Goal: Task Accomplishment & Management: Manage account settings

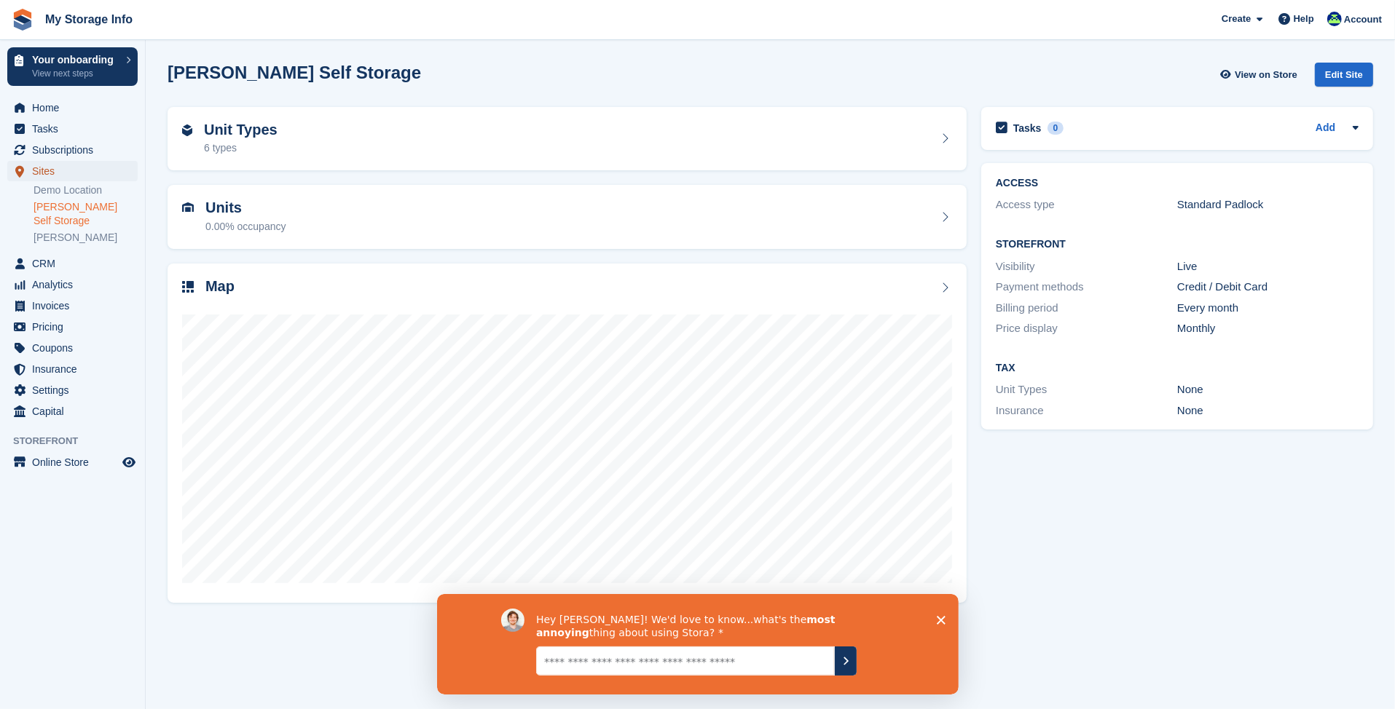
click at [51, 173] on span "Sites" at bounding box center [75, 171] width 87 height 20
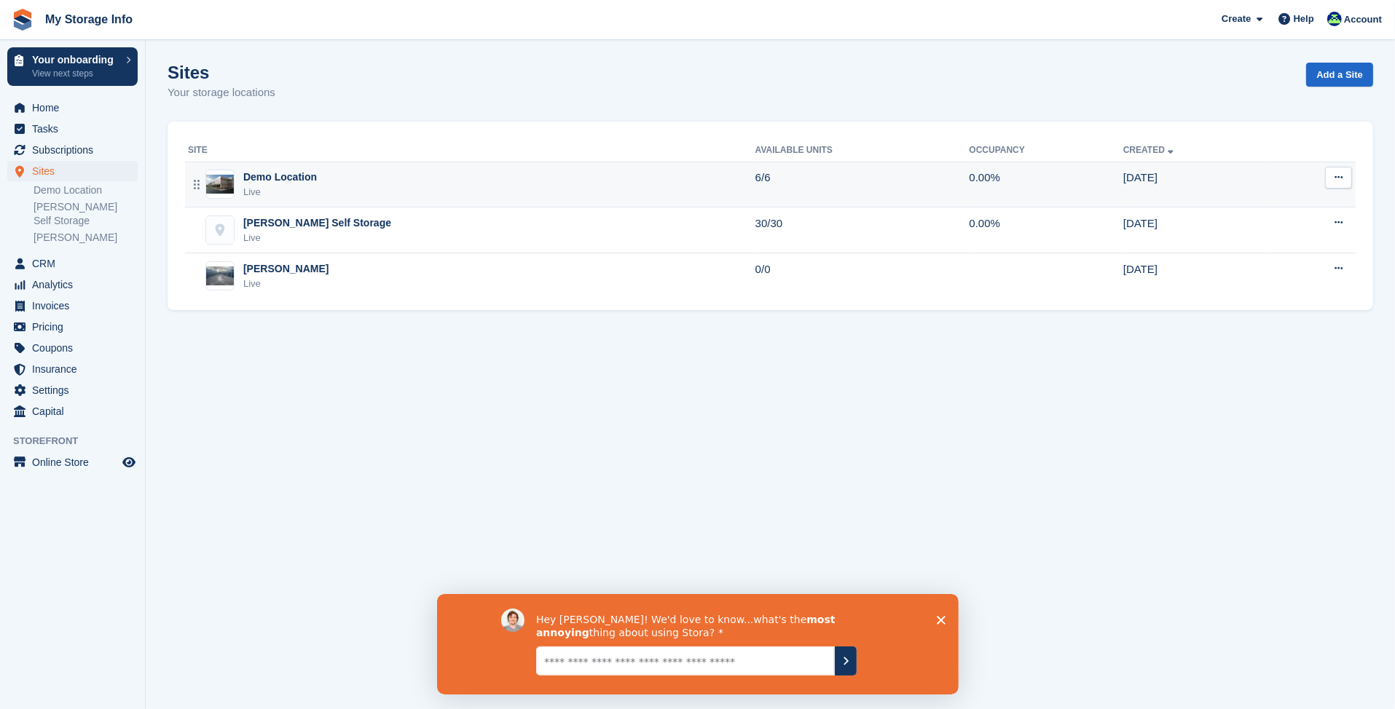
click at [1336, 173] on icon at bounding box center [1338, 177] width 8 height 9
click at [1262, 205] on p "Edit site" at bounding box center [1281, 206] width 127 height 19
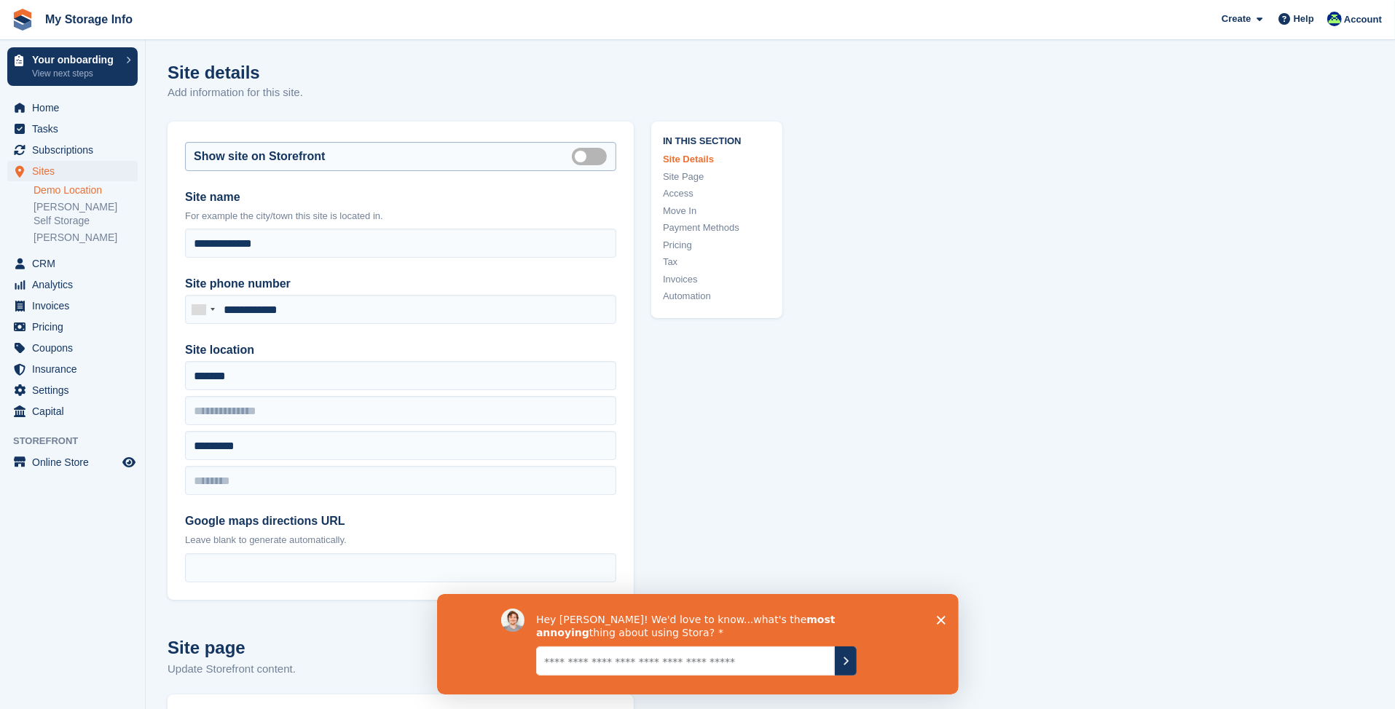
click at [588, 157] on label "Is public" at bounding box center [592, 156] width 41 height 2
drag, startPoint x: 977, startPoint y: 202, endPoint x: 971, endPoint y: 197, distance: 8.3
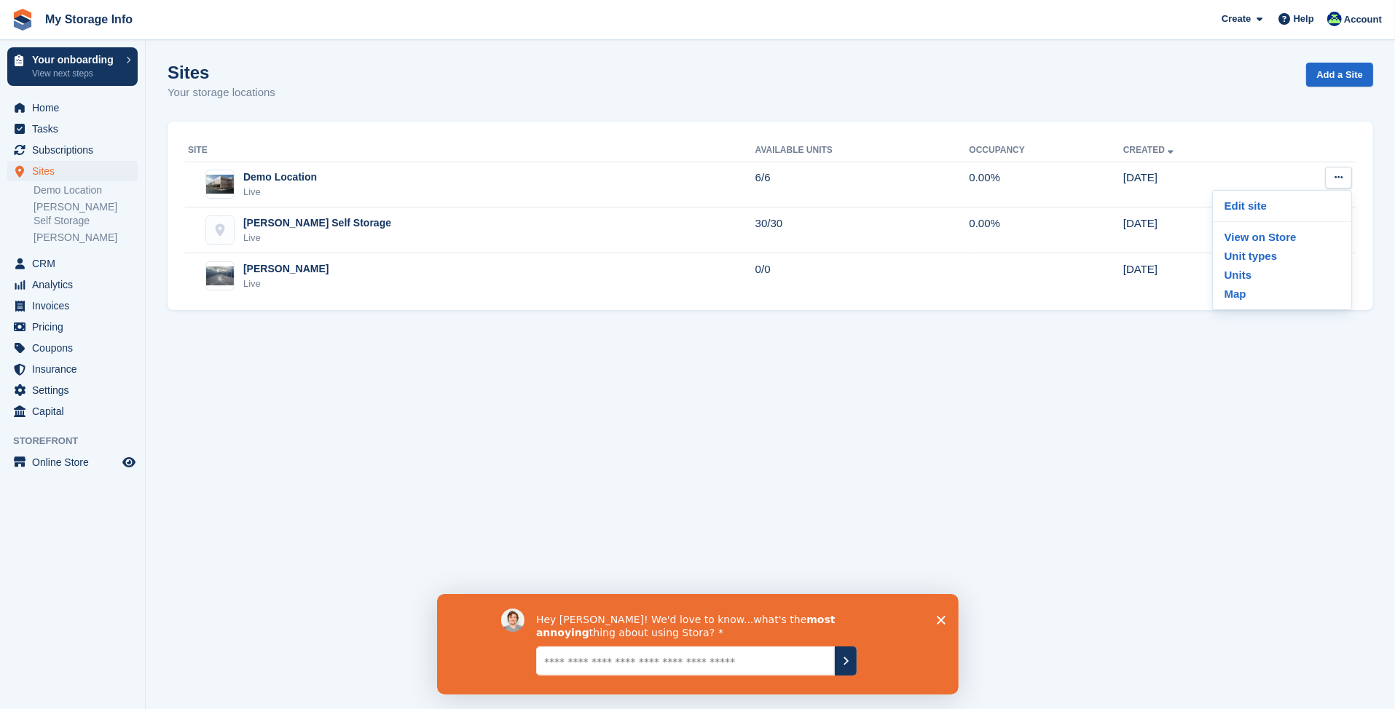
click at [1236, 329] on section "Sites Your storage locations Add a Site Site Available Units Occupancy Created …" at bounding box center [770, 354] width 1249 height 709
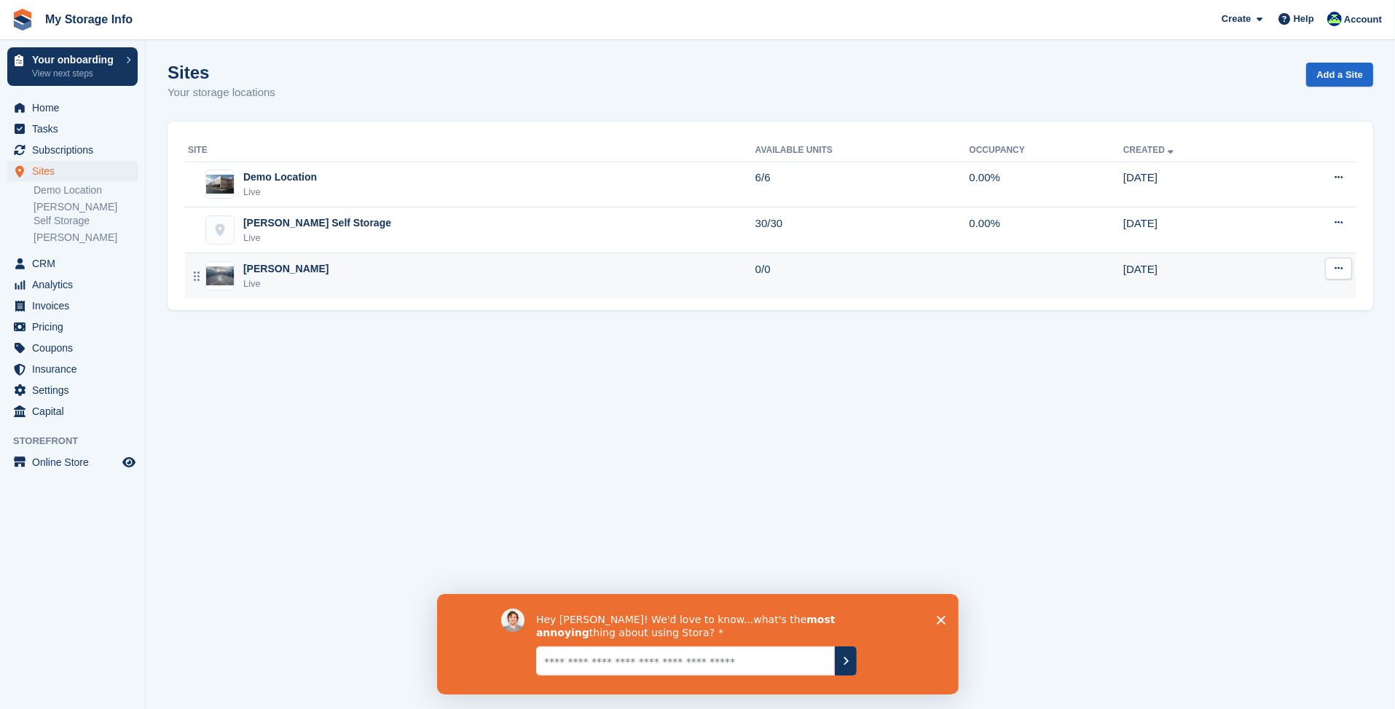
click at [1341, 275] on button at bounding box center [1338, 269] width 27 height 22
click at [1274, 288] on p "Edit site" at bounding box center [1281, 297] width 127 height 19
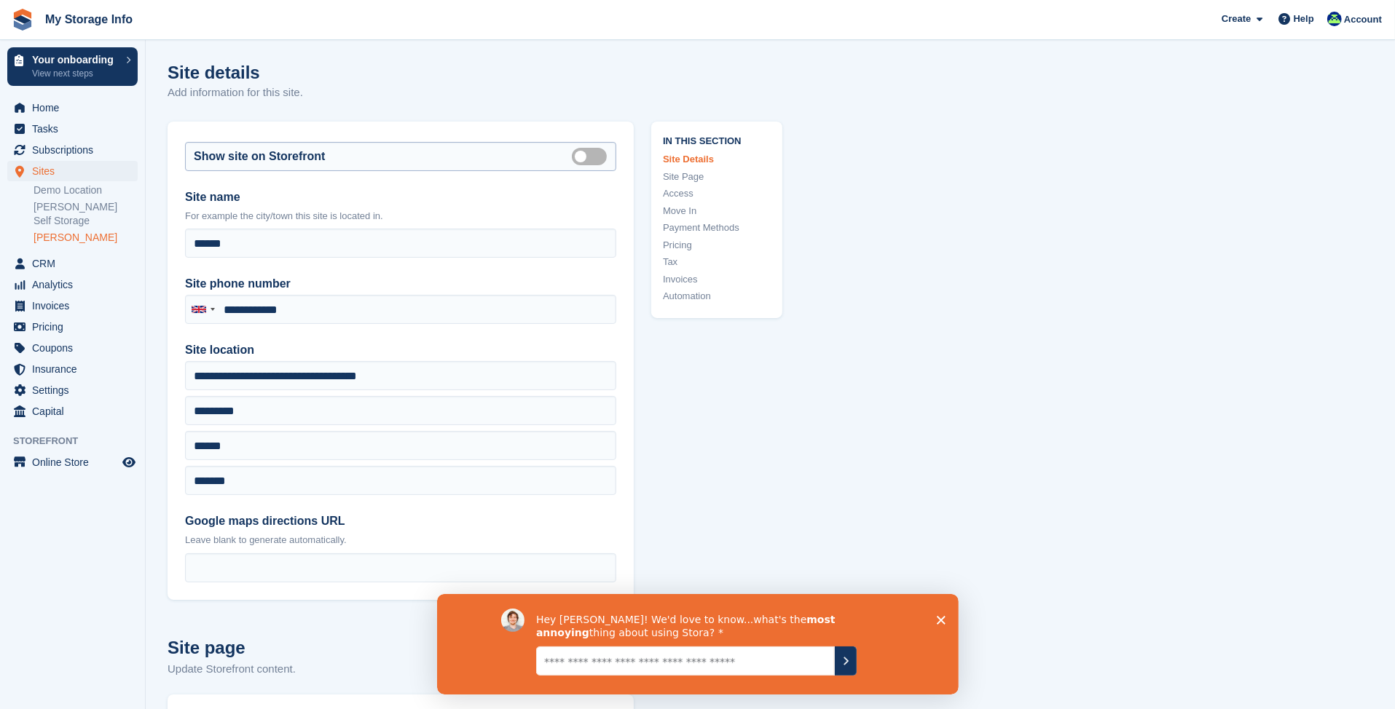
click at [591, 157] on label "Is public" at bounding box center [592, 156] width 41 height 2
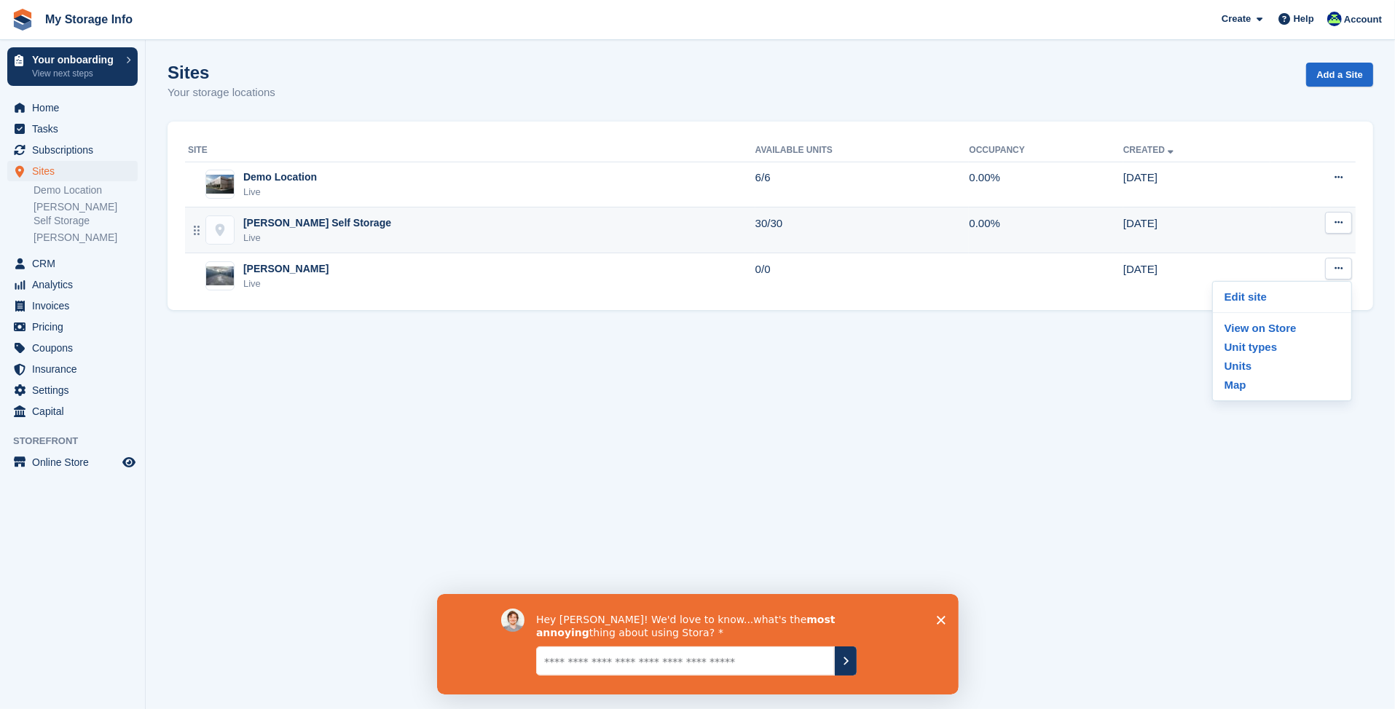
click at [314, 232] on div "Live" at bounding box center [317, 238] width 148 height 15
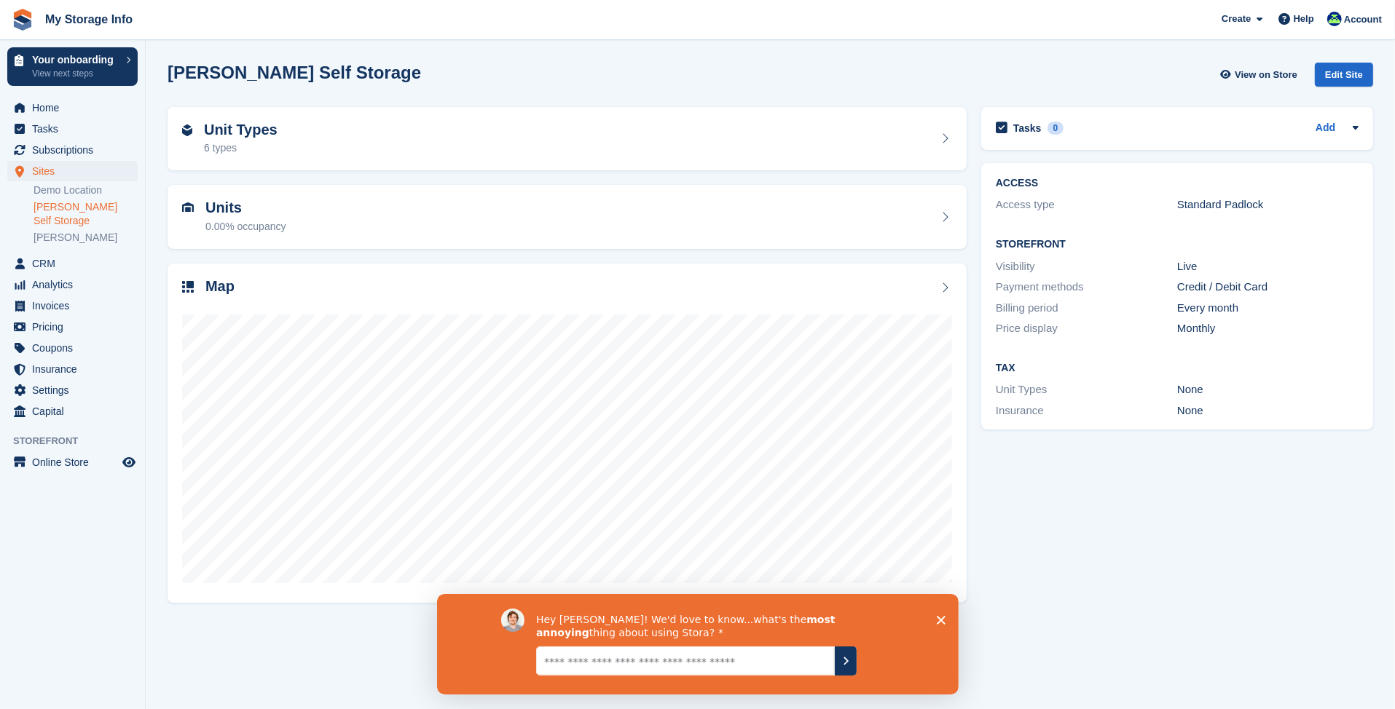
click at [238, 69] on h2 "Brierly Hill Self Storage" at bounding box center [293, 73] width 253 height 20
click at [1350, 70] on div "Edit Site" at bounding box center [1343, 75] width 58 height 24
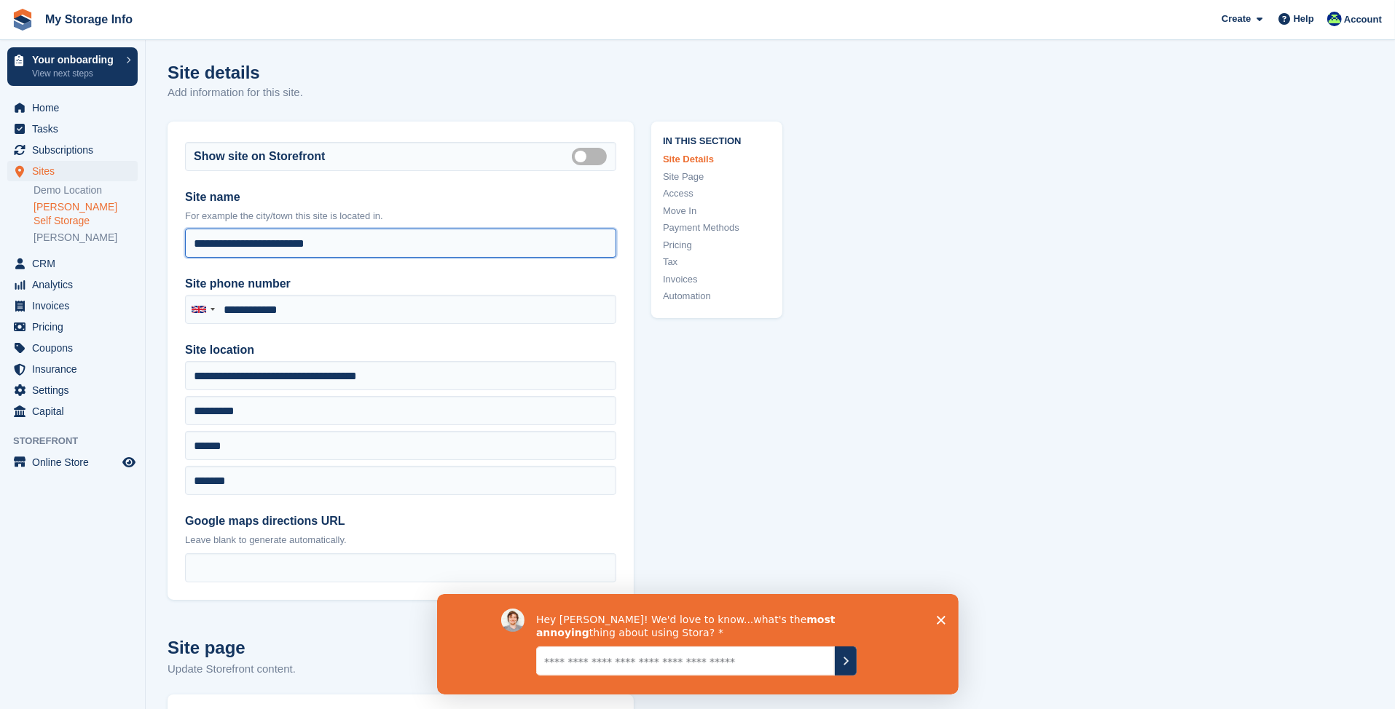
drag, startPoint x: 330, startPoint y: 240, endPoint x: 164, endPoint y: 216, distance: 167.9
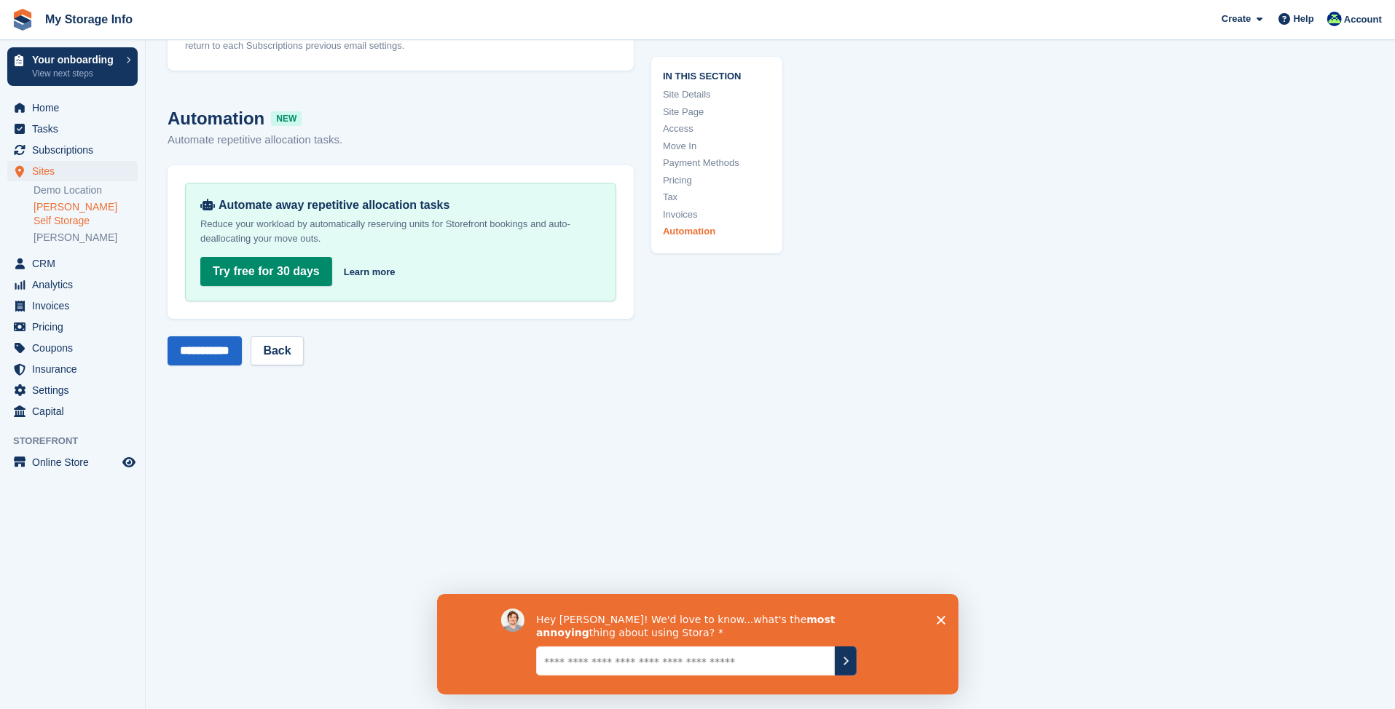
scroll to position [5556, 0]
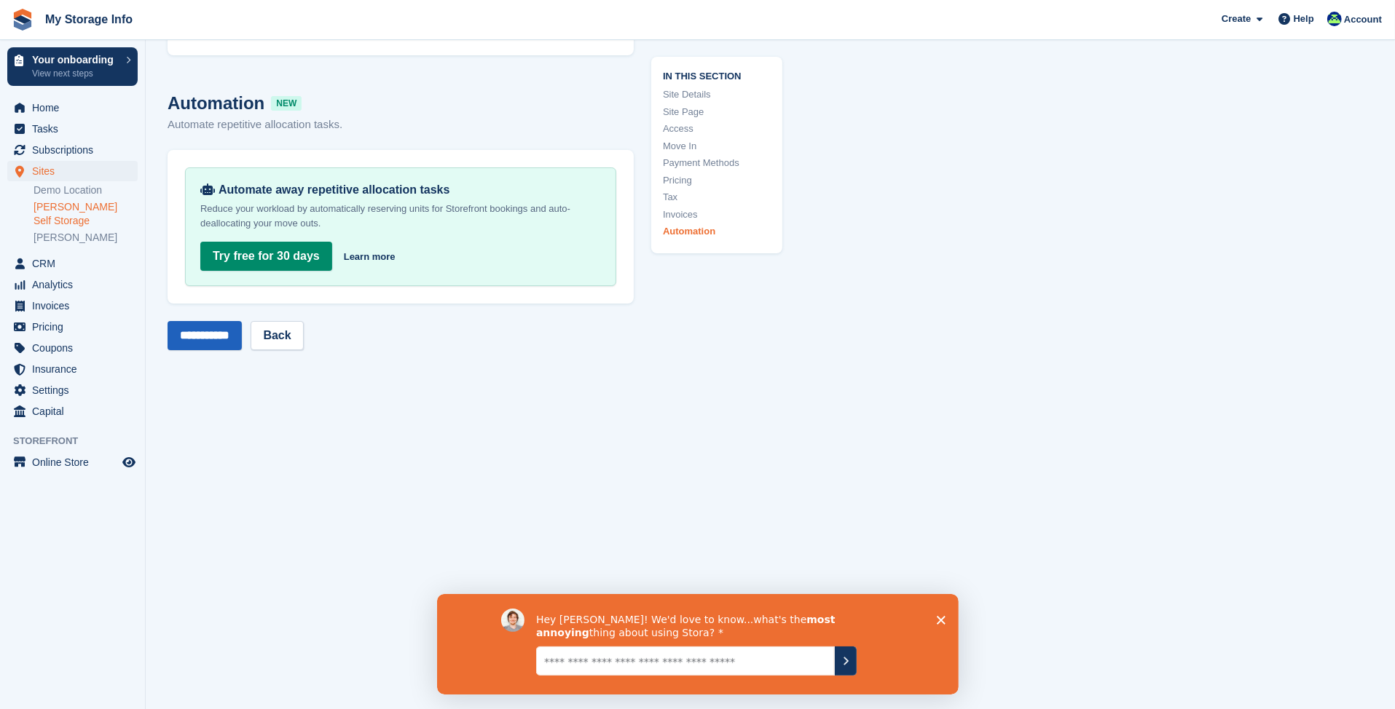
type input "**********"
click at [217, 321] on input "**********" at bounding box center [204, 335] width 74 height 29
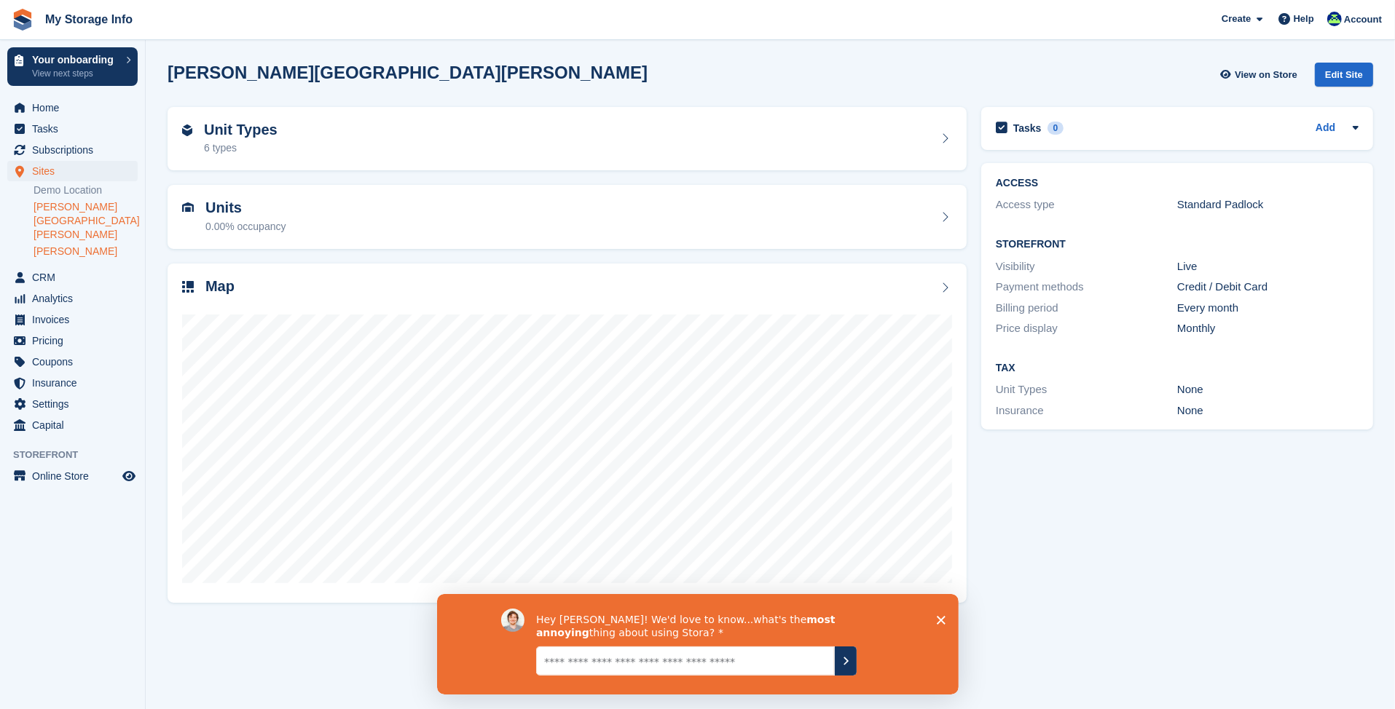
click at [50, 245] on link "[PERSON_NAME]" at bounding box center [85, 252] width 104 height 14
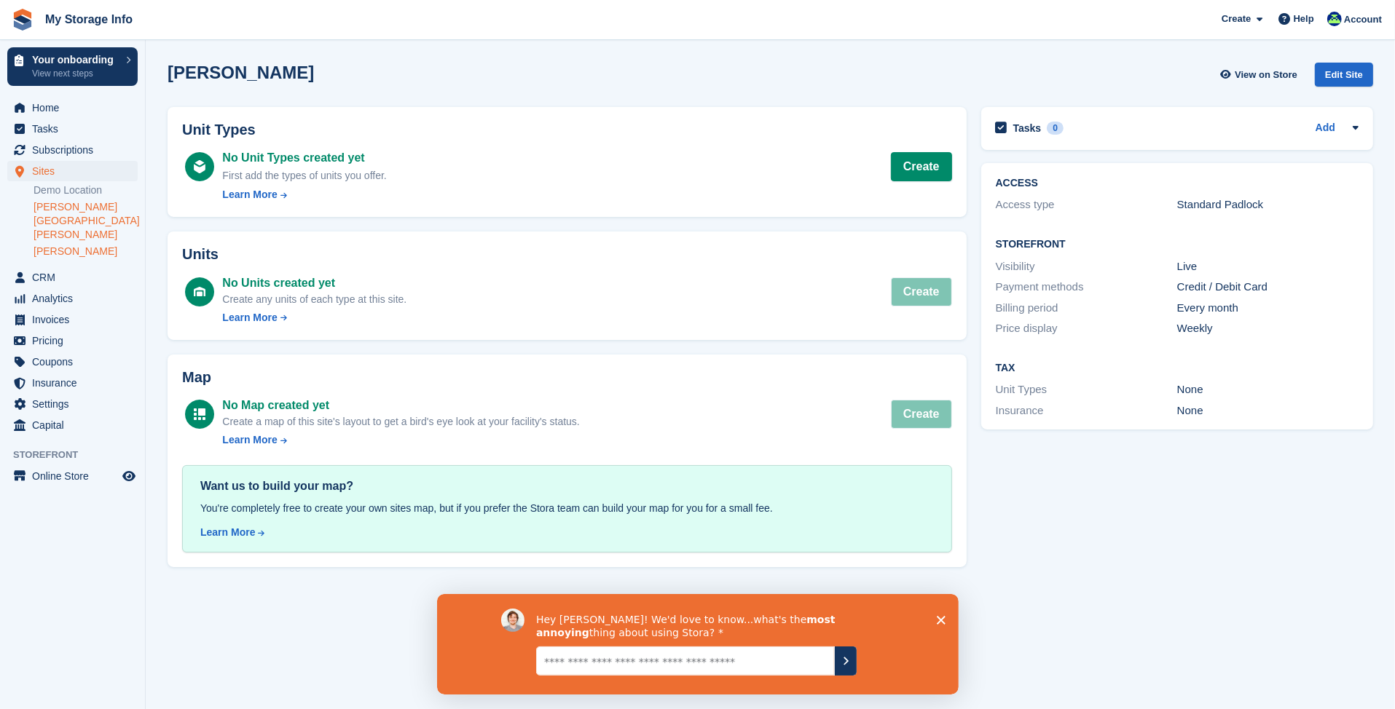
click at [73, 207] on link "[PERSON_NAME][GEOGRAPHIC_DATA][PERSON_NAME]" at bounding box center [85, 221] width 104 height 42
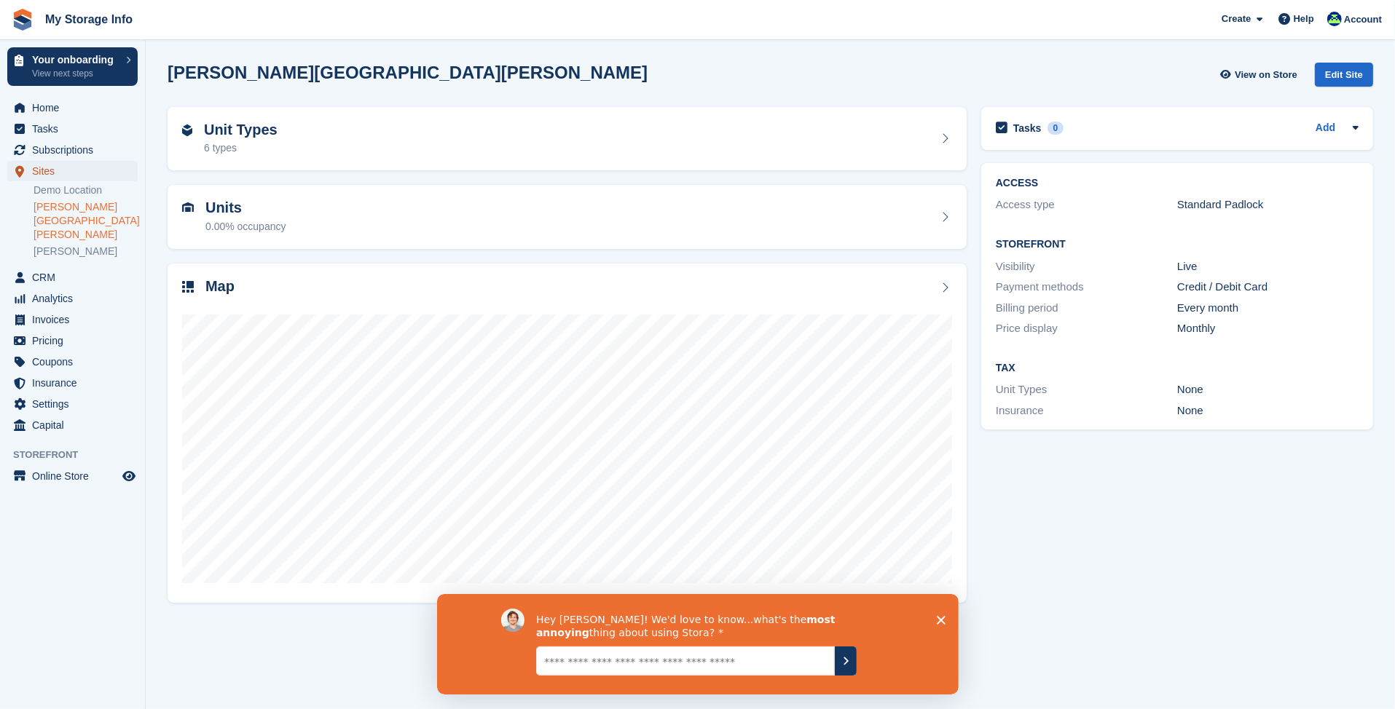
click at [47, 165] on span "Sites" at bounding box center [75, 171] width 87 height 20
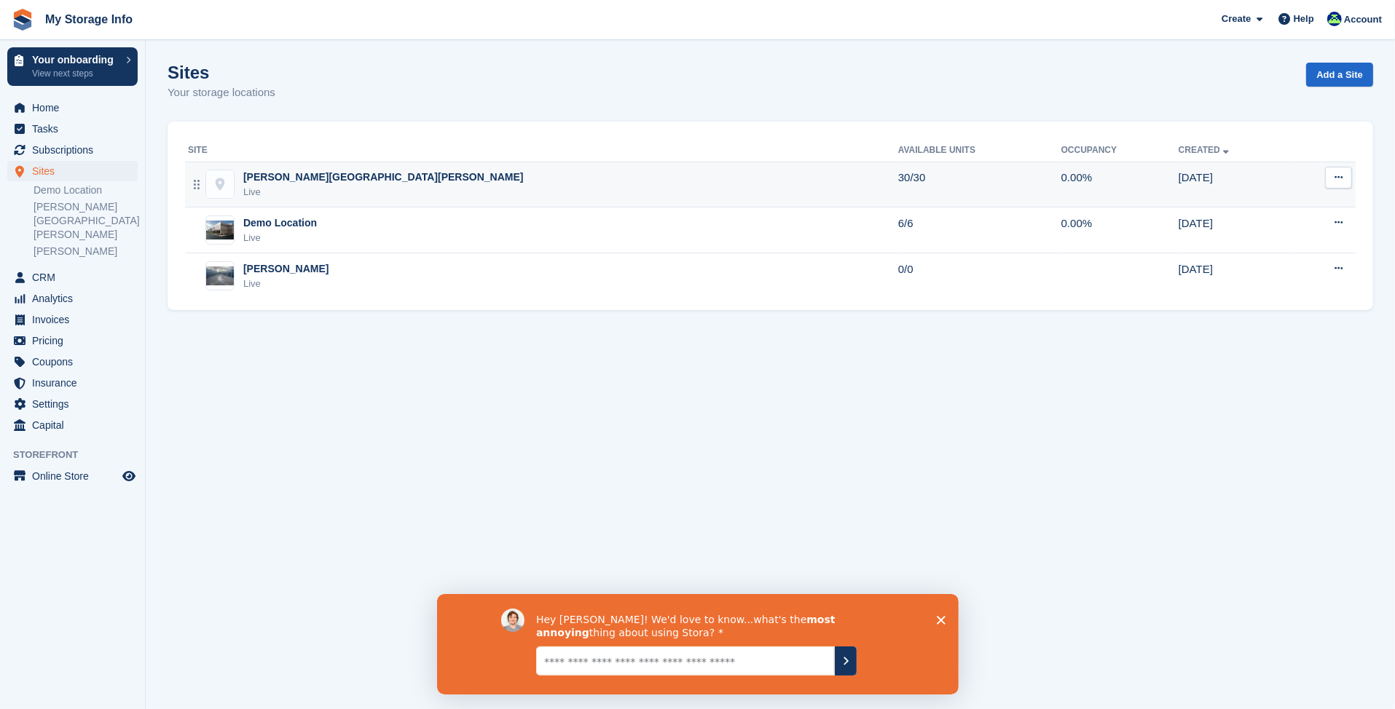
click at [220, 196] on img at bounding box center [220, 184] width 28 height 28
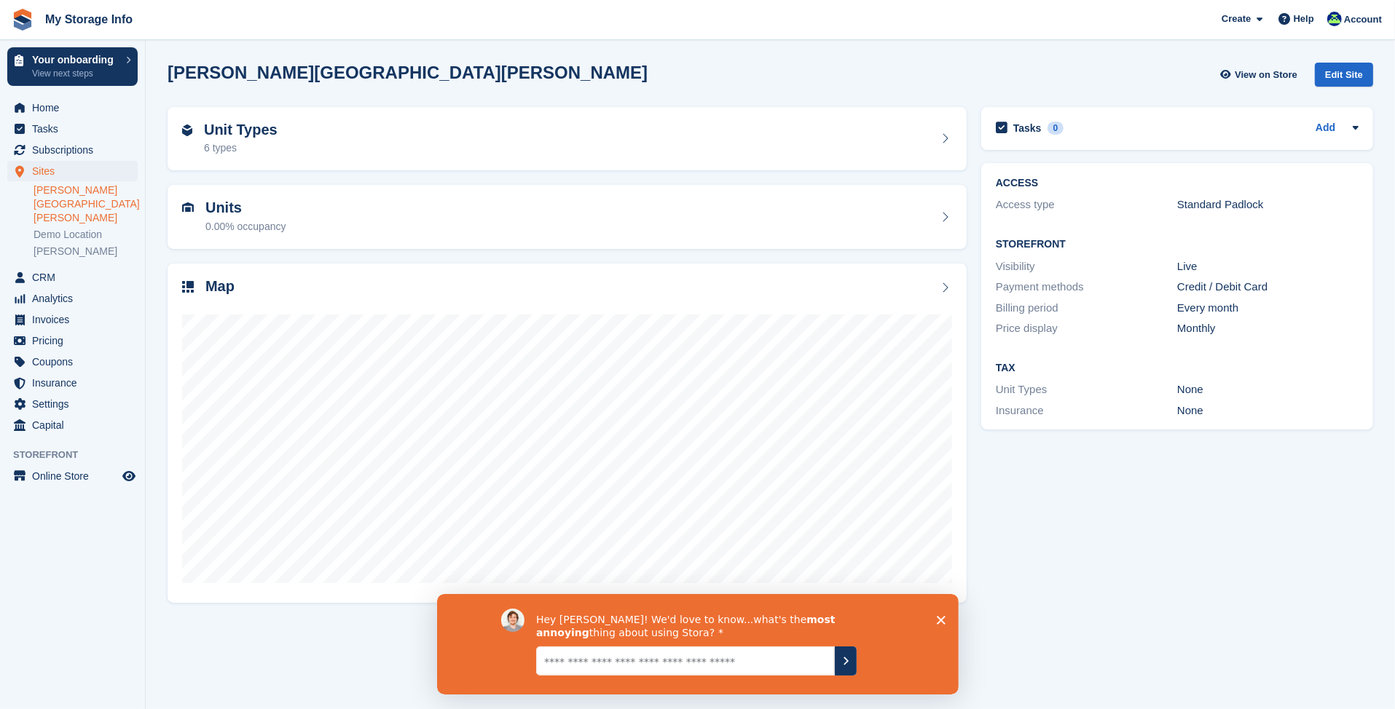
click at [941, 623] on icon "Close survey" at bounding box center [940, 619] width 9 height 9
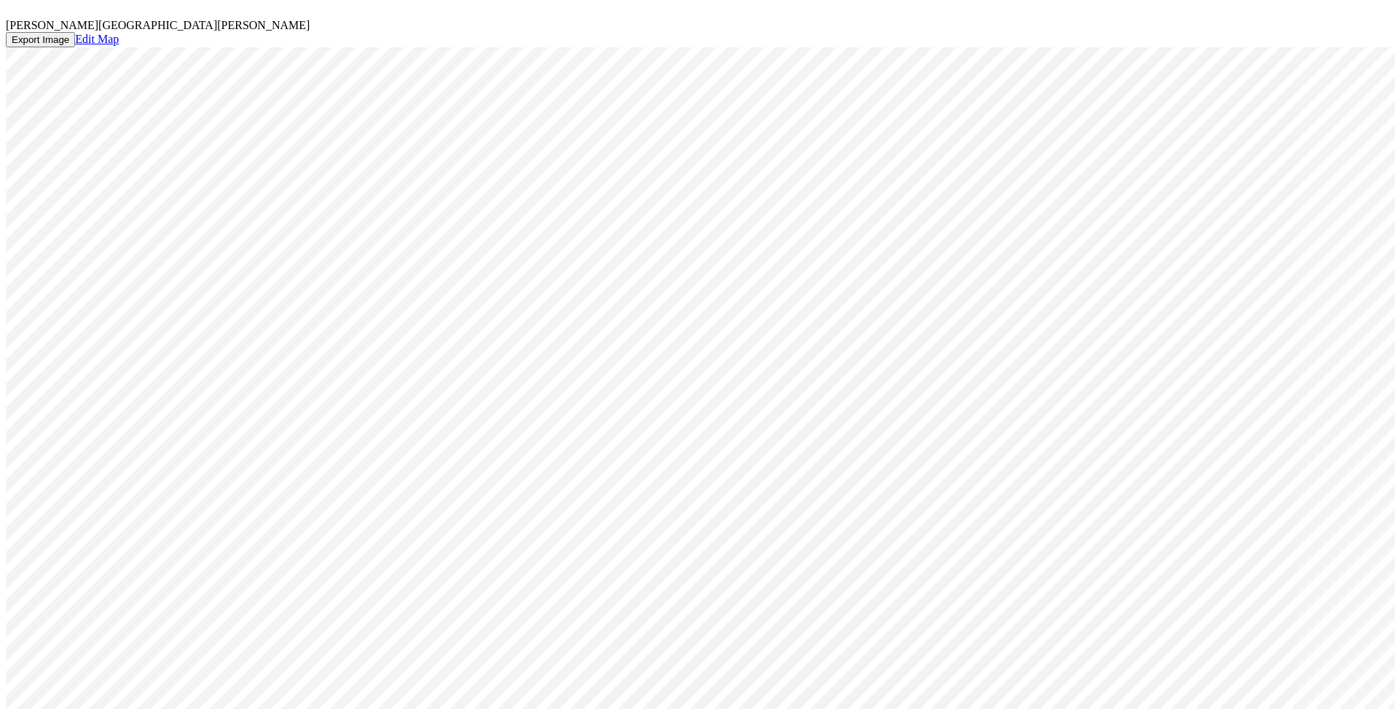
click at [15, 16] on icon at bounding box center [10, 11] width 9 height 9
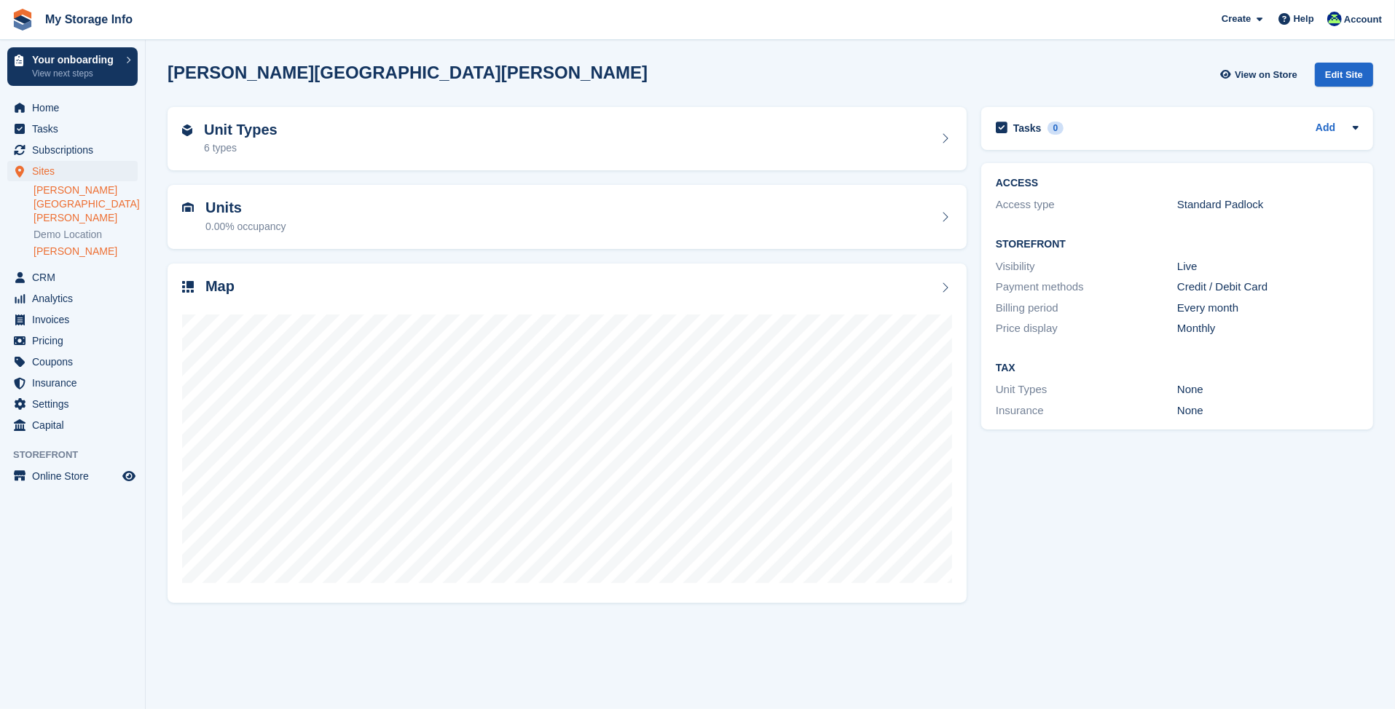
click at [62, 245] on link "[PERSON_NAME]" at bounding box center [85, 252] width 104 height 14
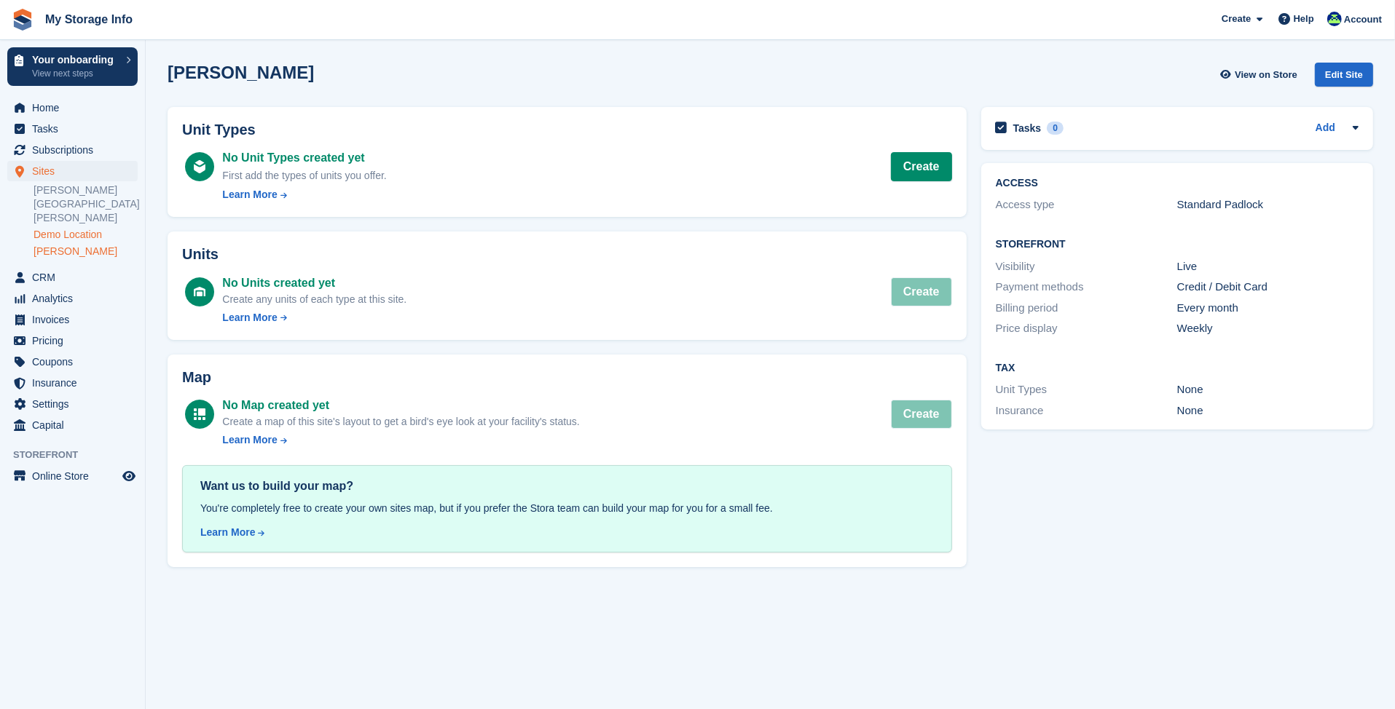
click at [83, 228] on link "Demo Location" at bounding box center [85, 235] width 104 height 14
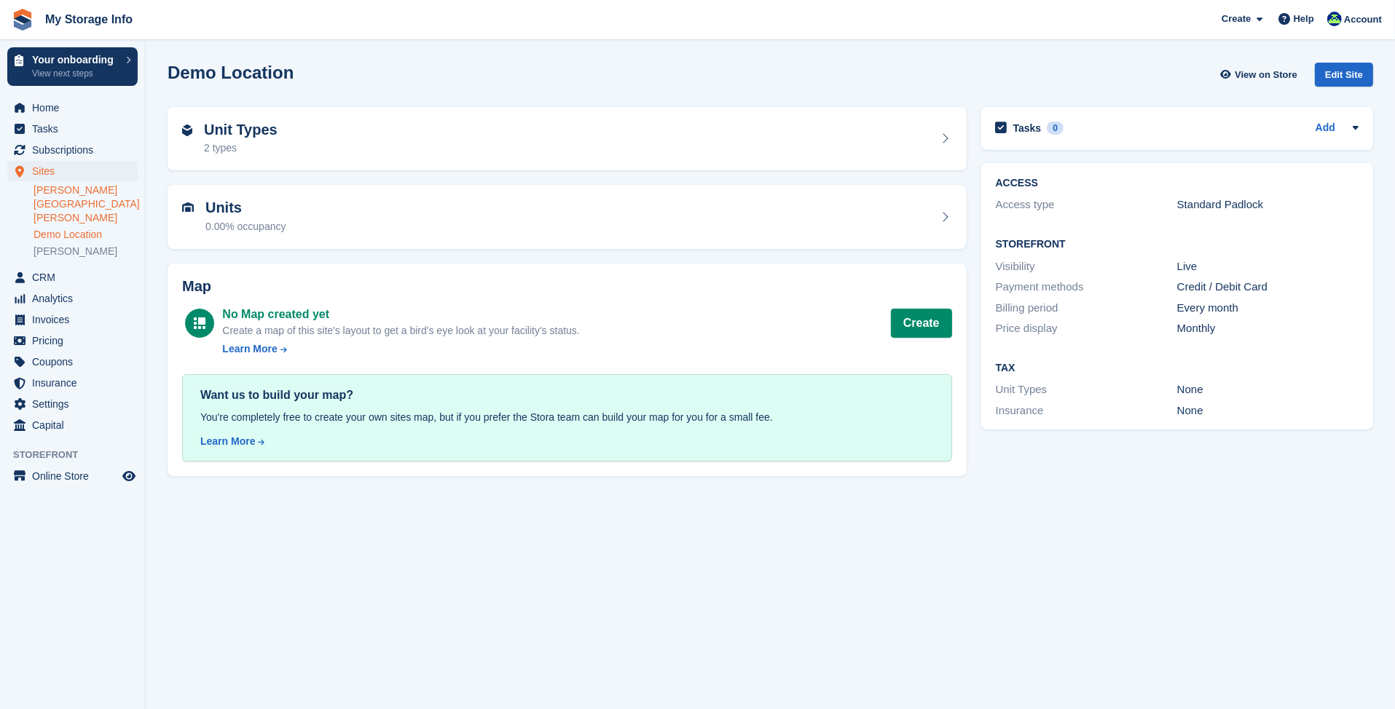
click at [79, 189] on link "[PERSON_NAME][GEOGRAPHIC_DATA][PERSON_NAME]" at bounding box center [85, 205] width 104 height 42
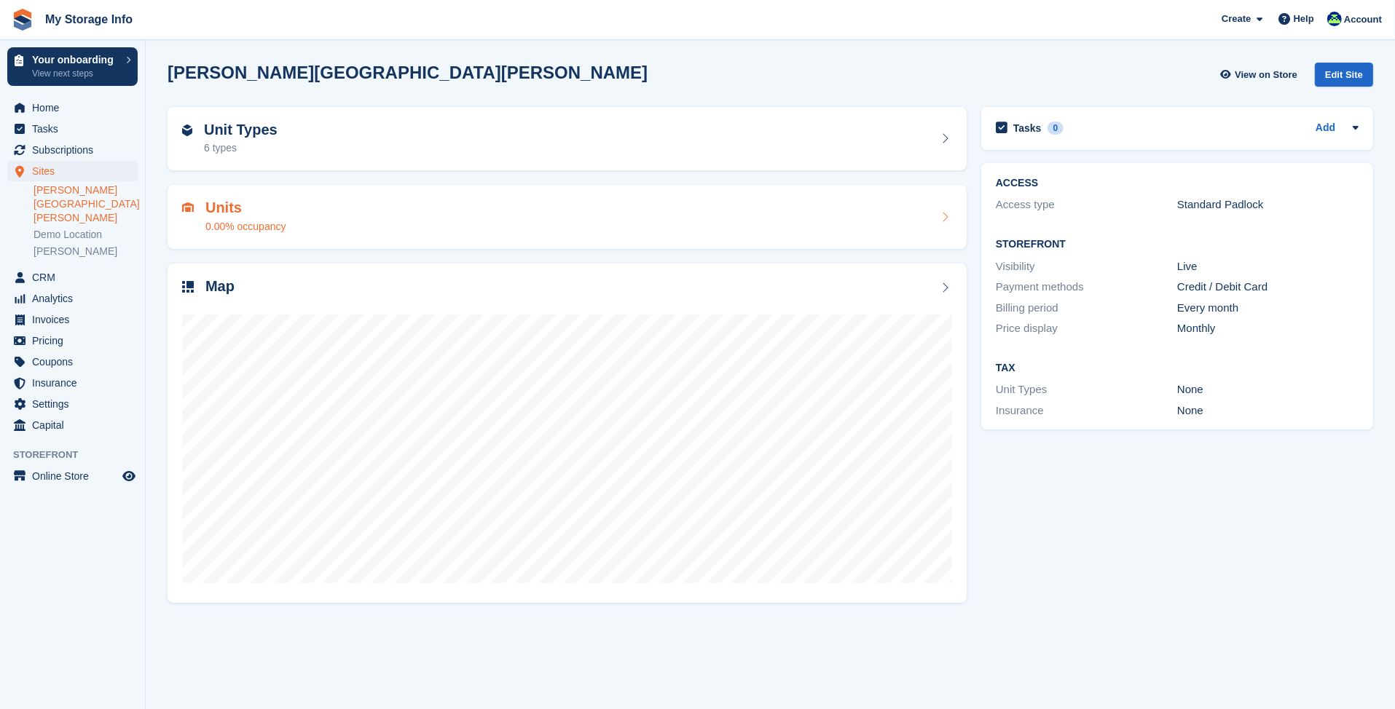
click at [245, 202] on h2 "Units" at bounding box center [245, 208] width 81 height 17
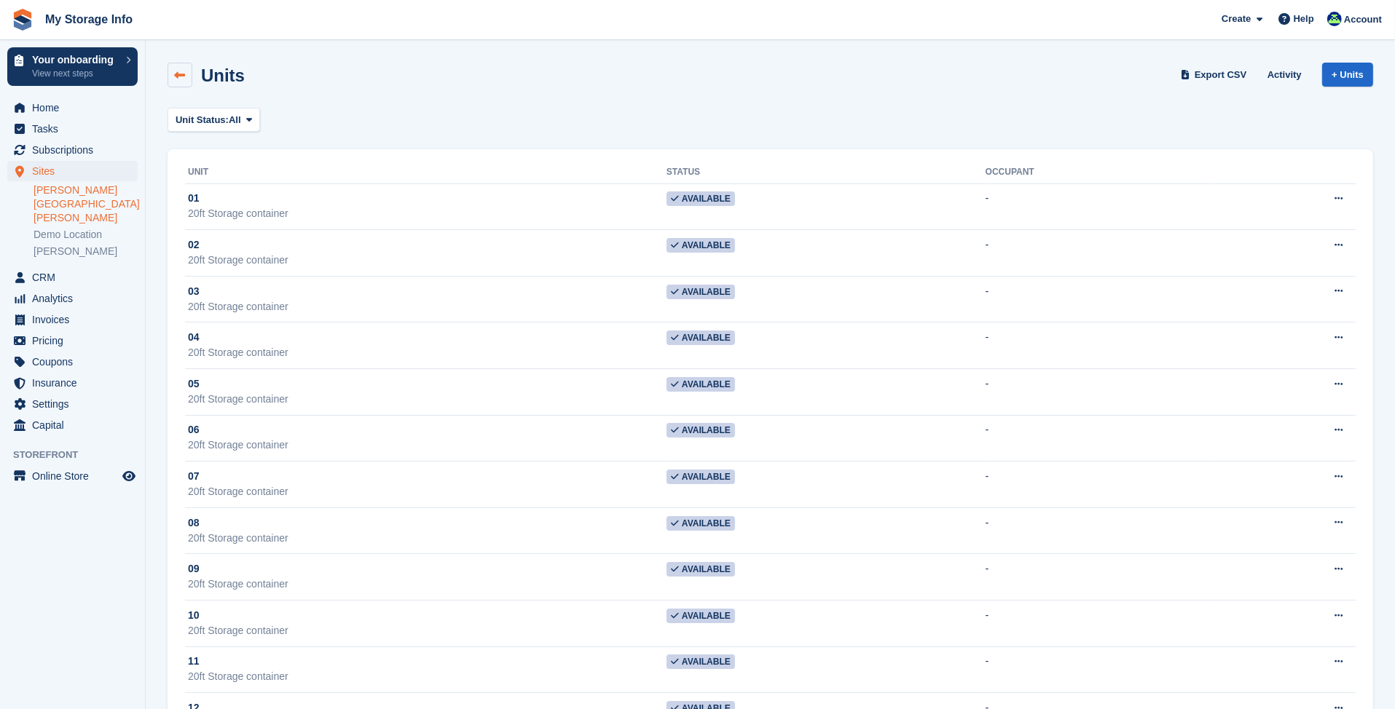
click at [176, 76] on icon at bounding box center [180, 75] width 11 height 11
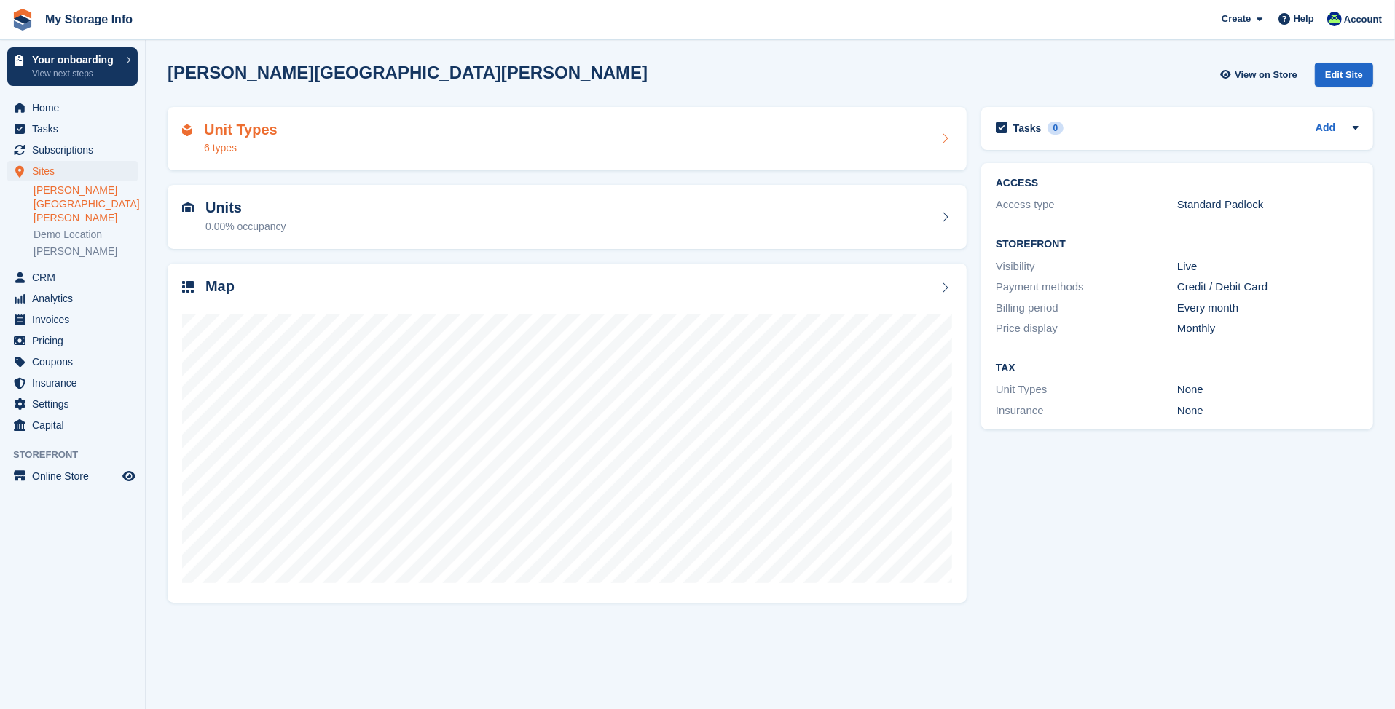
click at [256, 150] on div "6 types" at bounding box center [241, 148] width 74 height 15
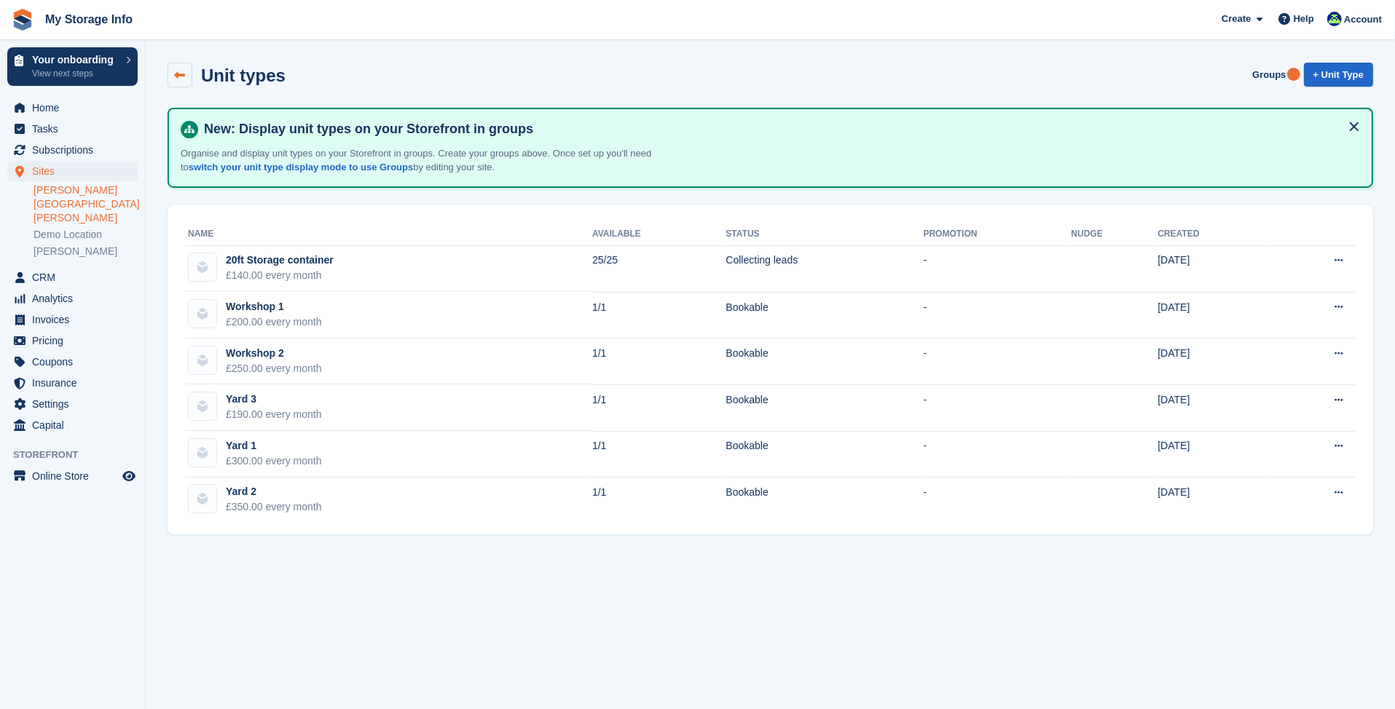
click at [184, 74] on icon at bounding box center [180, 75] width 11 height 11
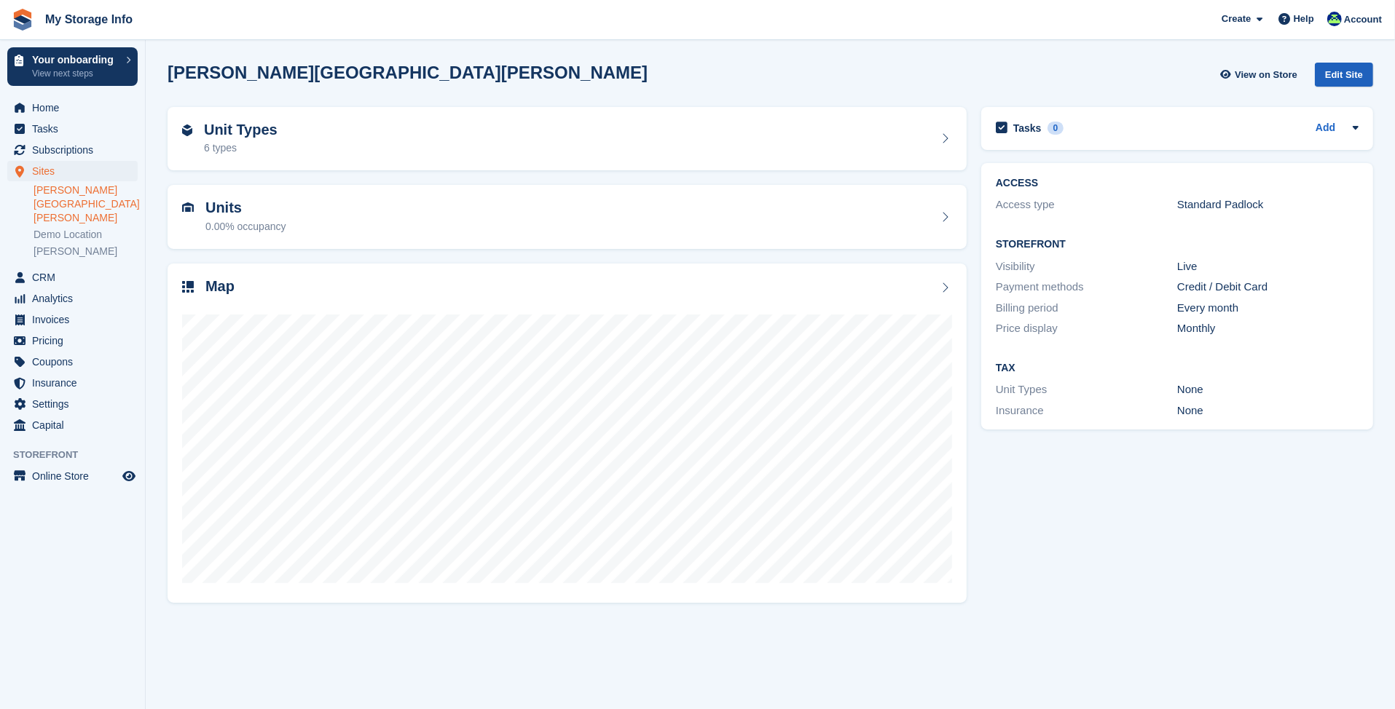
click at [1332, 76] on div "Edit Site" at bounding box center [1343, 75] width 58 height 24
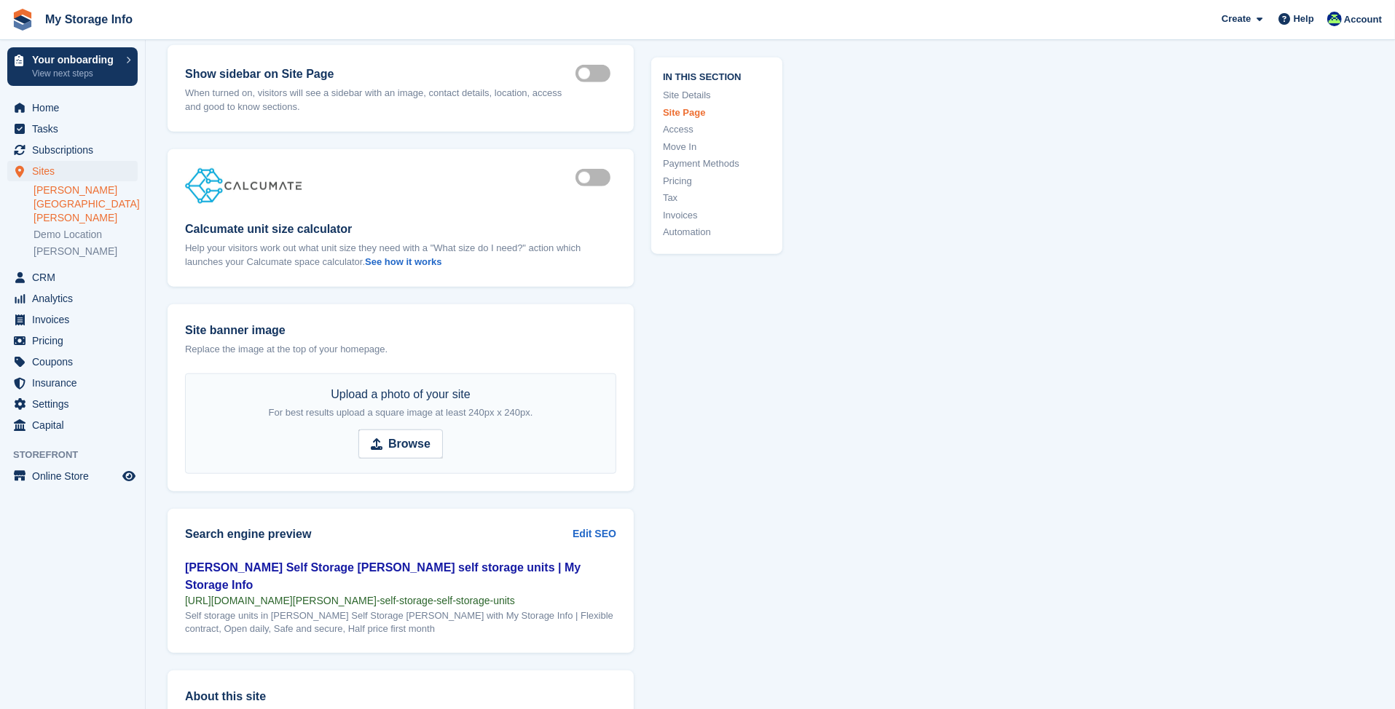
scroll to position [1384, 0]
click at [416, 435] on strong "Browse" at bounding box center [409, 443] width 42 height 17
click at [416, 433] on input "Browse" at bounding box center [400, 443] width 84 height 29
type input "**********"
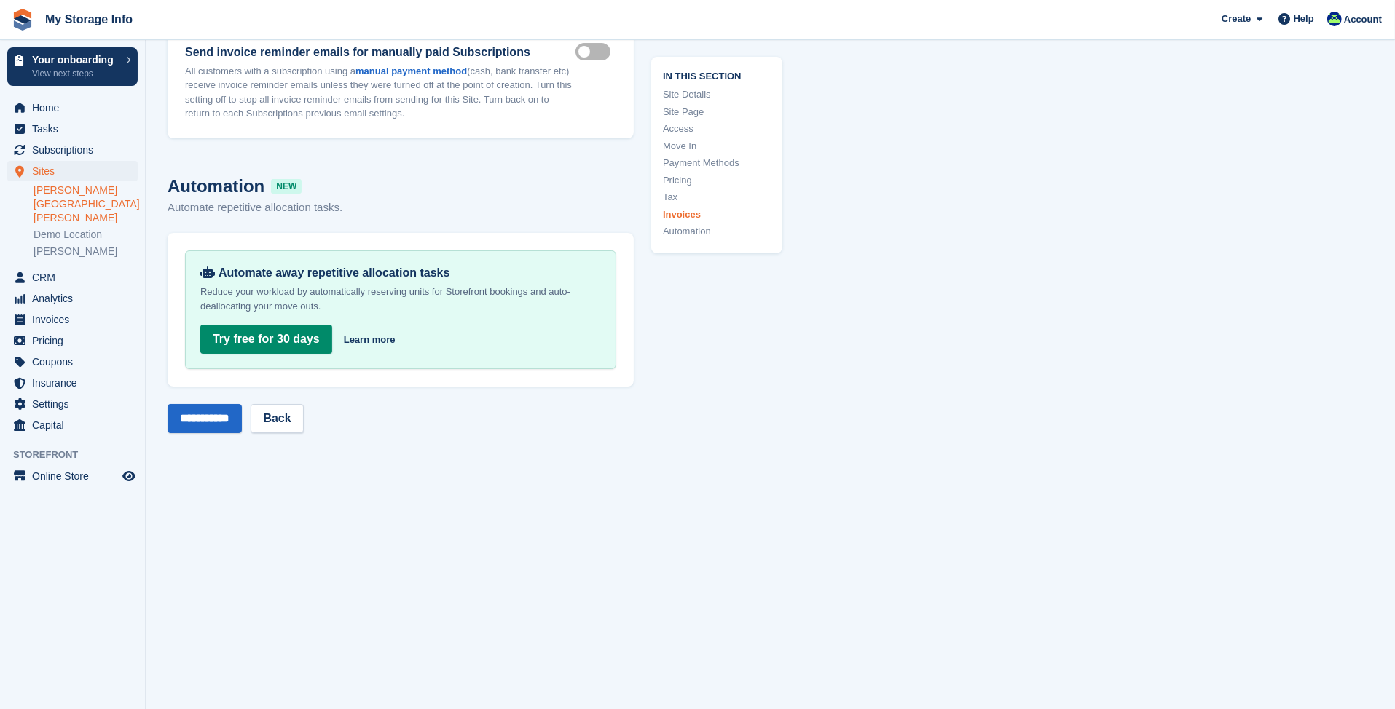
scroll to position [5535, 0]
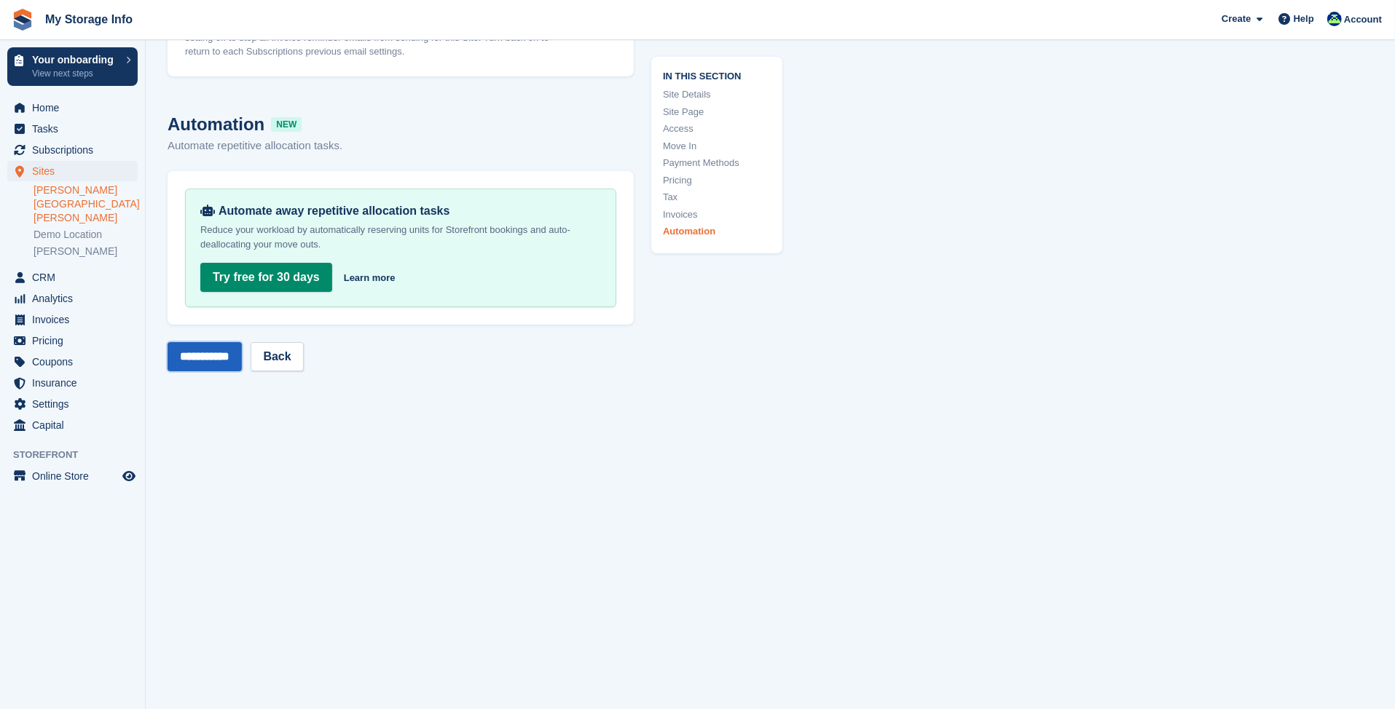
click at [195, 342] on input "**********" at bounding box center [204, 356] width 74 height 29
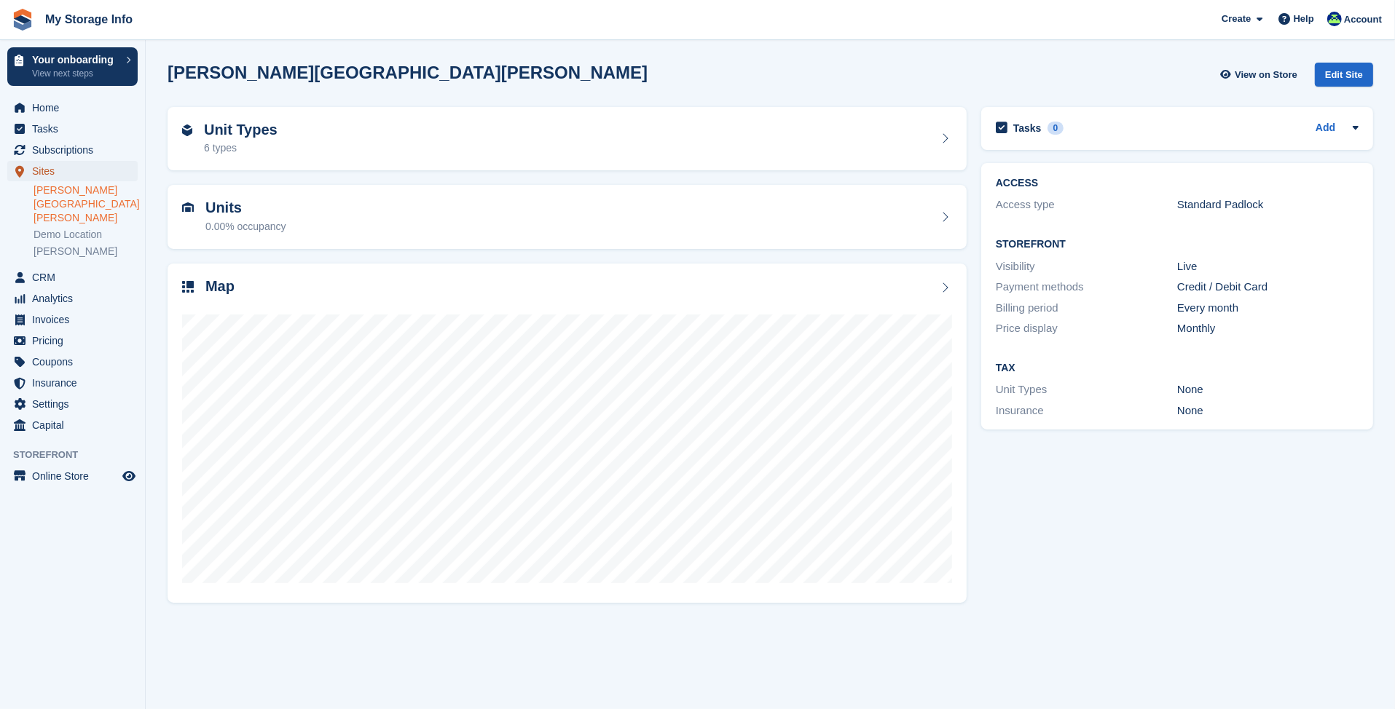
click at [33, 169] on span "Sites" at bounding box center [75, 171] width 87 height 20
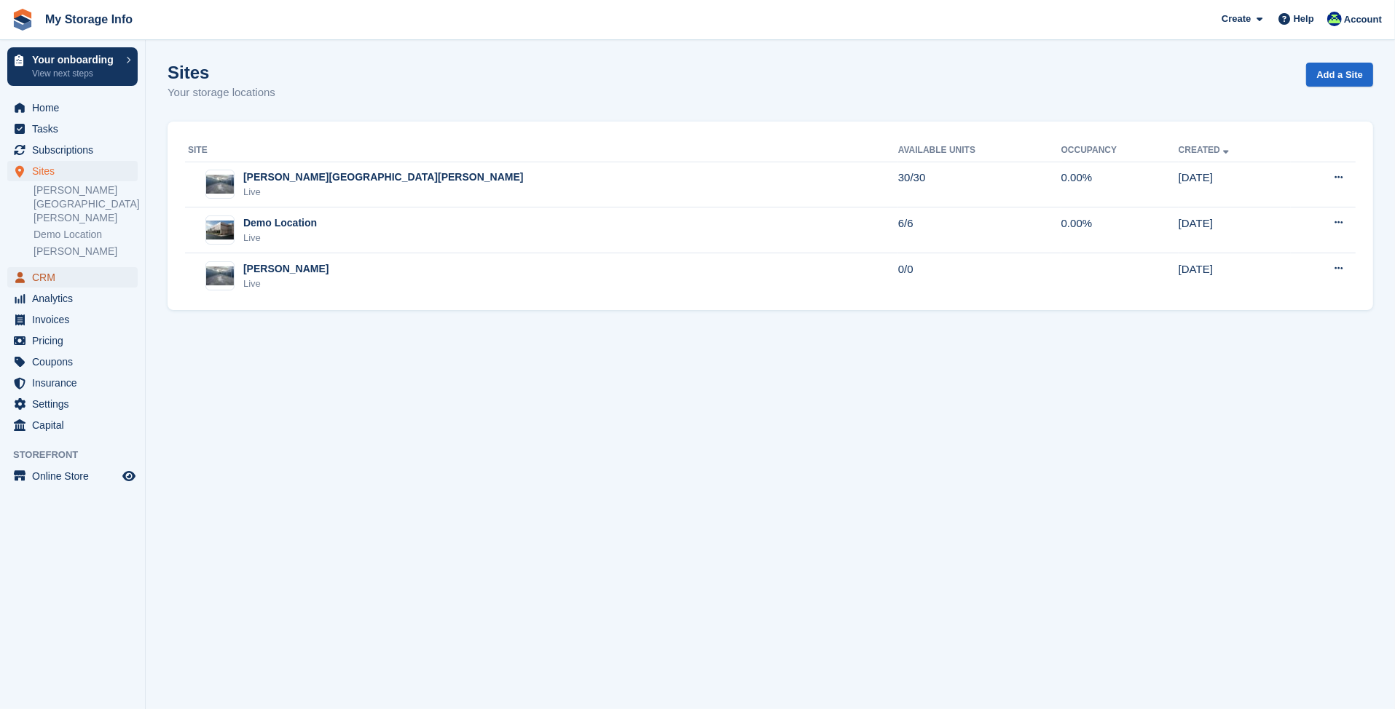
click at [44, 267] on span "CRM" at bounding box center [75, 277] width 87 height 20
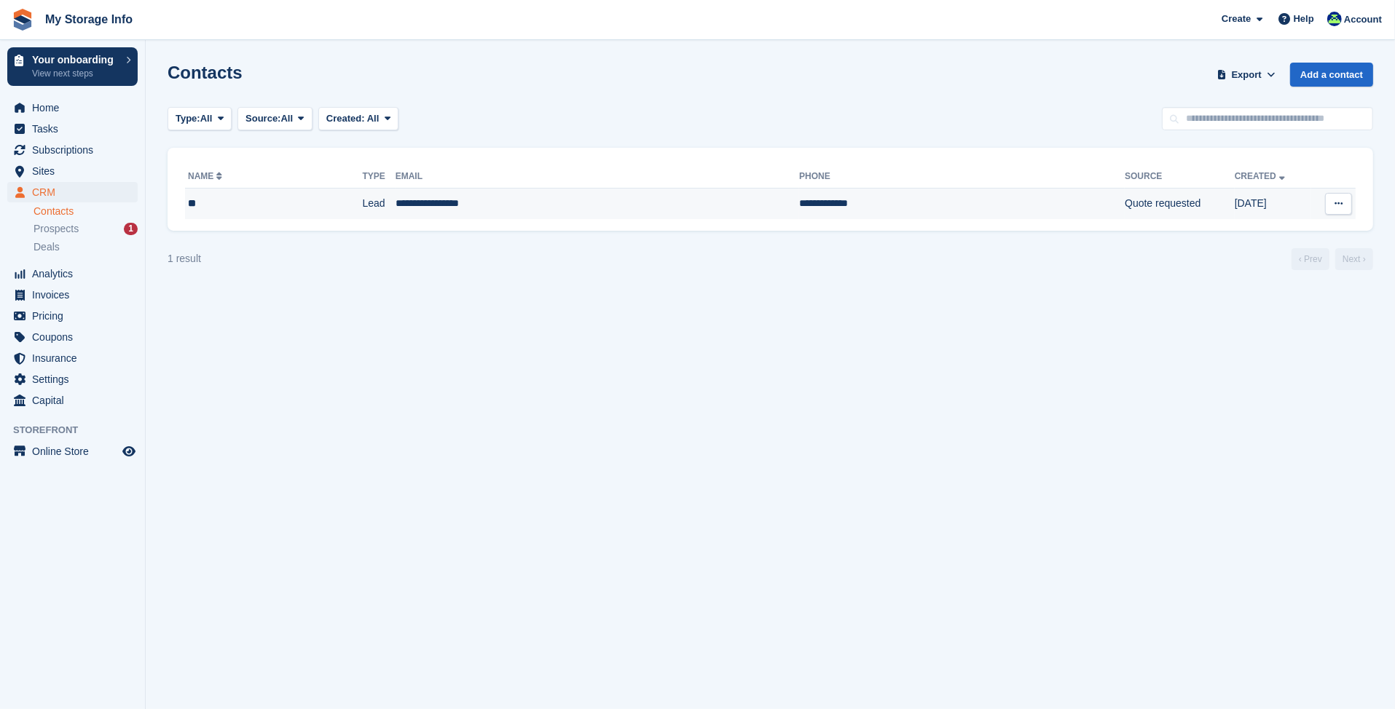
click at [1347, 210] on button at bounding box center [1338, 204] width 27 height 22
click at [799, 187] on th "Phone" at bounding box center [962, 176] width 326 height 23
click at [408, 208] on td "**********" at bounding box center [596, 204] width 403 height 31
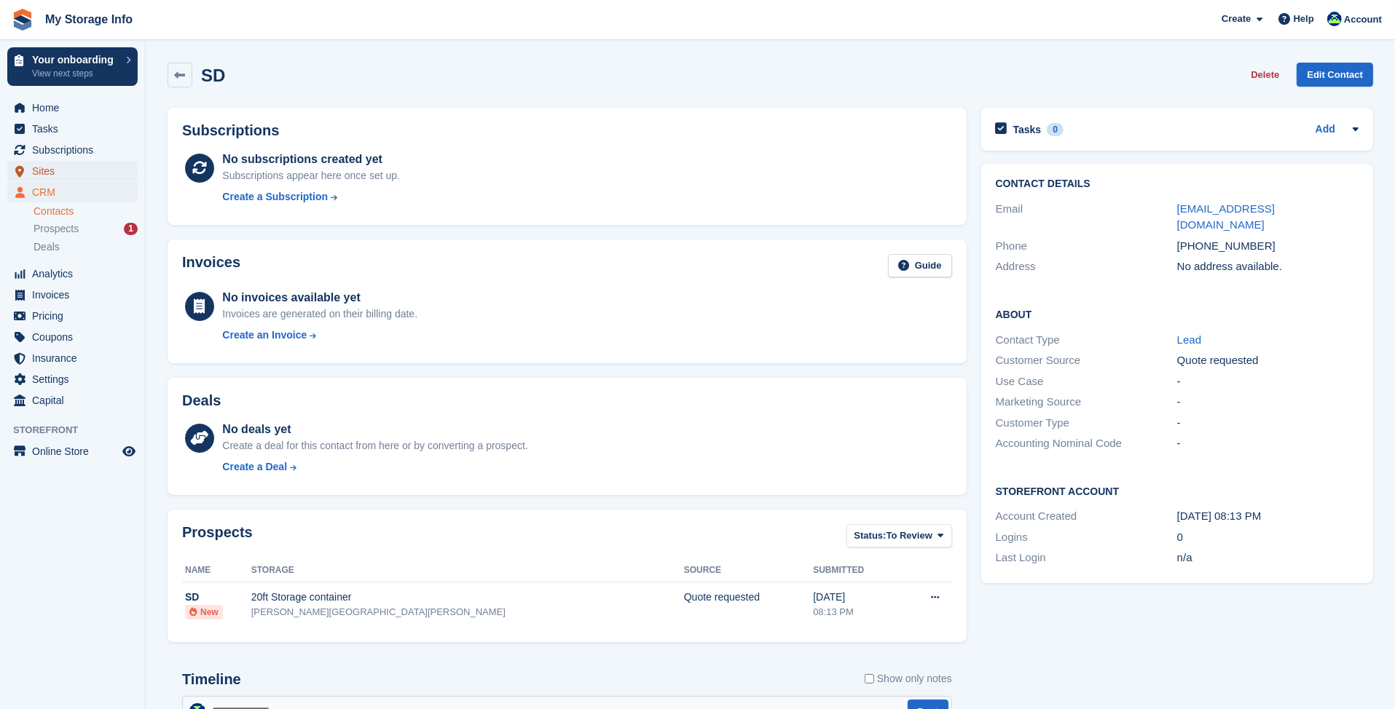
click at [46, 166] on span "Sites" at bounding box center [75, 171] width 87 height 20
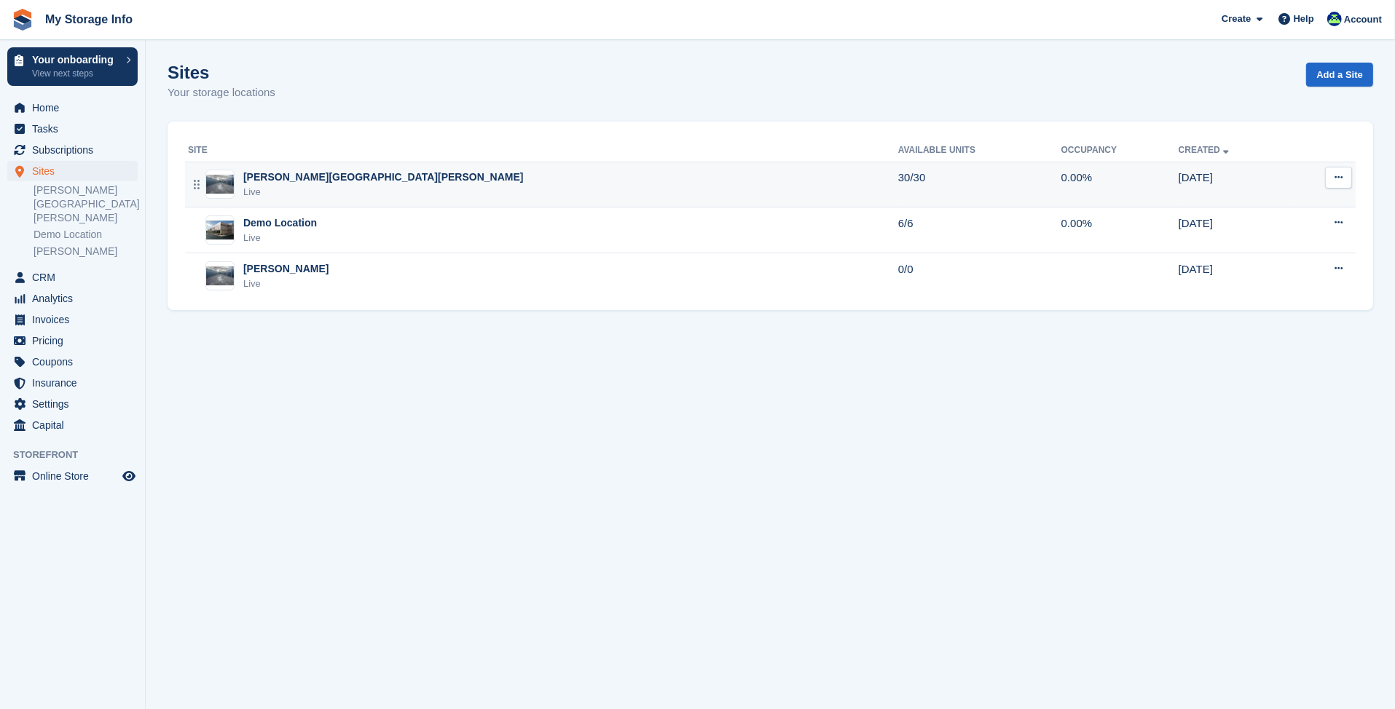
click at [263, 184] on div "[PERSON_NAME][GEOGRAPHIC_DATA][PERSON_NAME]" at bounding box center [383, 177] width 280 height 15
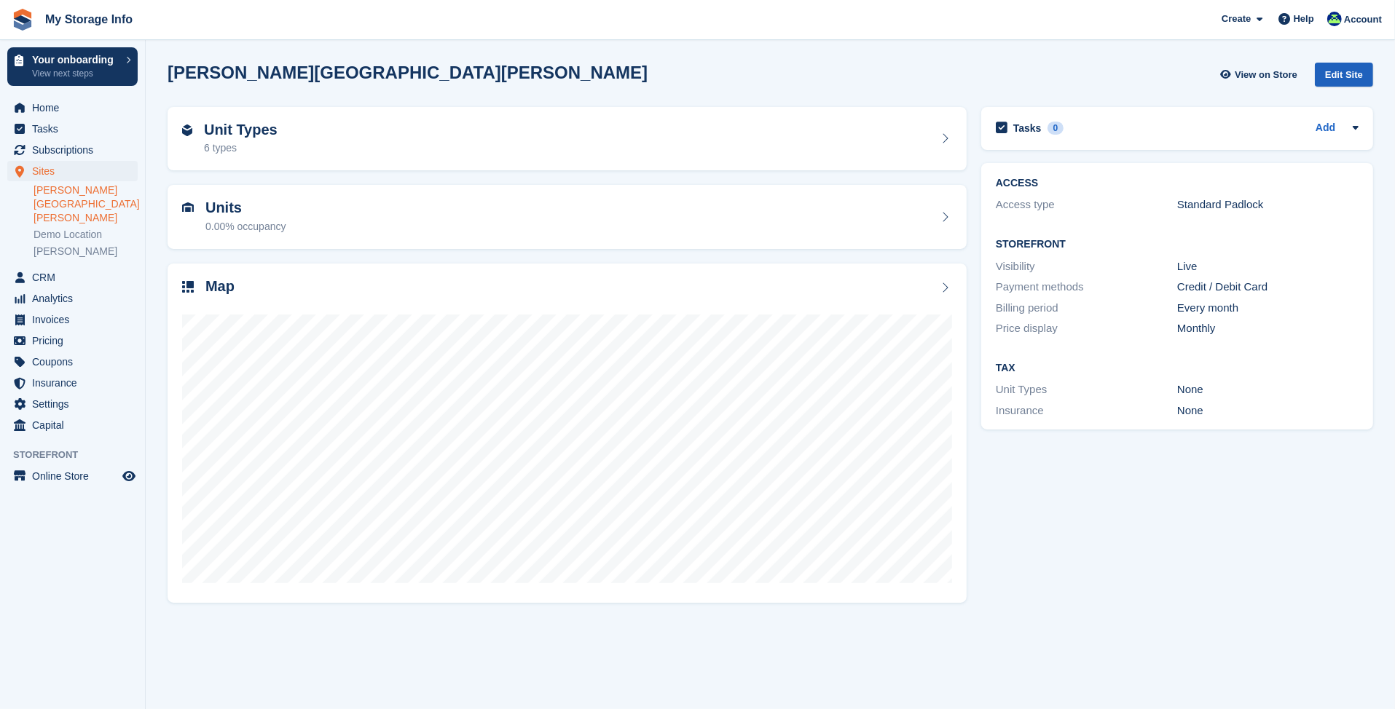
click at [1336, 68] on div "Edit Site" at bounding box center [1343, 75] width 58 height 24
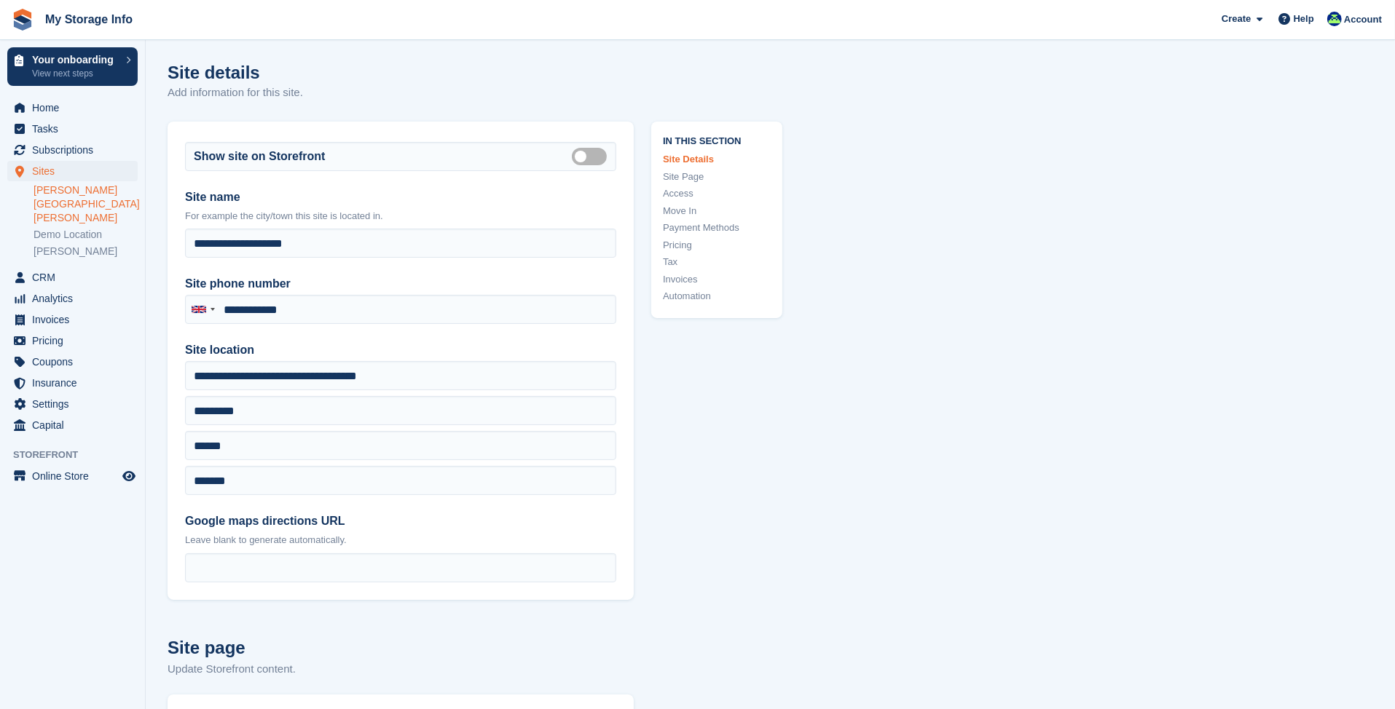
click at [680, 210] on link "Move In" at bounding box center [717, 211] width 108 height 15
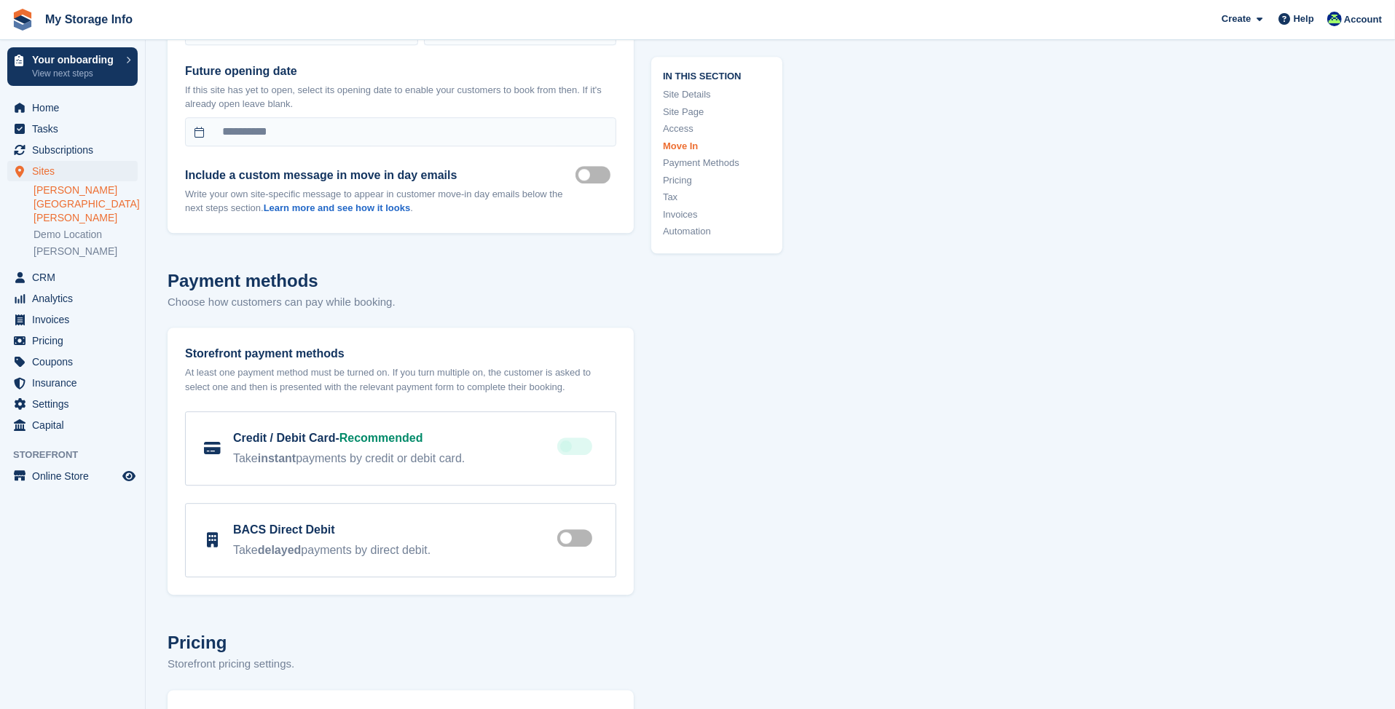
scroll to position [4128, 0]
click at [584, 174] on label "Move in mailer custom message on" at bounding box center [595, 175] width 41 height 2
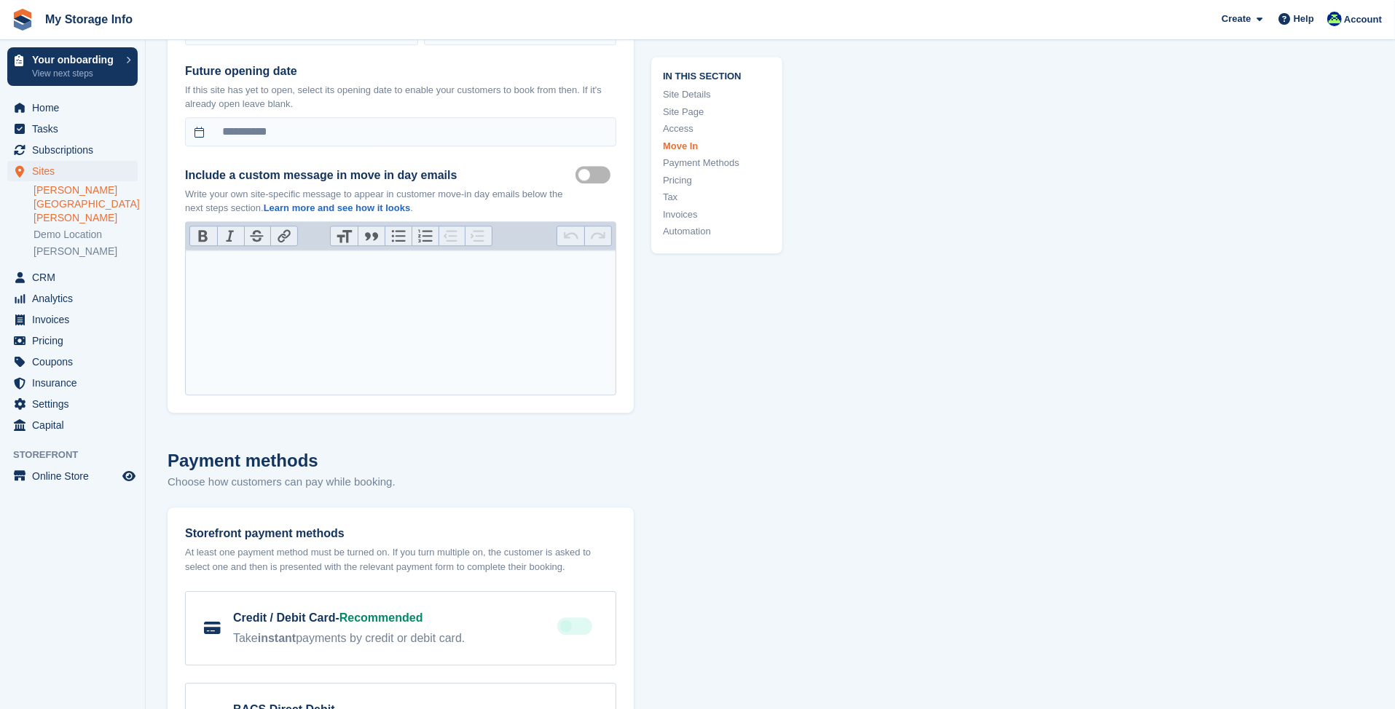
click at [363, 250] on trix-editor at bounding box center [400, 323] width 431 height 146
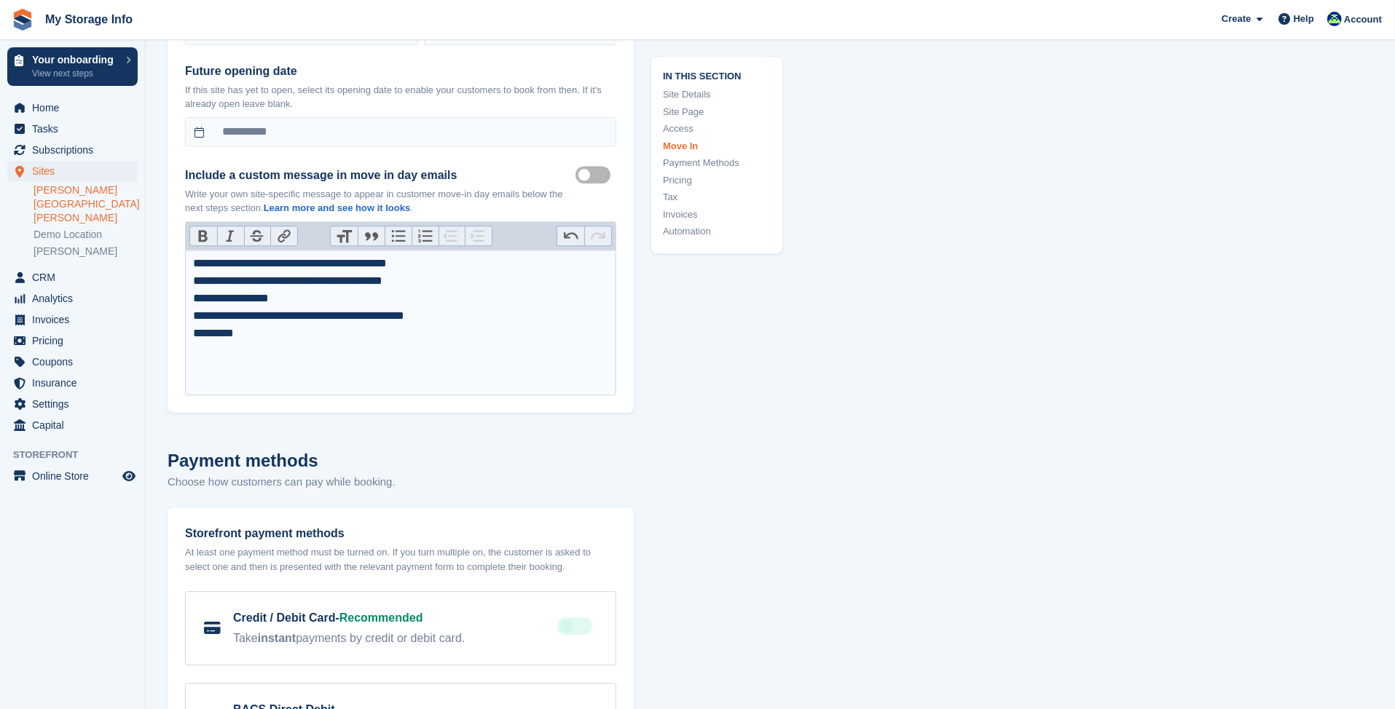
type trix-editor "**********"
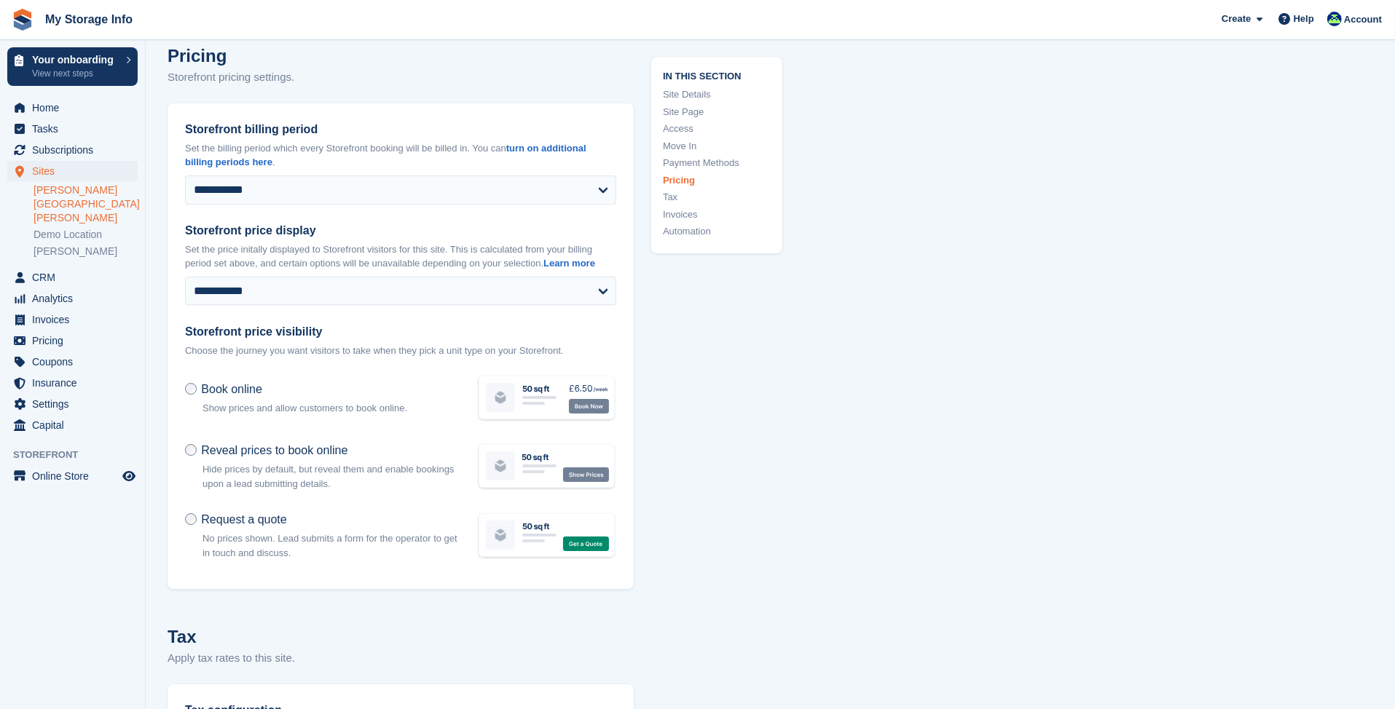
scroll to position [4856, 0]
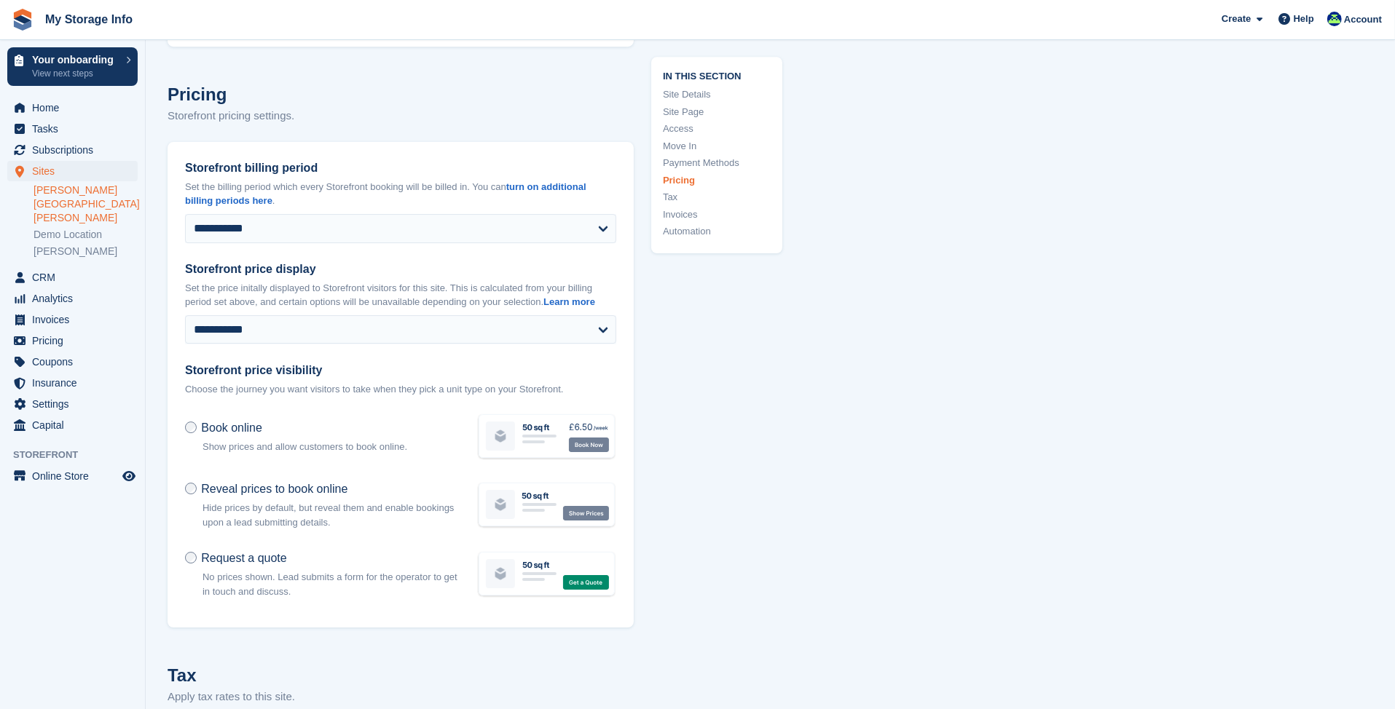
click at [196, 420] on label "Book online" at bounding box center [223, 427] width 77 height 15
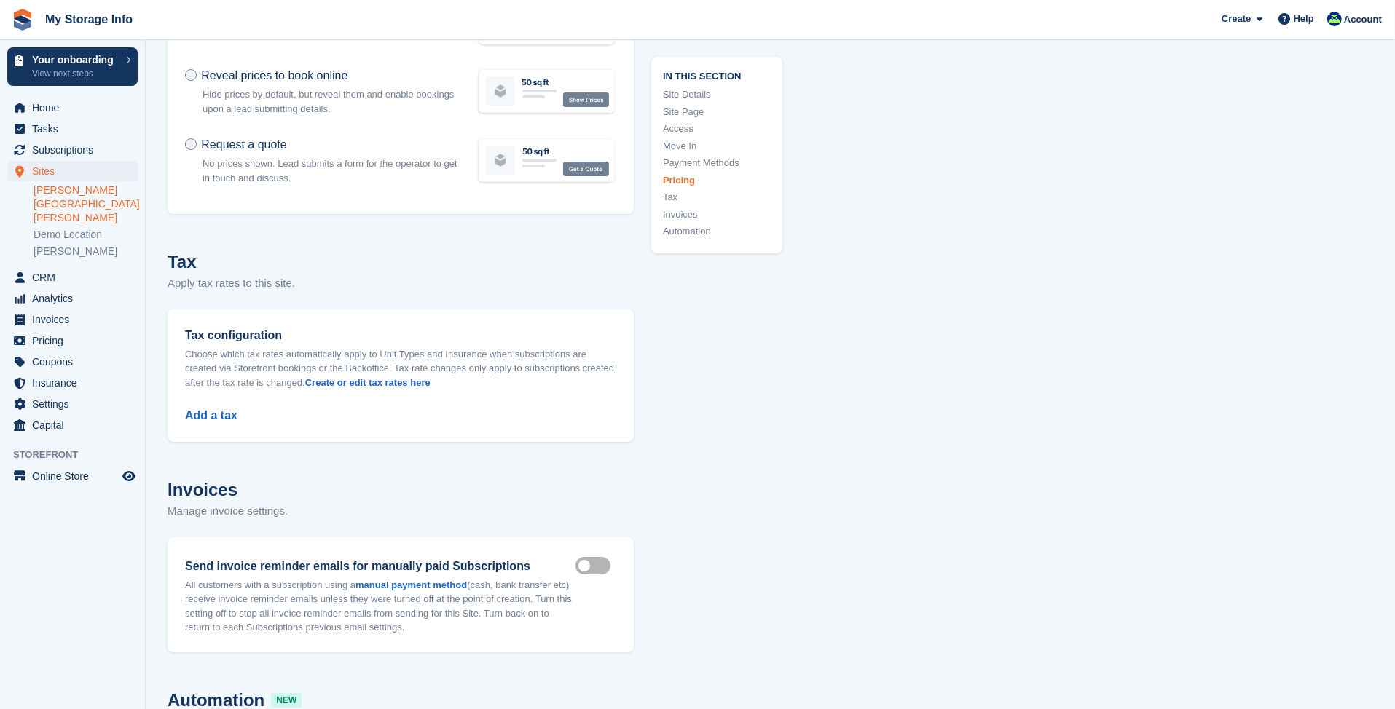
scroll to position [5293, 0]
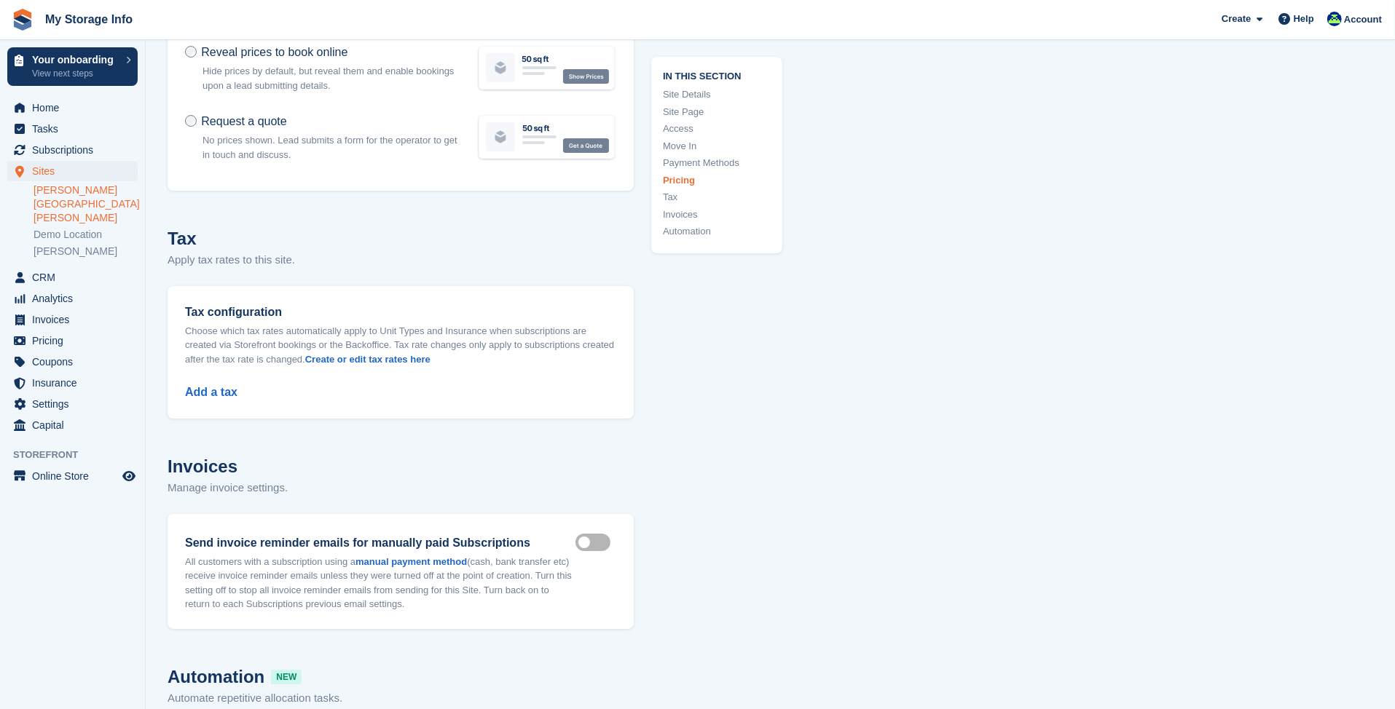
drag, startPoint x: 189, startPoint y: 208, endPoint x: 342, endPoint y: 235, distance: 156.0
click at [340, 252] on p "Apply tax rates to this site." at bounding box center [400, 260] width 466 height 17
click at [318, 252] on p "Apply tax rates to this site." at bounding box center [400, 260] width 466 height 17
drag, startPoint x: 315, startPoint y: 231, endPoint x: 162, endPoint y: 208, distance: 155.4
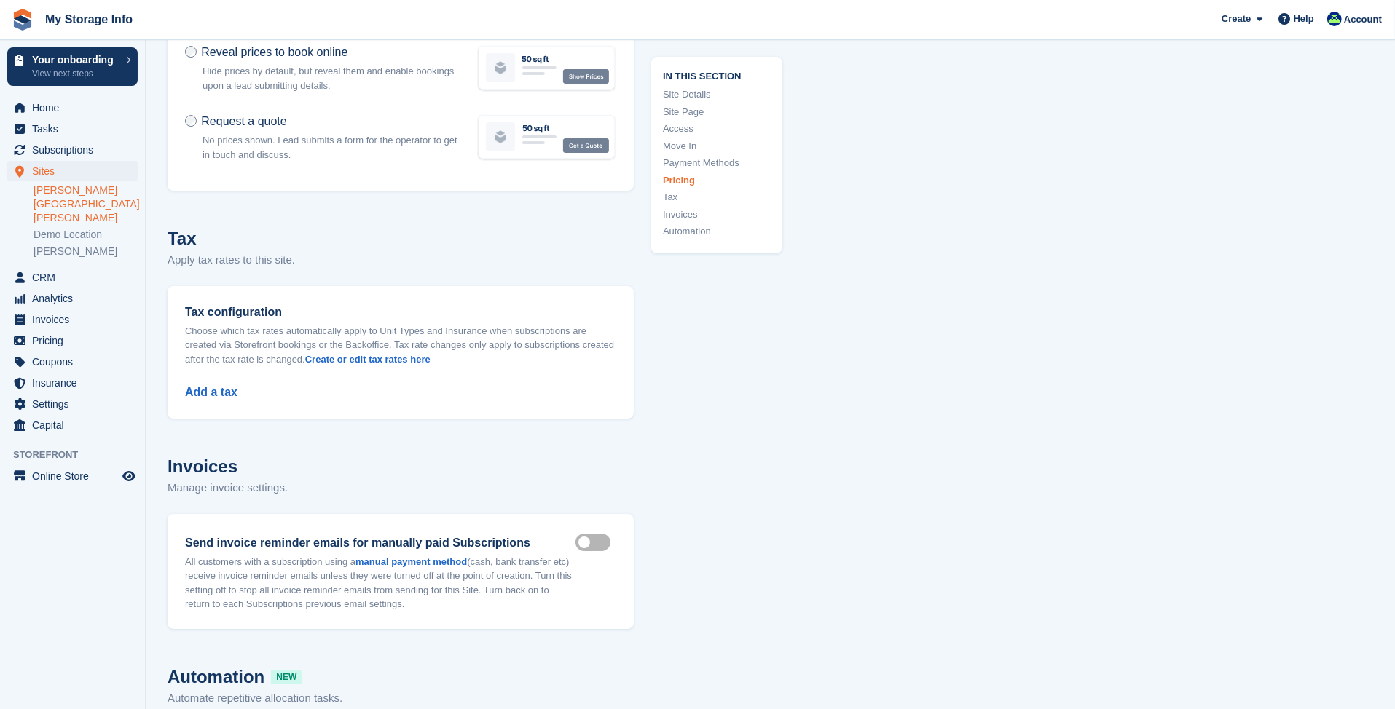
drag, startPoint x: 165, startPoint y: 210, endPoint x: 342, endPoint y: 240, distance: 180.2
drag, startPoint x: 342, startPoint y: 240, endPoint x: 330, endPoint y: 229, distance: 17.0
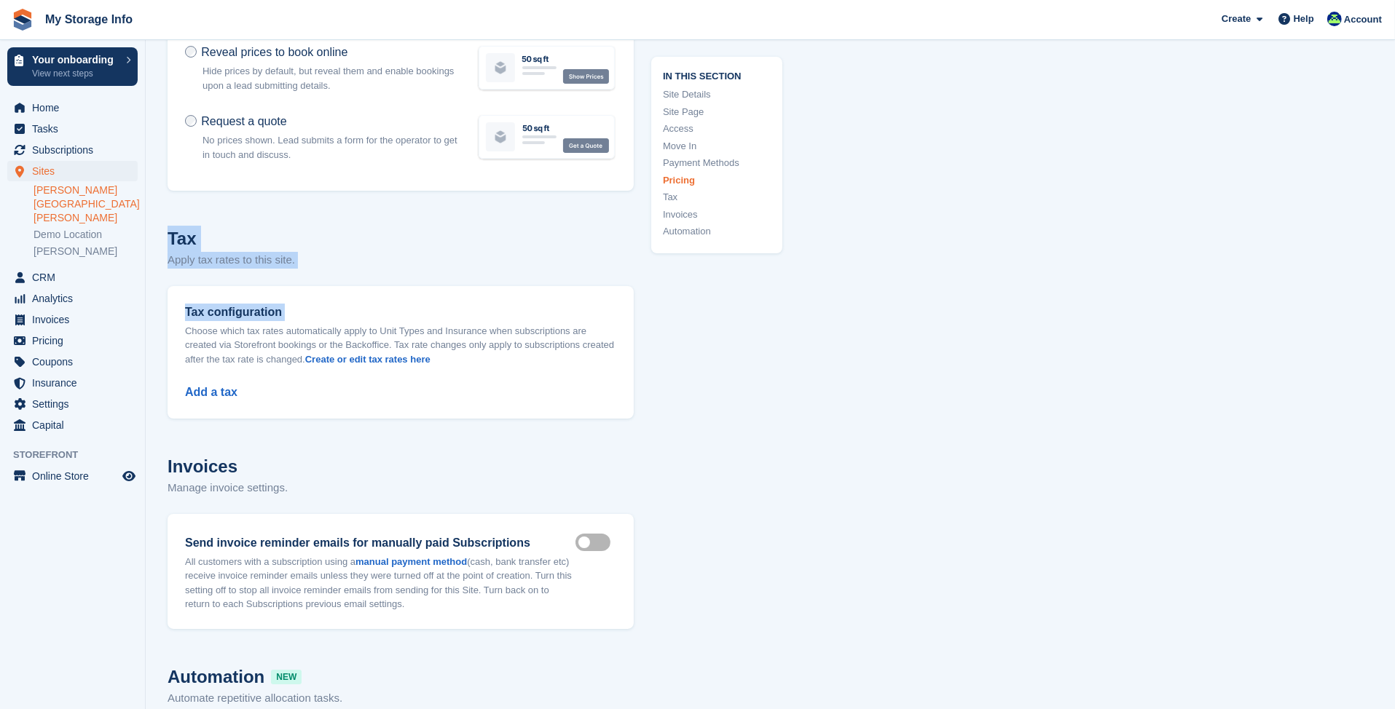
click at [331, 252] on p "Apply tax rates to this site." at bounding box center [400, 260] width 466 height 17
click at [306, 252] on p "Apply tax rates to this site." at bounding box center [400, 260] width 466 height 17
drag, startPoint x: 310, startPoint y: 230, endPoint x: 157, endPoint y: 199, distance: 155.4
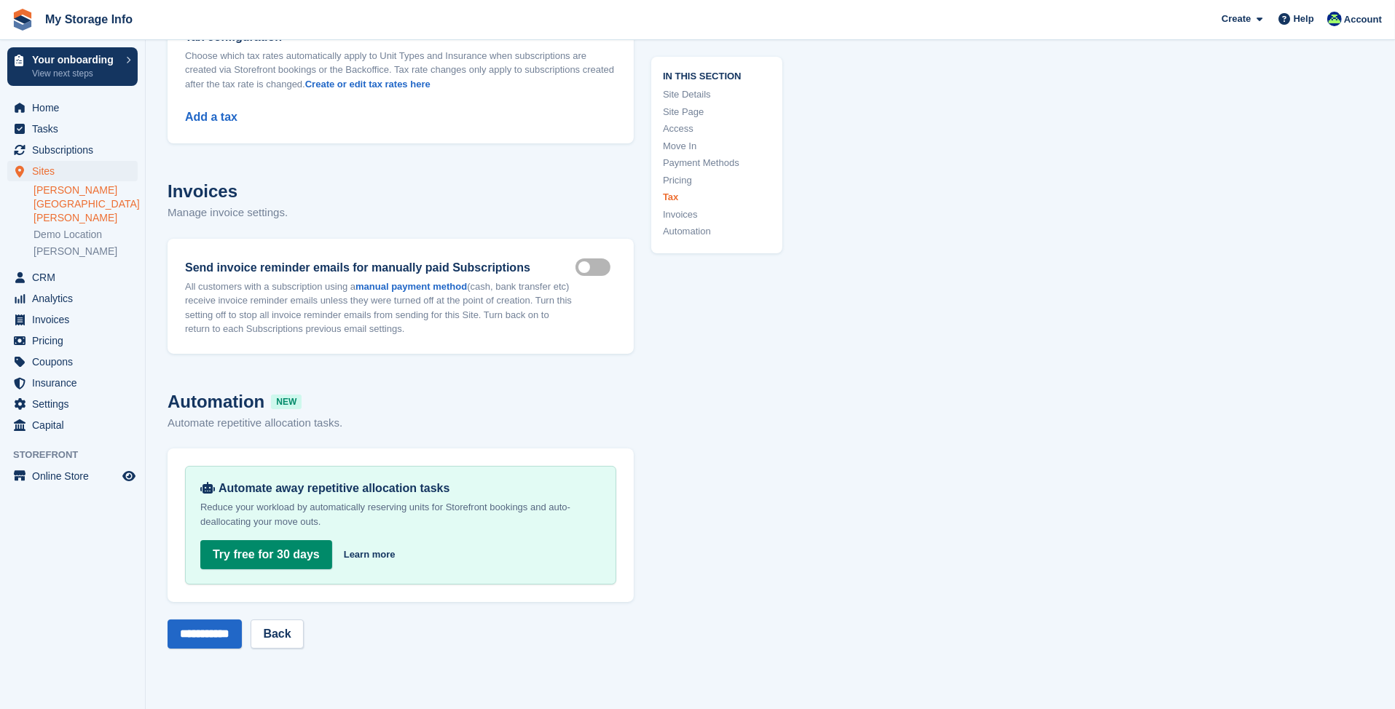
scroll to position [5584, 0]
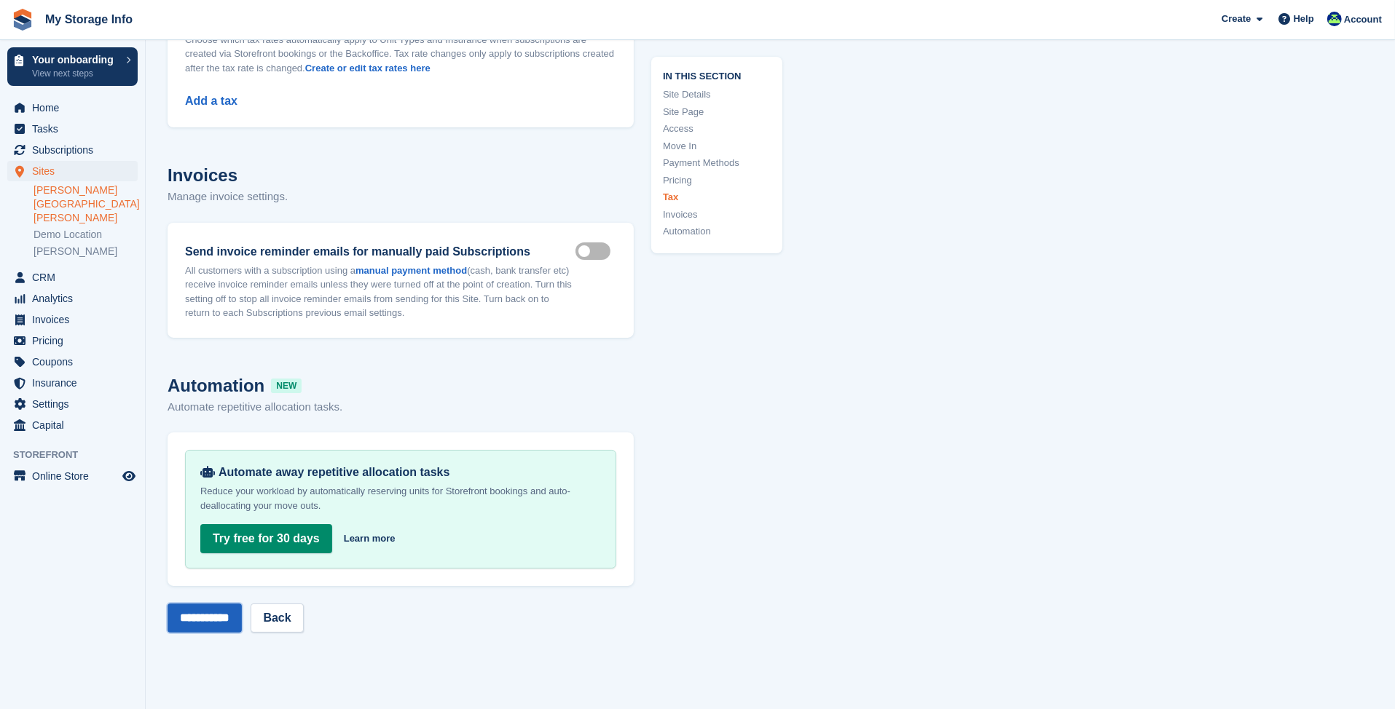
click at [190, 604] on input "**********" at bounding box center [204, 618] width 74 height 29
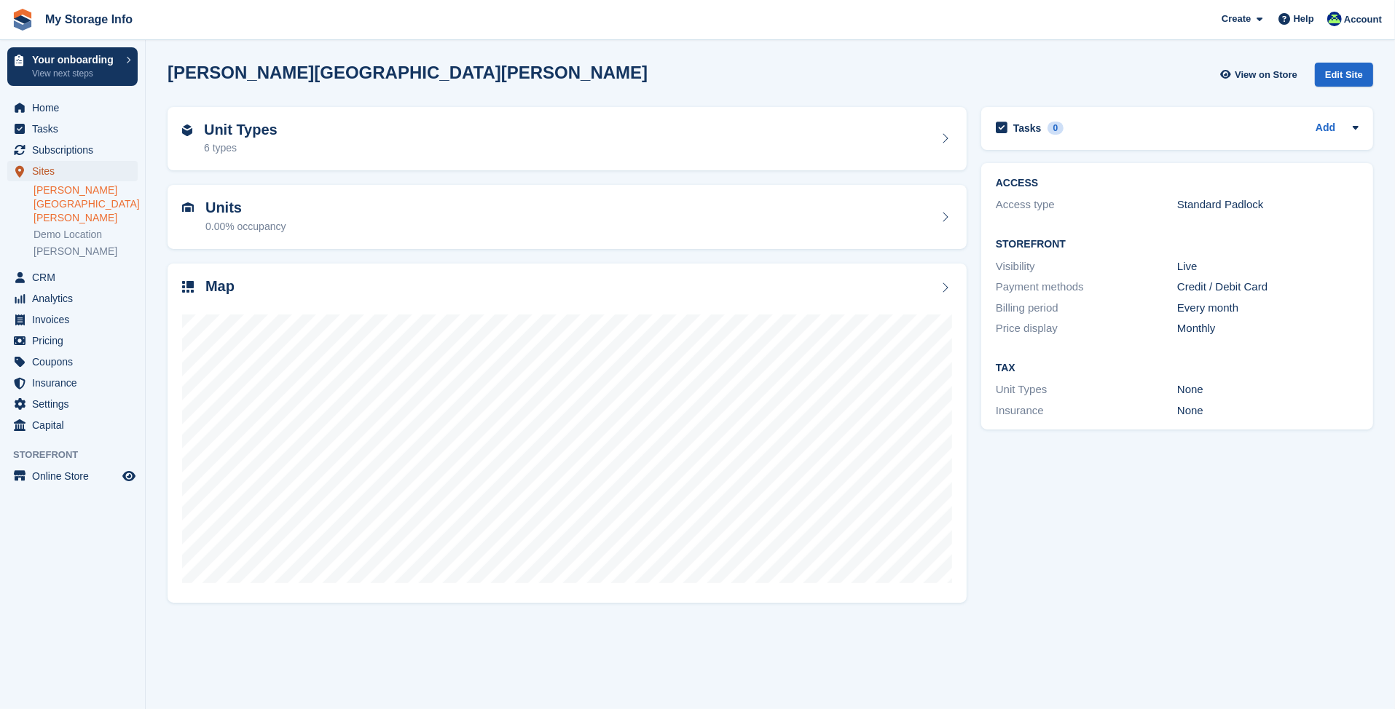
click at [47, 171] on span "Sites" at bounding box center [75, 171] width 87 height 20
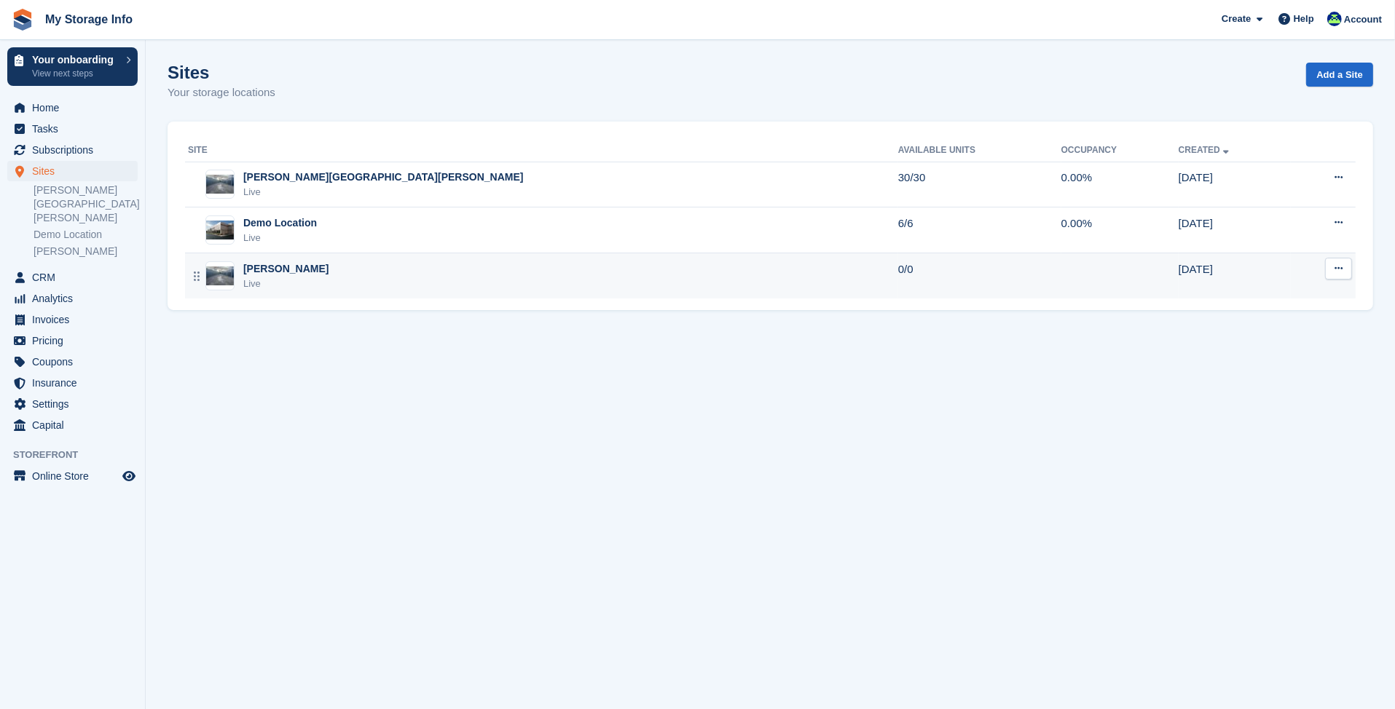
click at [1339, 267] on icon at bounding box center [1338, 268] width 8 height 9
click at [1255, 296] on p "Edit site" at bounding box center [1281, 297] width 127 height 19
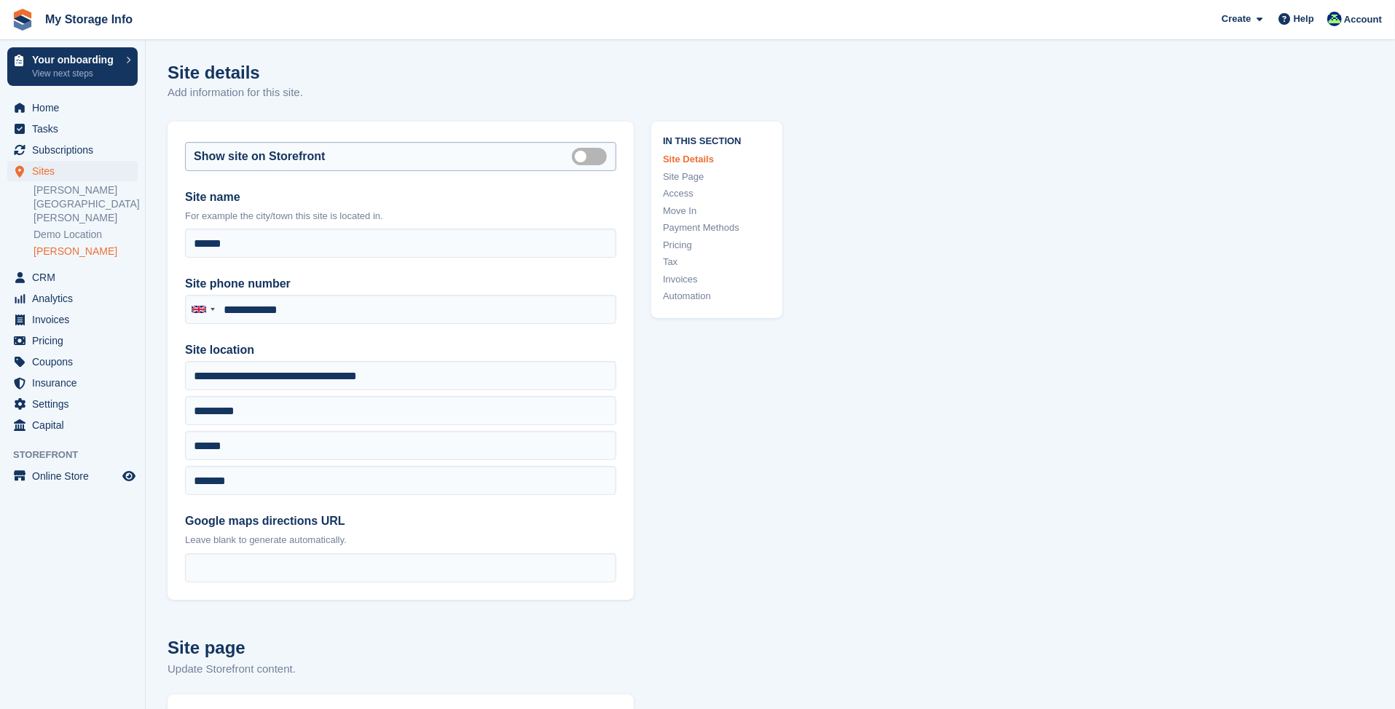
click at [583, 155] on label "Is public" at bounding box center [592, 156] width 41 height 2
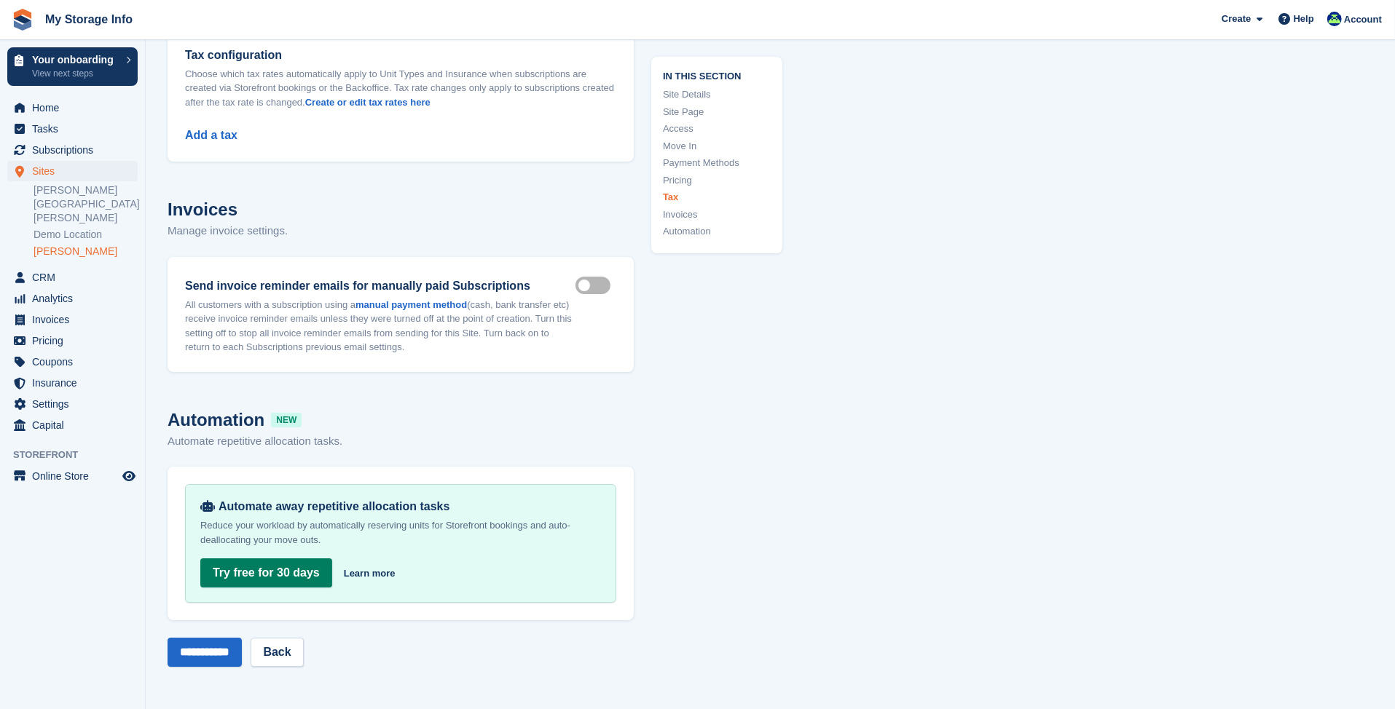
scroll to position [5389, 0]
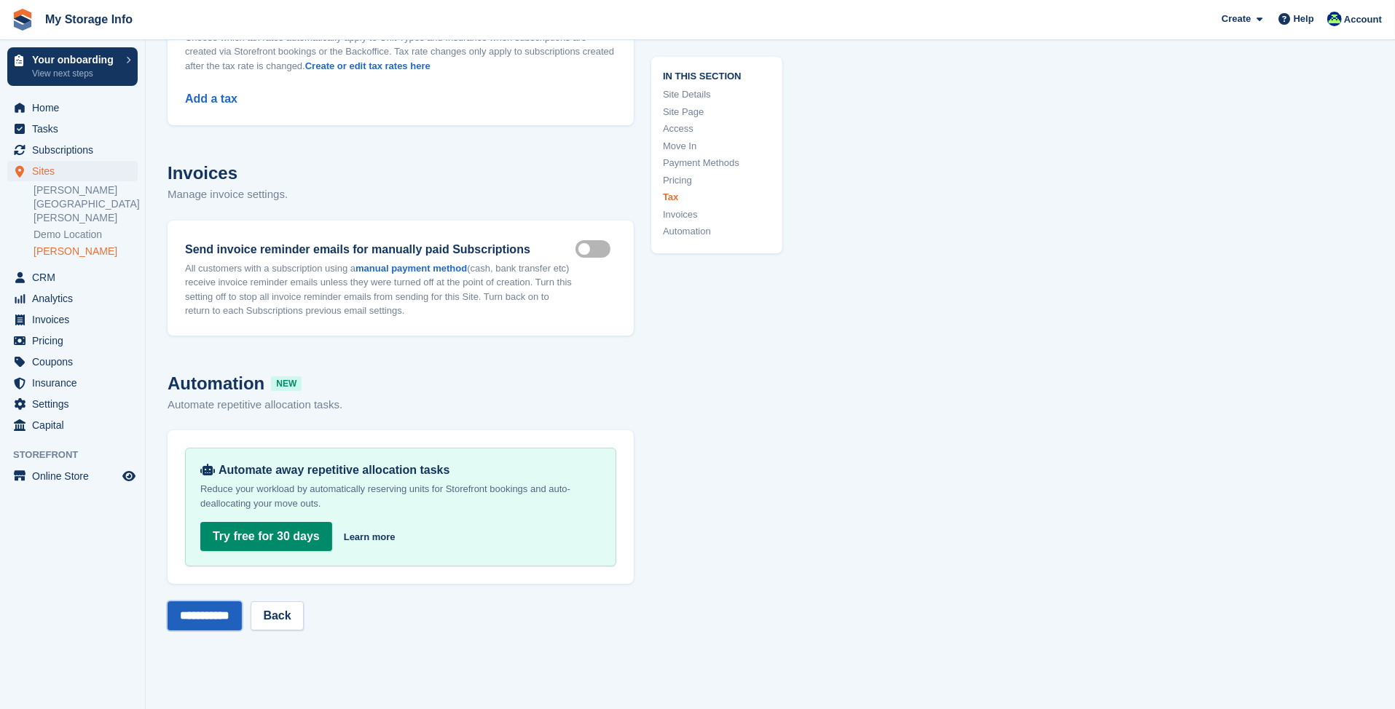
click at [238, 602] on input "**********" at bounding box center [204, 616] width 74 height 29
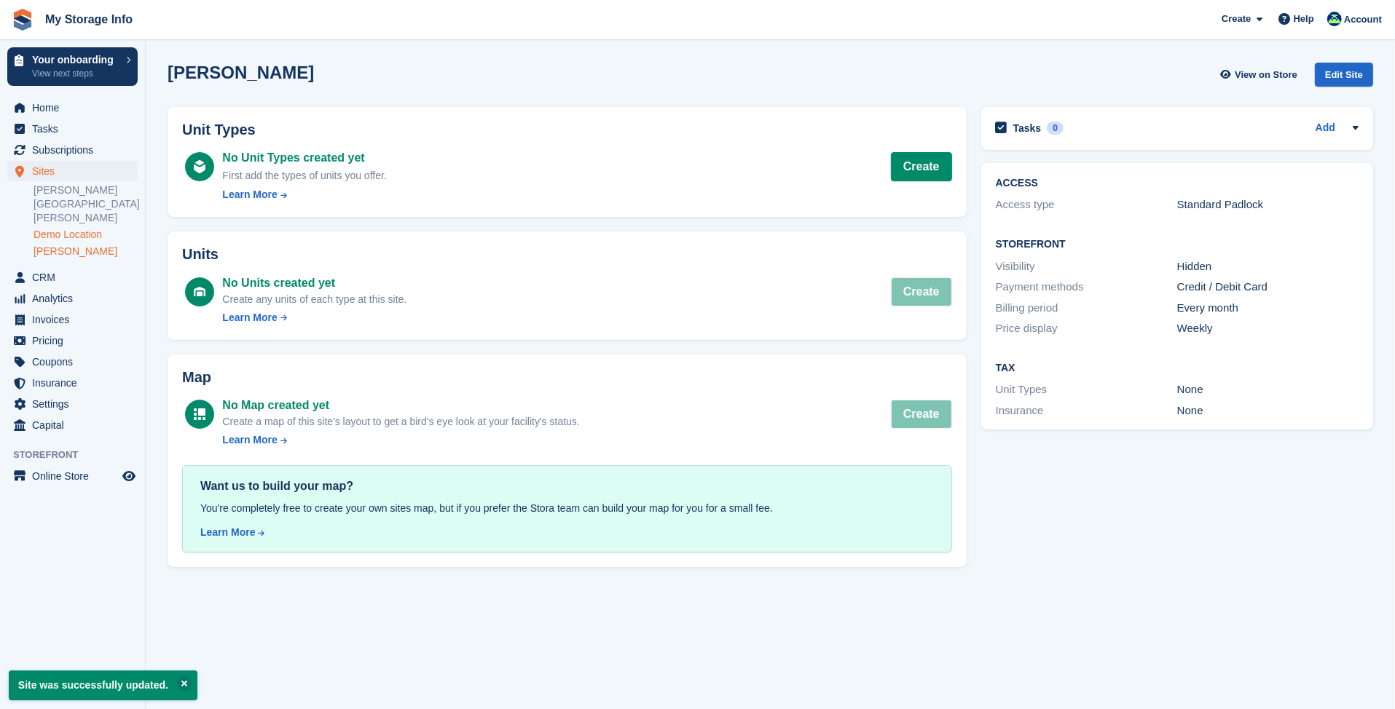
click at [64, 228] on link "Demo Location" at bounding box center [85, 235] width 104 height 14
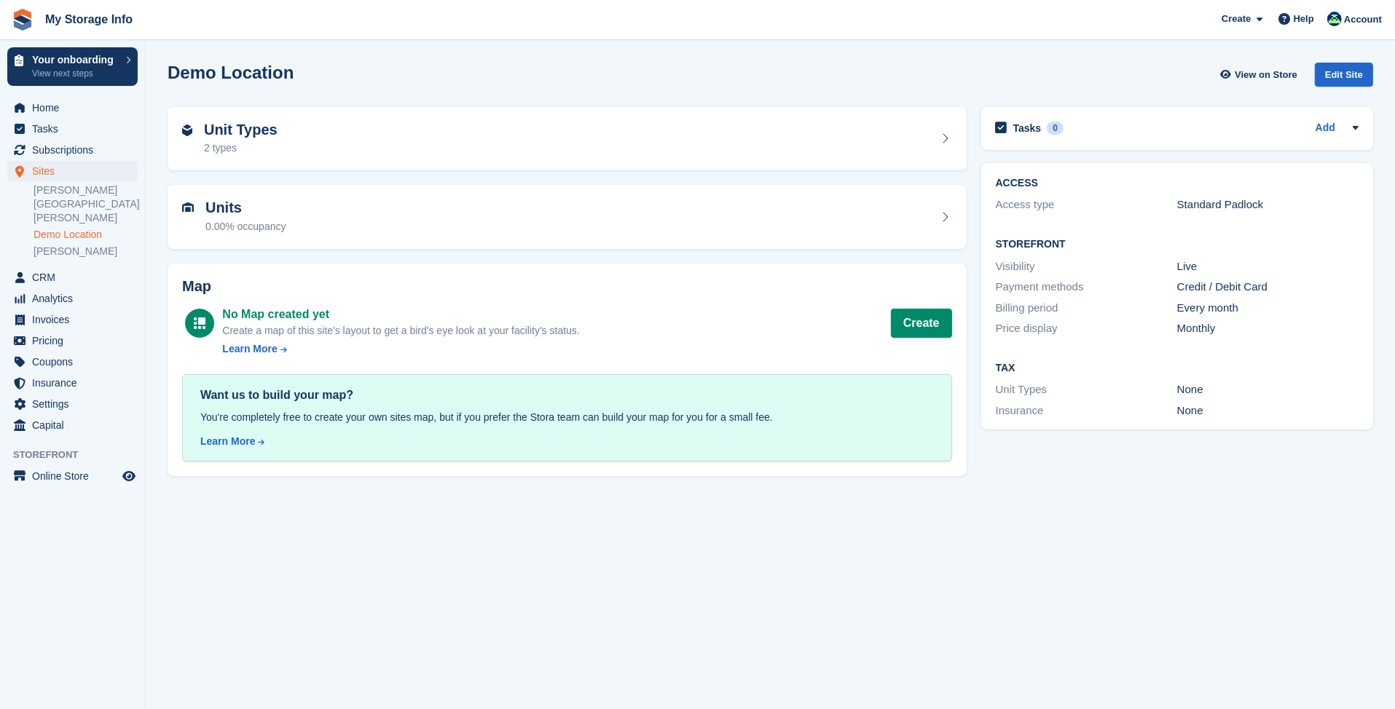
click at [1312, 70] on div "View on Store" at bounding box center [1266, 78] width 97 height 30
click at [1322, 68] on div "Edit Site" at bounding box center [1343, 75] width 58 height 24
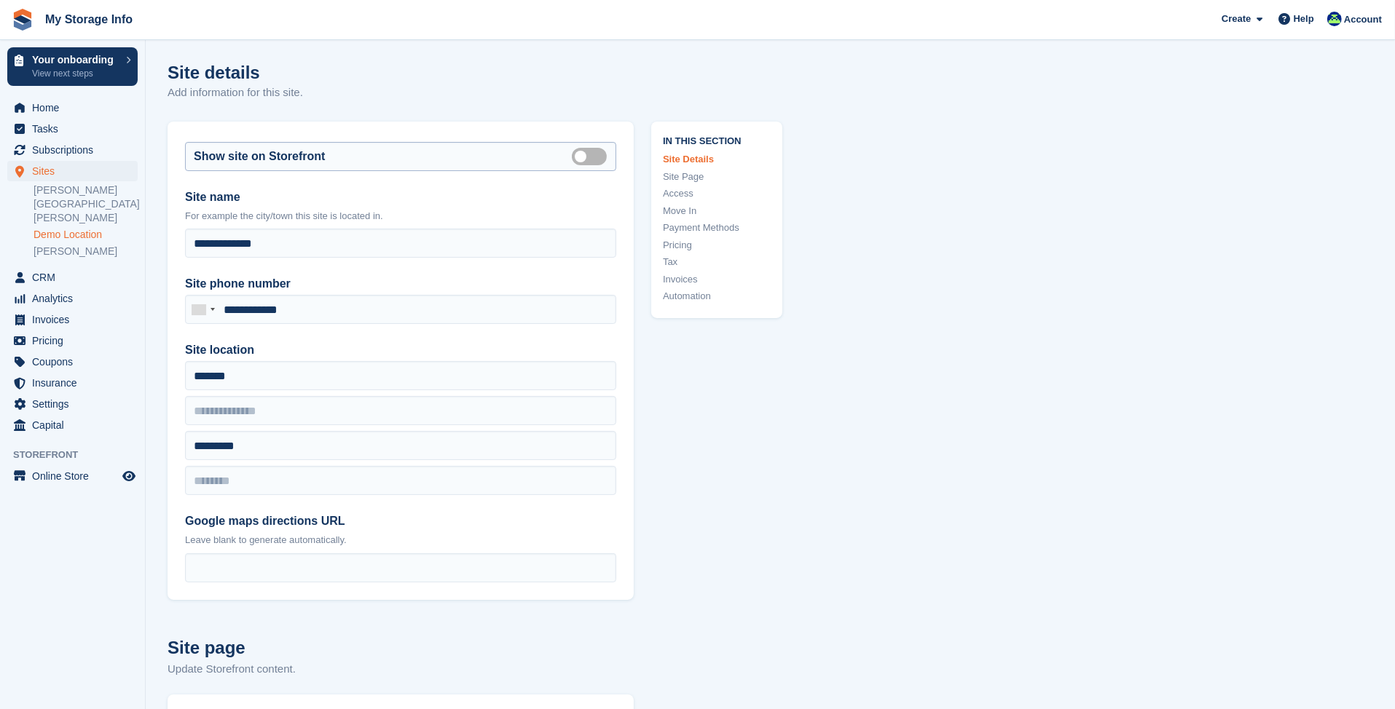
click at [596, 157] on label "Is public" at bounding box center [592, 156] width 41 height 2
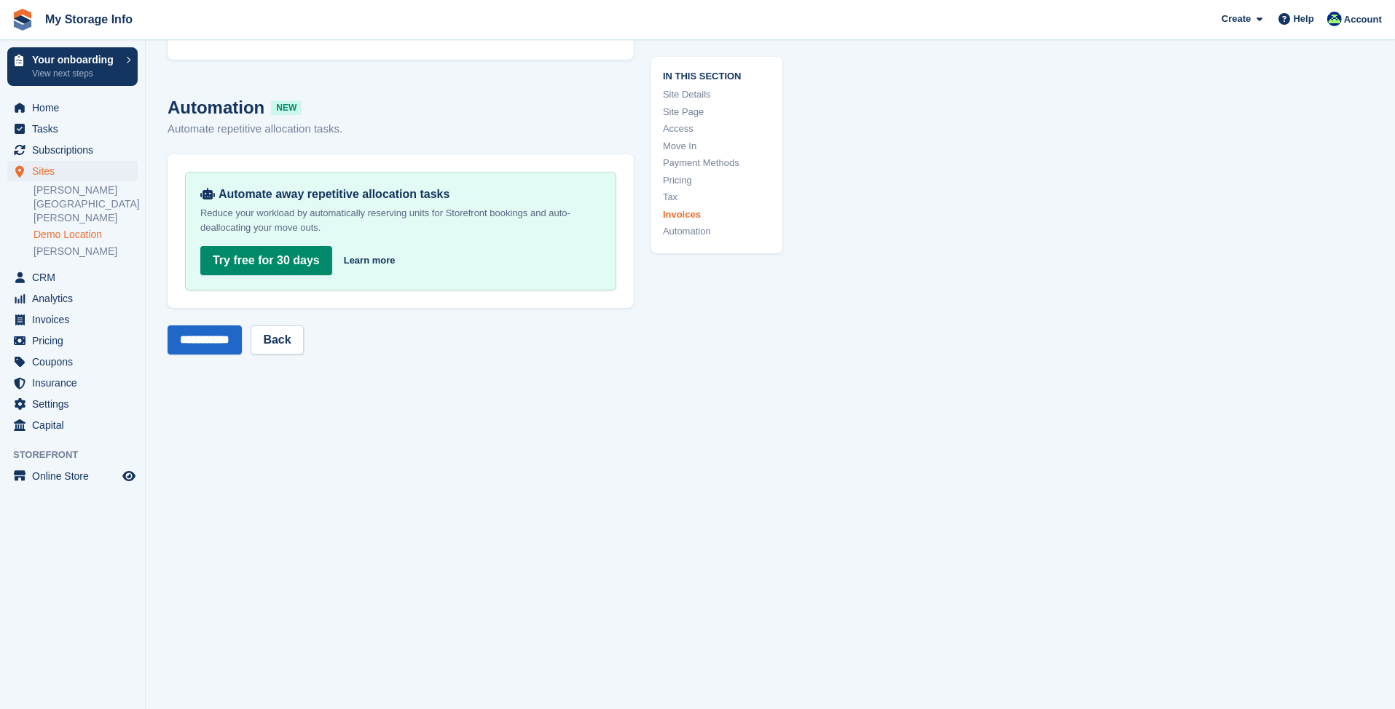
scroll to position [5624, 0]
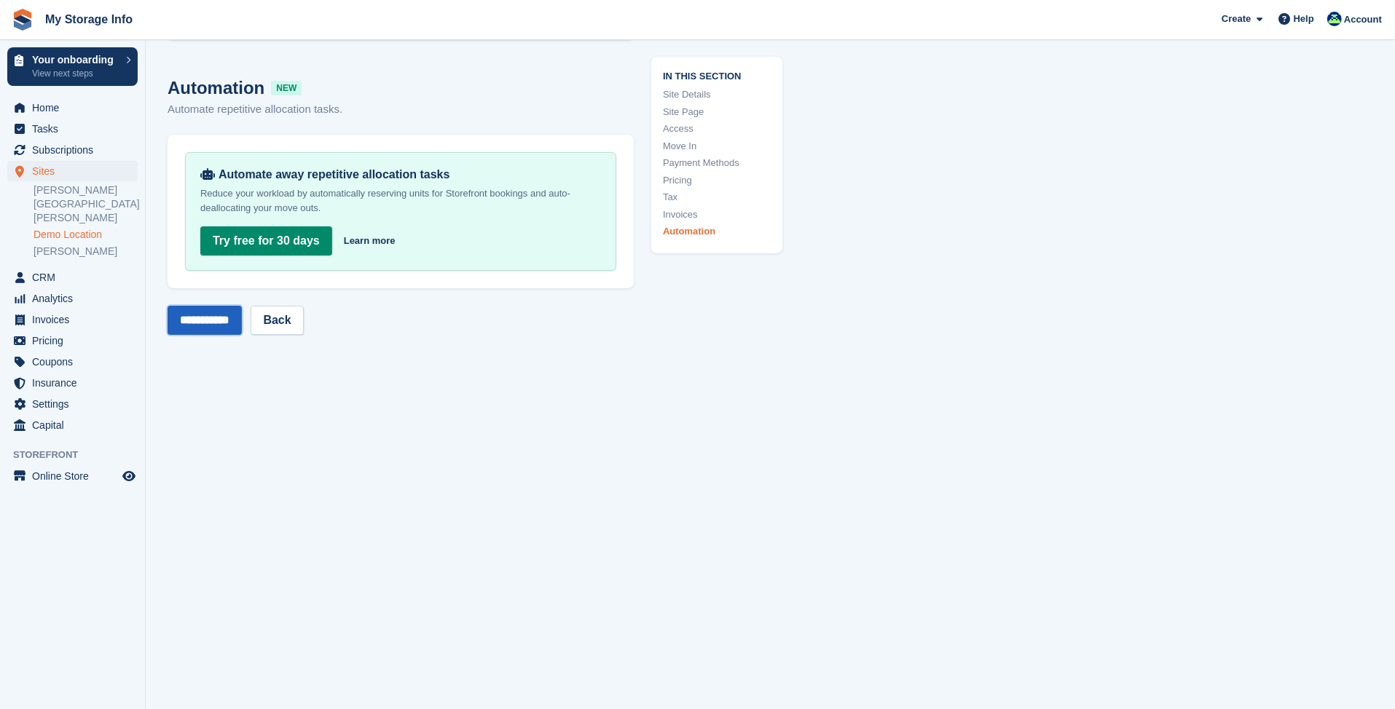
click at [223, 316] on input "**********" at bounding box center [204, 320] width 74 height 29
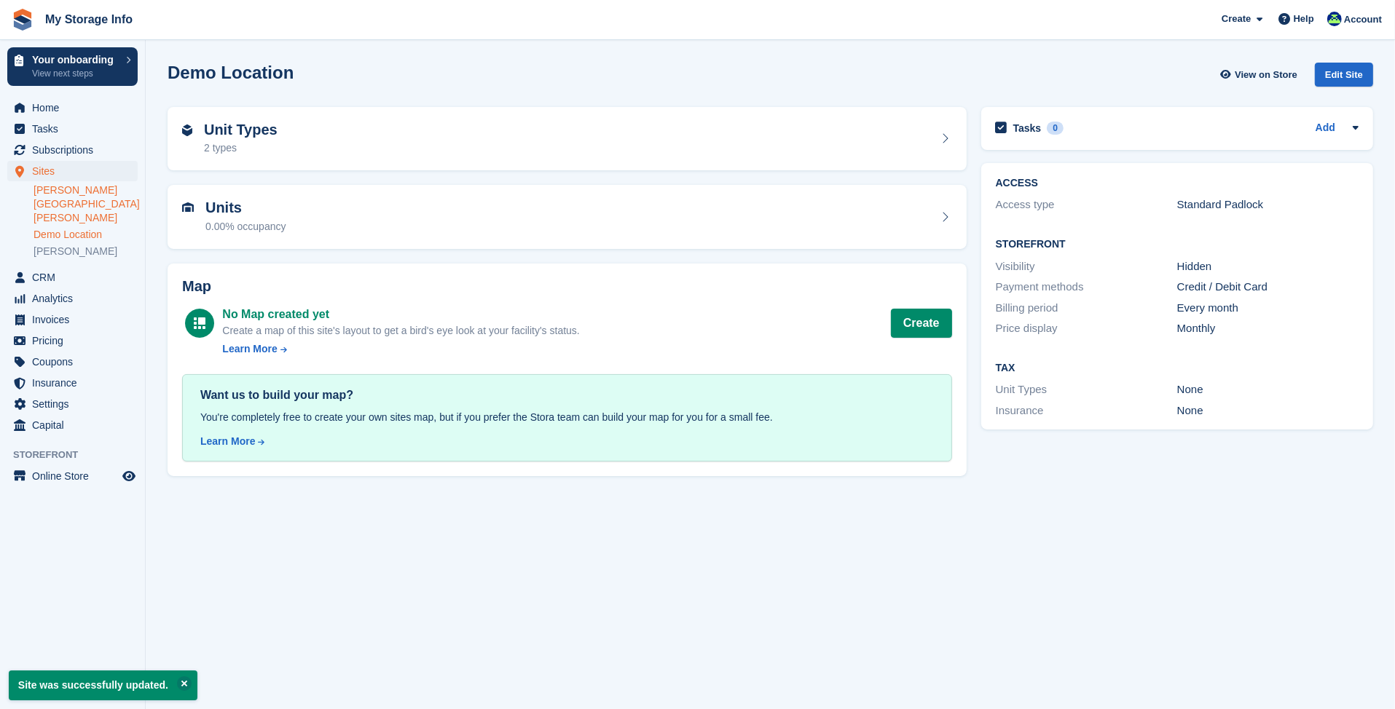
click at [76, 192] on link "[PERSON_NAME][GEOGRAPHIC_DATA][PERSON_NAME]" at bounding box center [85, 205] width 104 height 42
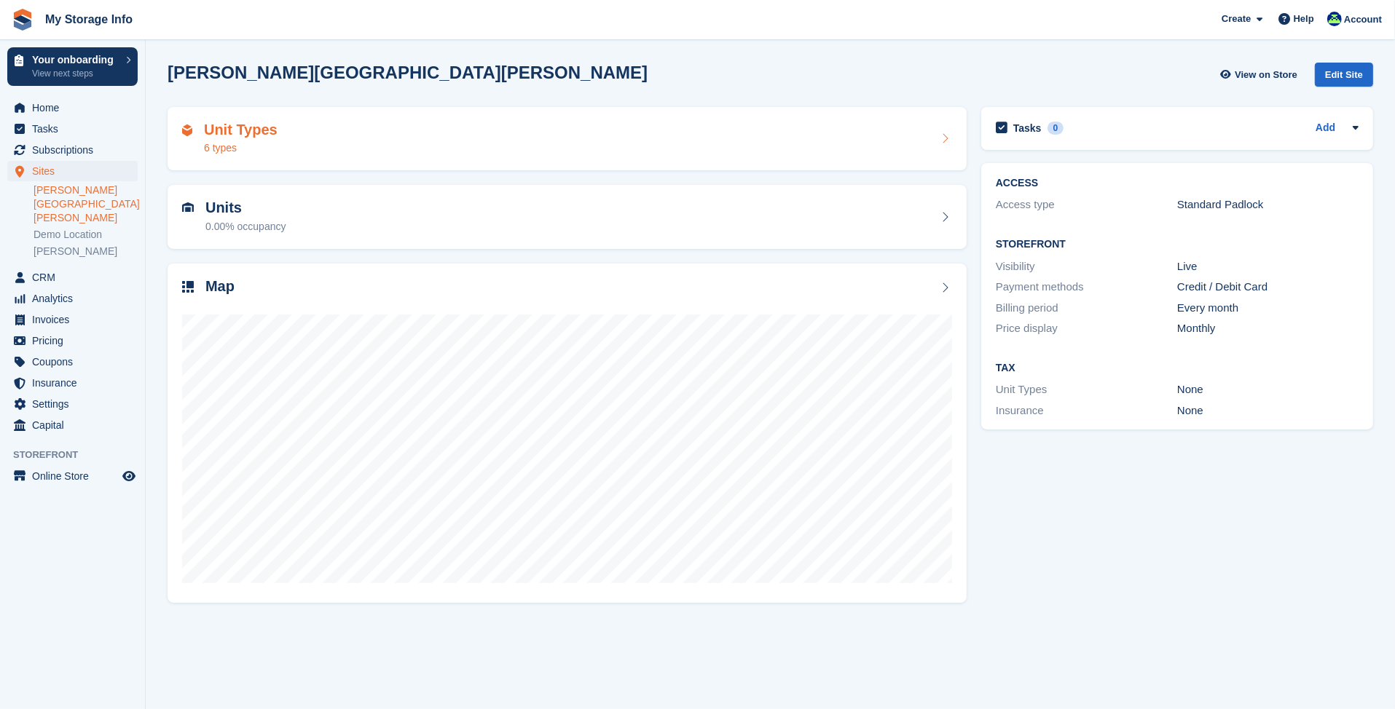
click at [256, 147] on div "6 types" at bounding box center [241, 148] width 74 height 15
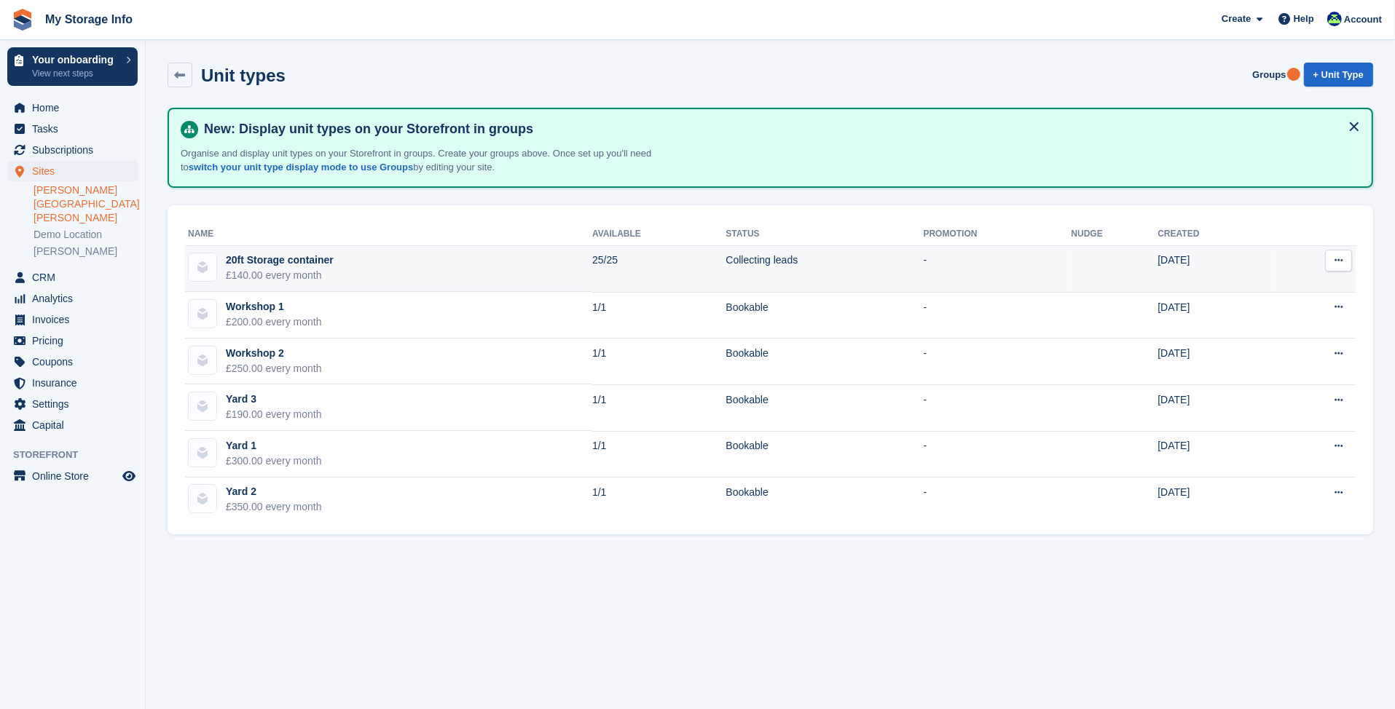
click at [1333, 261] on button at bounding box center [1338, 261] width 27 height 22
click at [1268, 303] on p "View on Store" at bounding box center [1281, 308] width 127 height 19
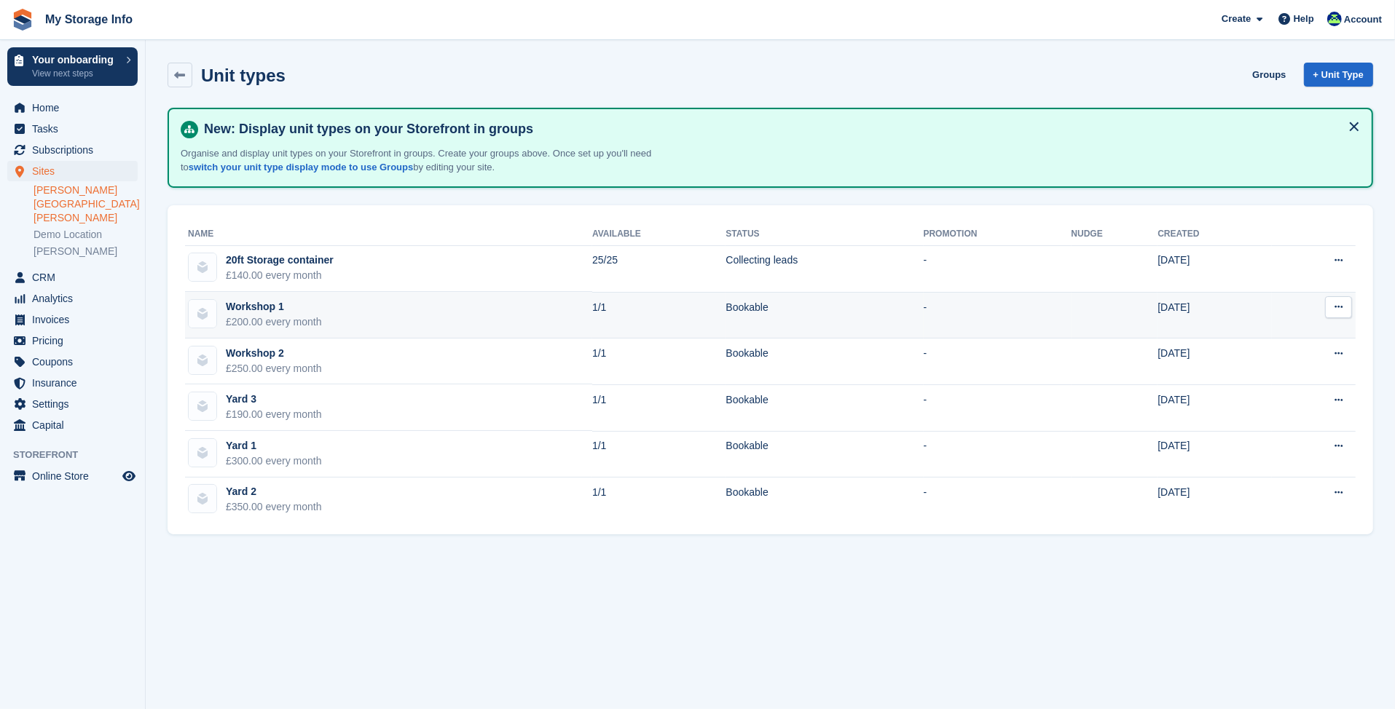
click at [1339, 308] on icon at bounding box center [1338, 306] width 8 height 9
click at [1264, 359] on p "View on Store" at bounding box center [1281, 354] width 127 height 19
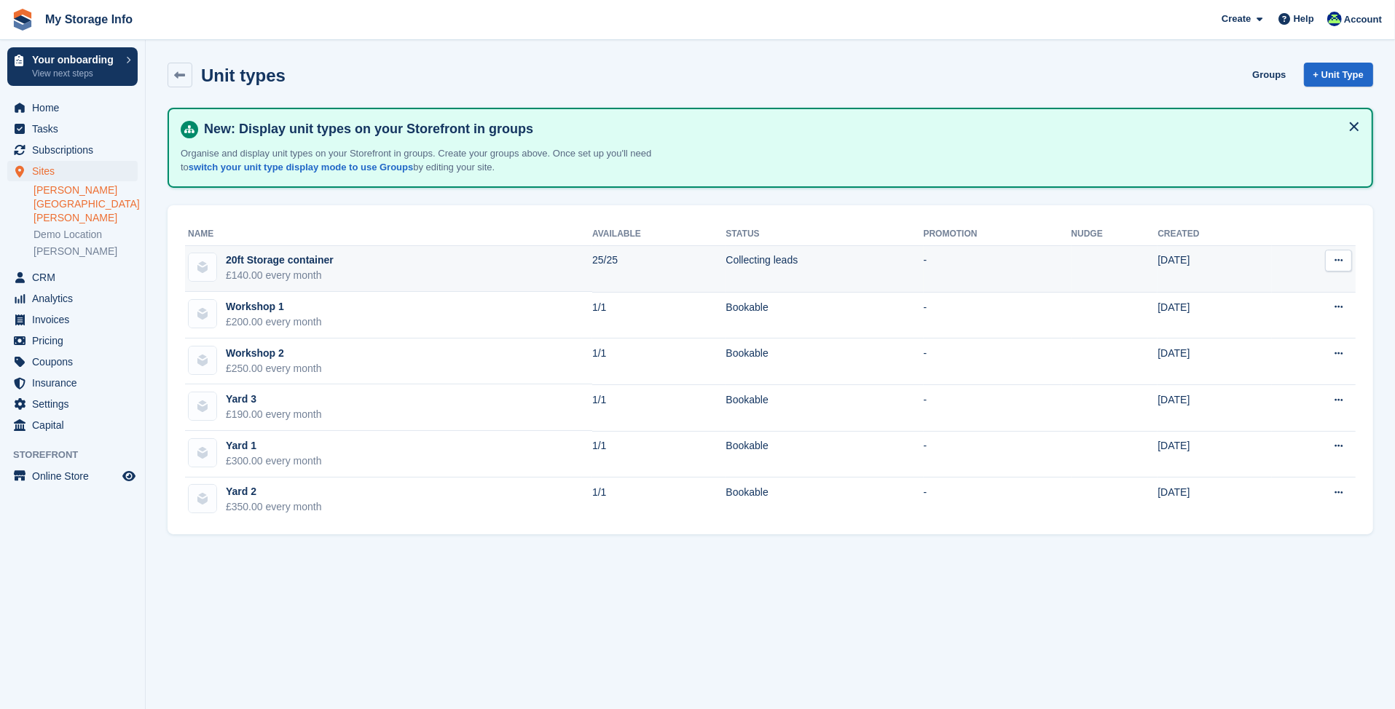
click at [1332, 265] on button at bounding box center [1338, 261] width 27 height 22
click at [1318, 287] on p "Edit unit type" at bounding box center [1281, 289] width 127 height 19
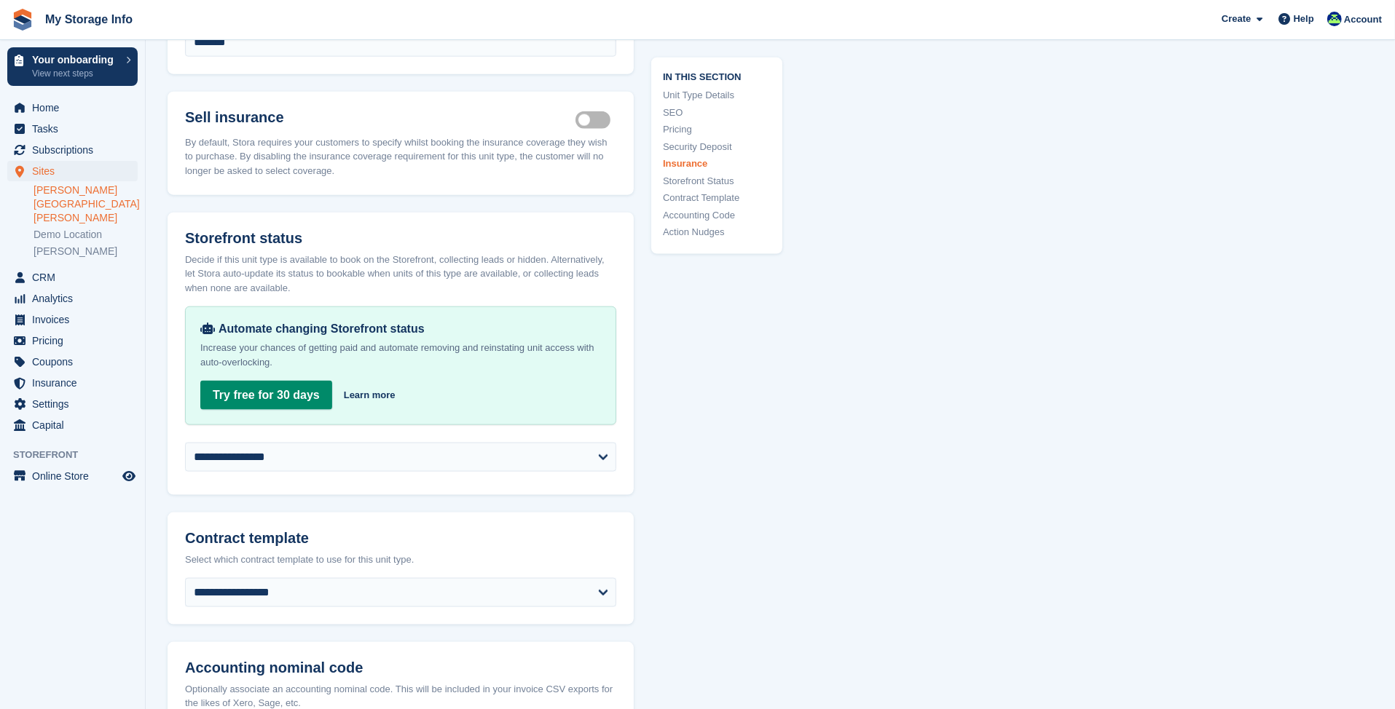
scroll to position [1966, 0]
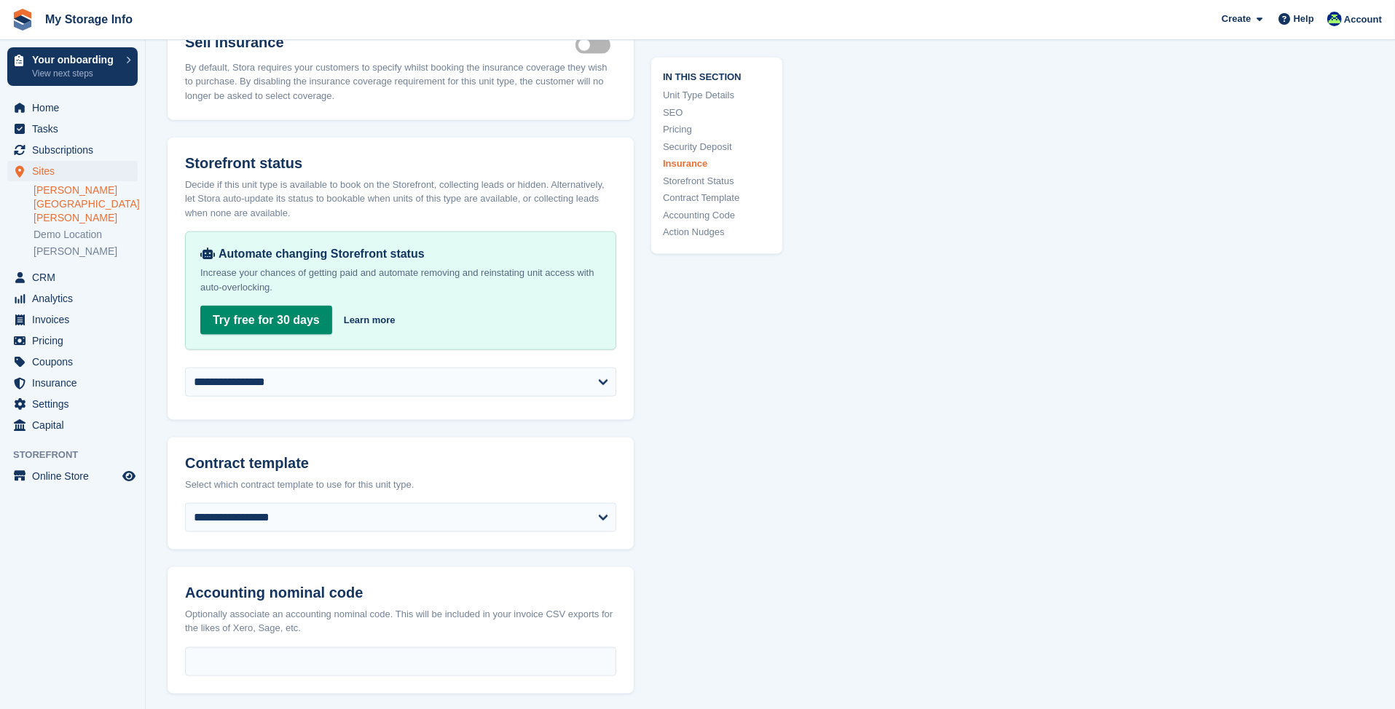
click at [385, 347] on div "Automate changing Storefront status Increase your chances of getting paid and a…" at bounding box center [400, 300] width 466 height 136
click at [386, 368] on select "**********" at bounding box center [400, 382] width 431 height 29
select select "********"
click at [185, 368] on select "**********" at bounding box center [400, 382] width 431 height 29
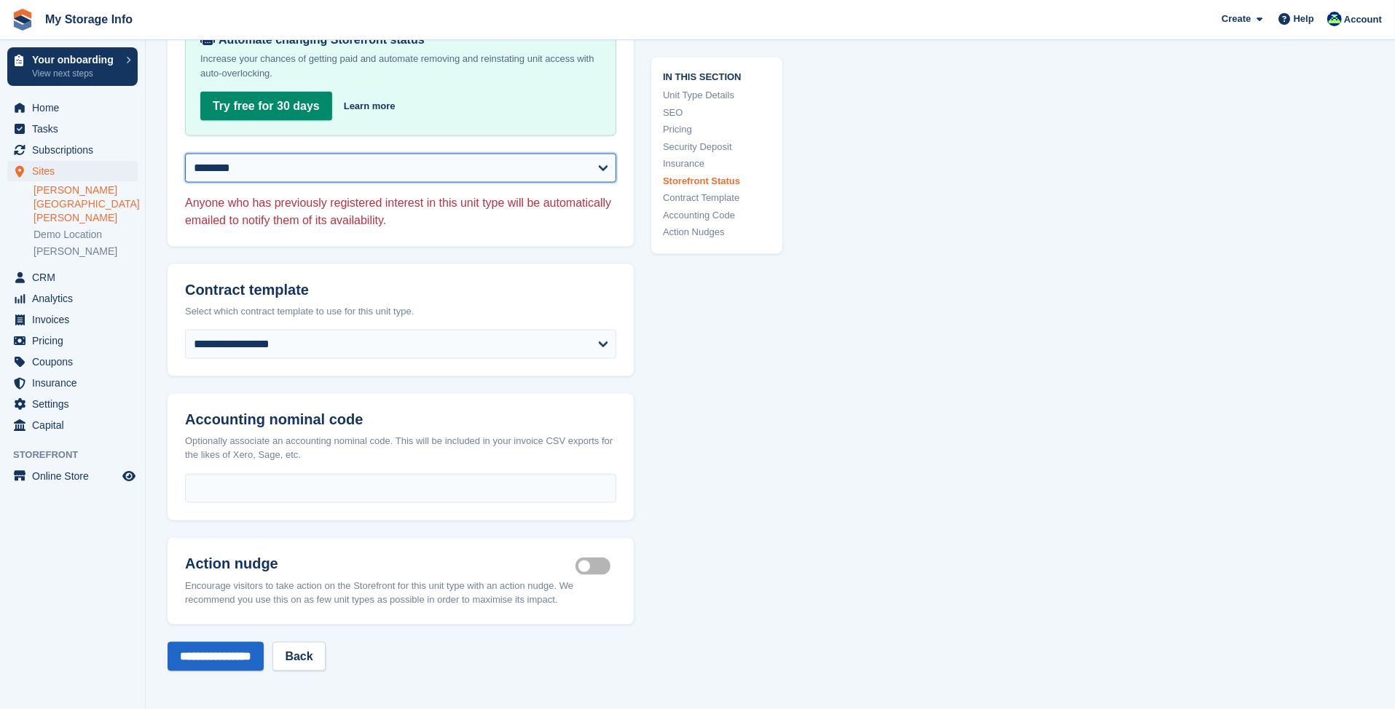
scroll to position [2185, 0]
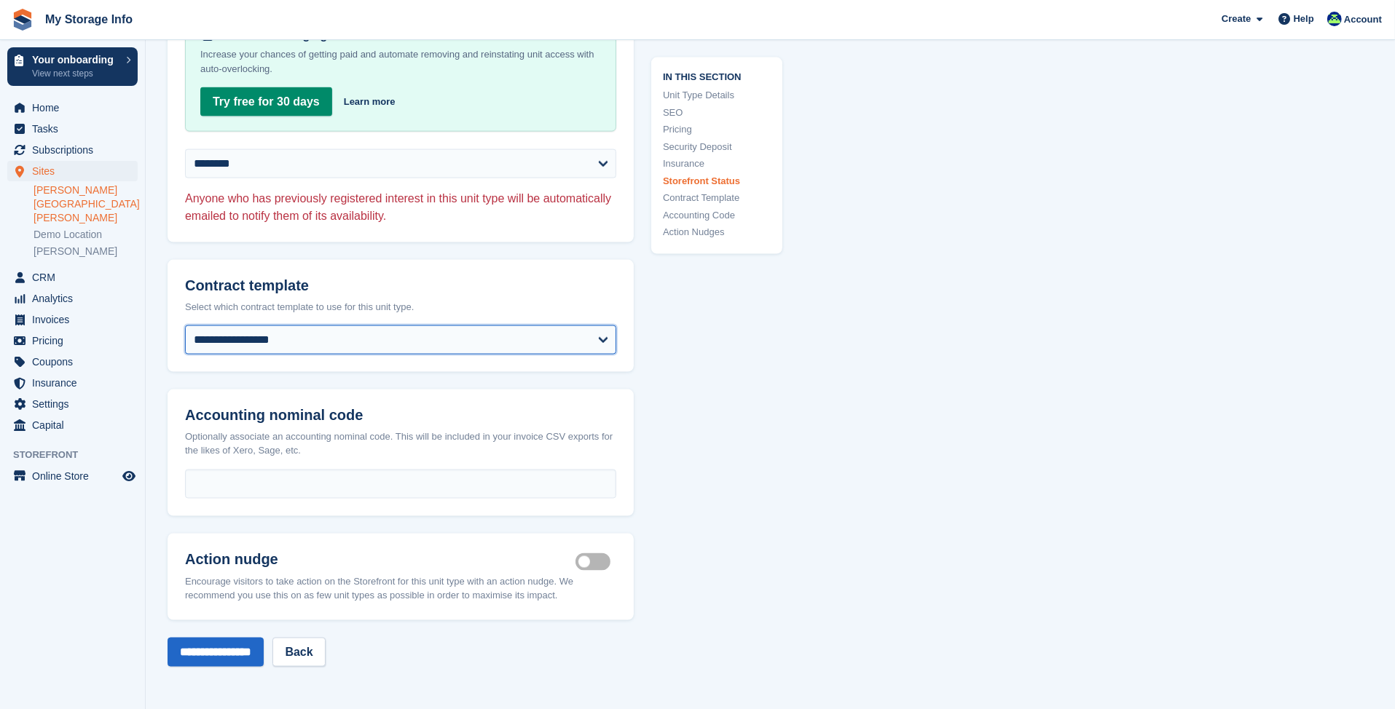
click at [294, 326] on select "**********" at bounding box center [400, 340] width 431 height 29
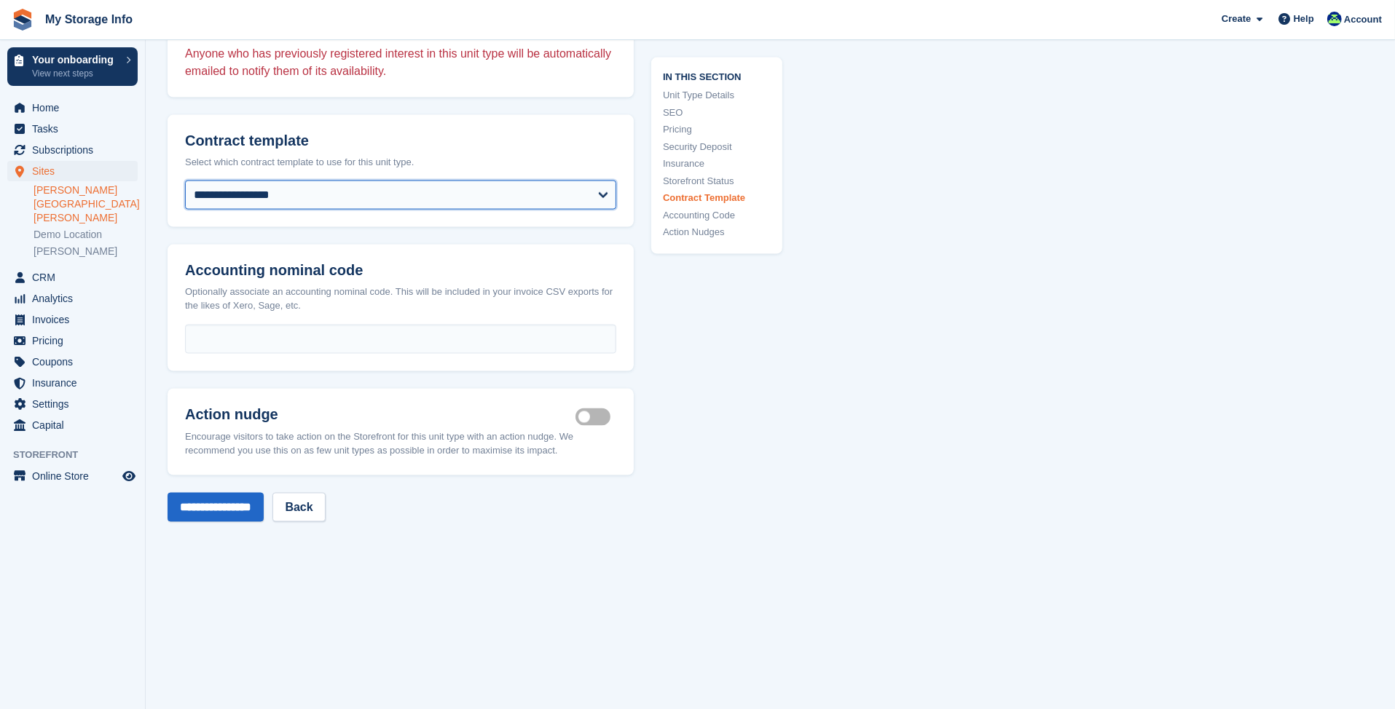
scroll to position [2330, 0]
click at [579, 415] on label "Is active" at bounding box center [595, 416] width 41 height 2
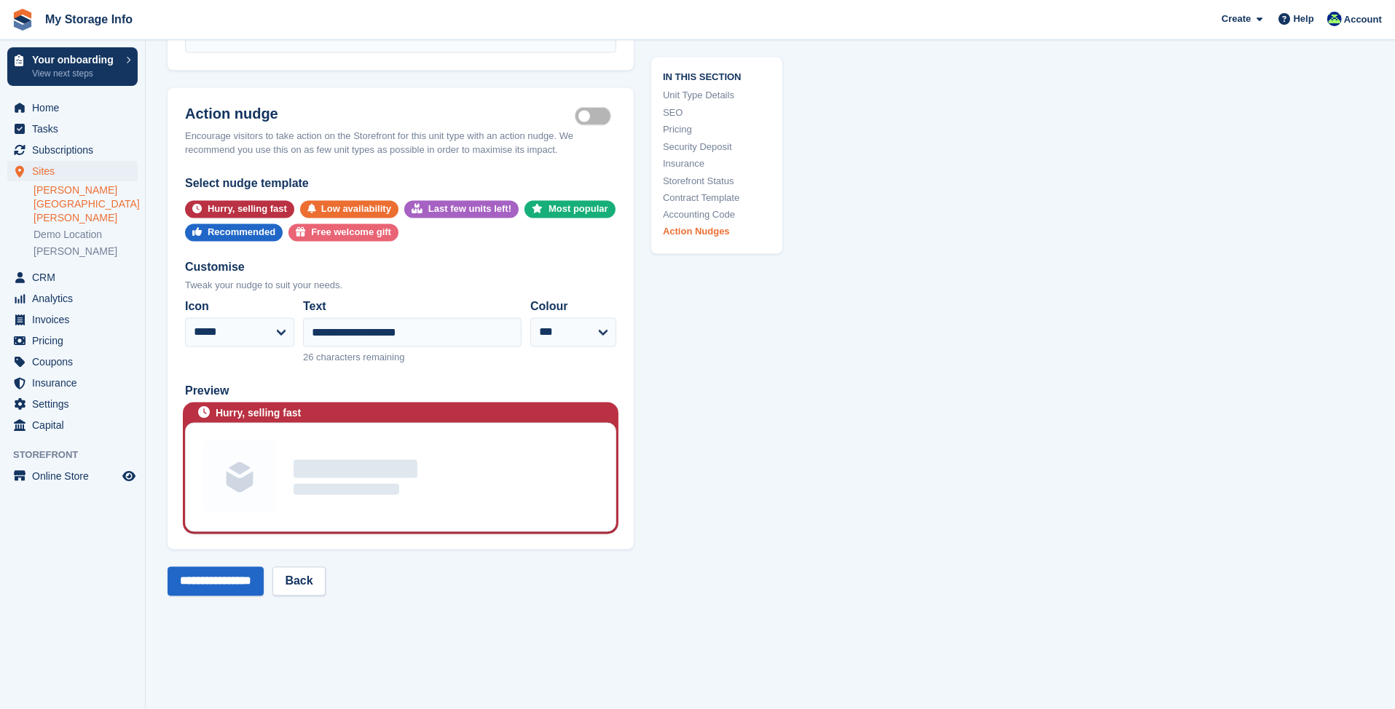
scroll to position [2622, 0]
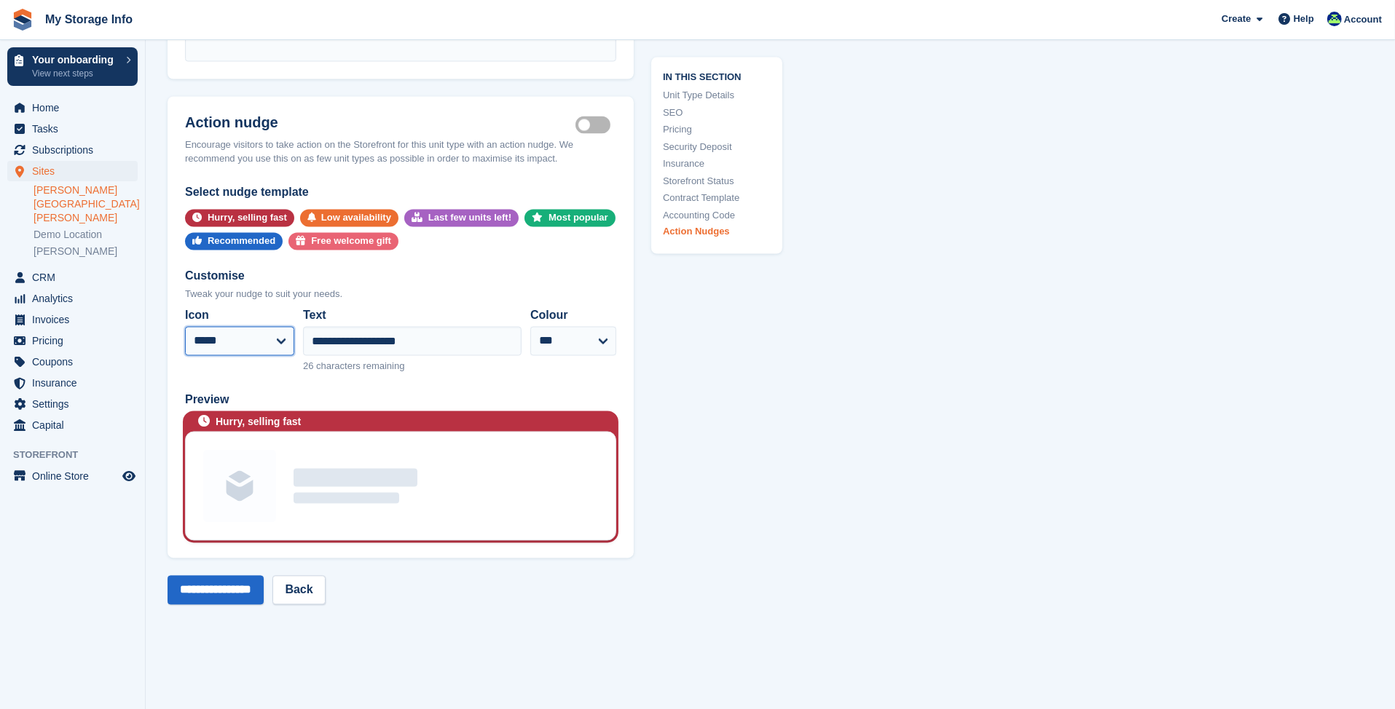
click at [252, 327] on select "**********" at bounding box center [239, 341] width 109 height 29
click at [374, 327] on input "**********" at bounding box center [412, 341] width 218 height 29
click at [434, 327] on input "**********" at bounding box center [412, 341] width 218 height 29
click at [564, 327] on select "**** ***** ****** **** ****** ***" at bounding box center [573, 341] width 86 height 29
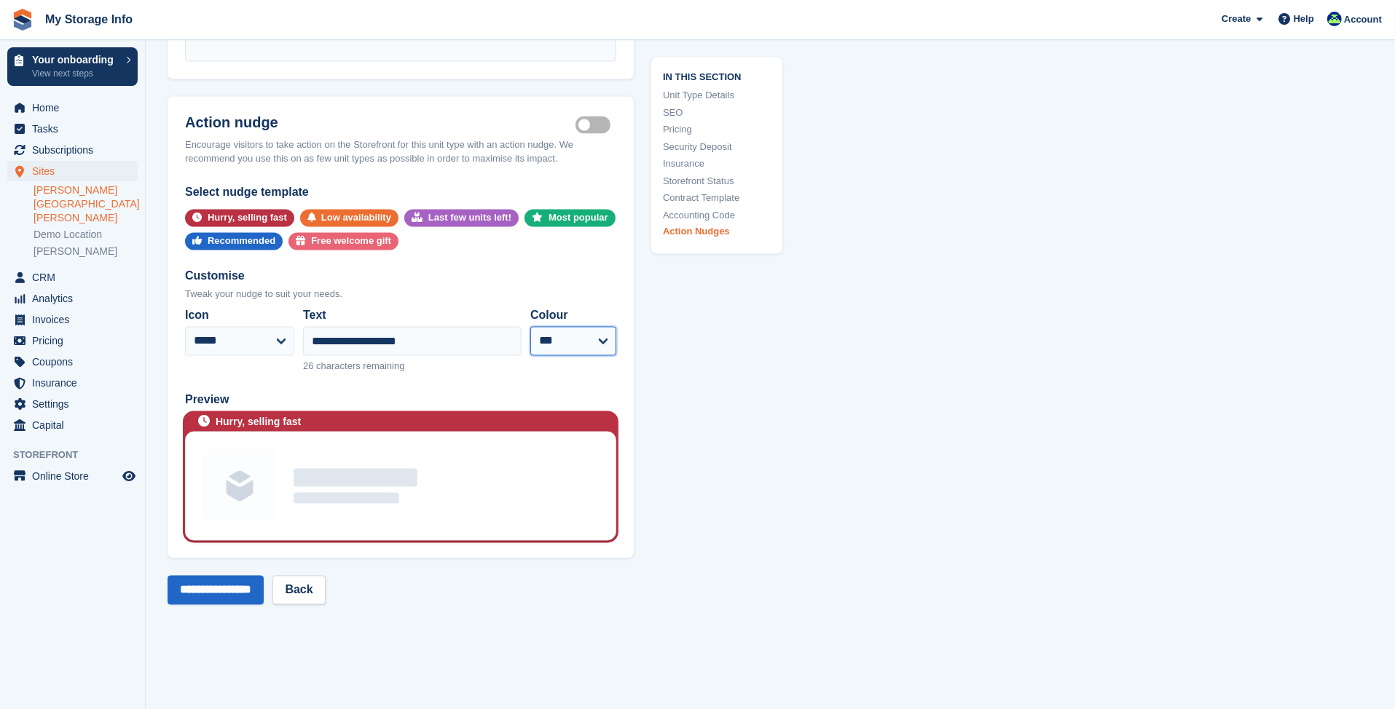
click at [564, 327] on select "**** ***** ****** **** ****** ***" at bounding box center [573, 341] width 86 height 29
click at [595, 124] on label "Is active" at bounding box center [595, 125] width 41 height 2
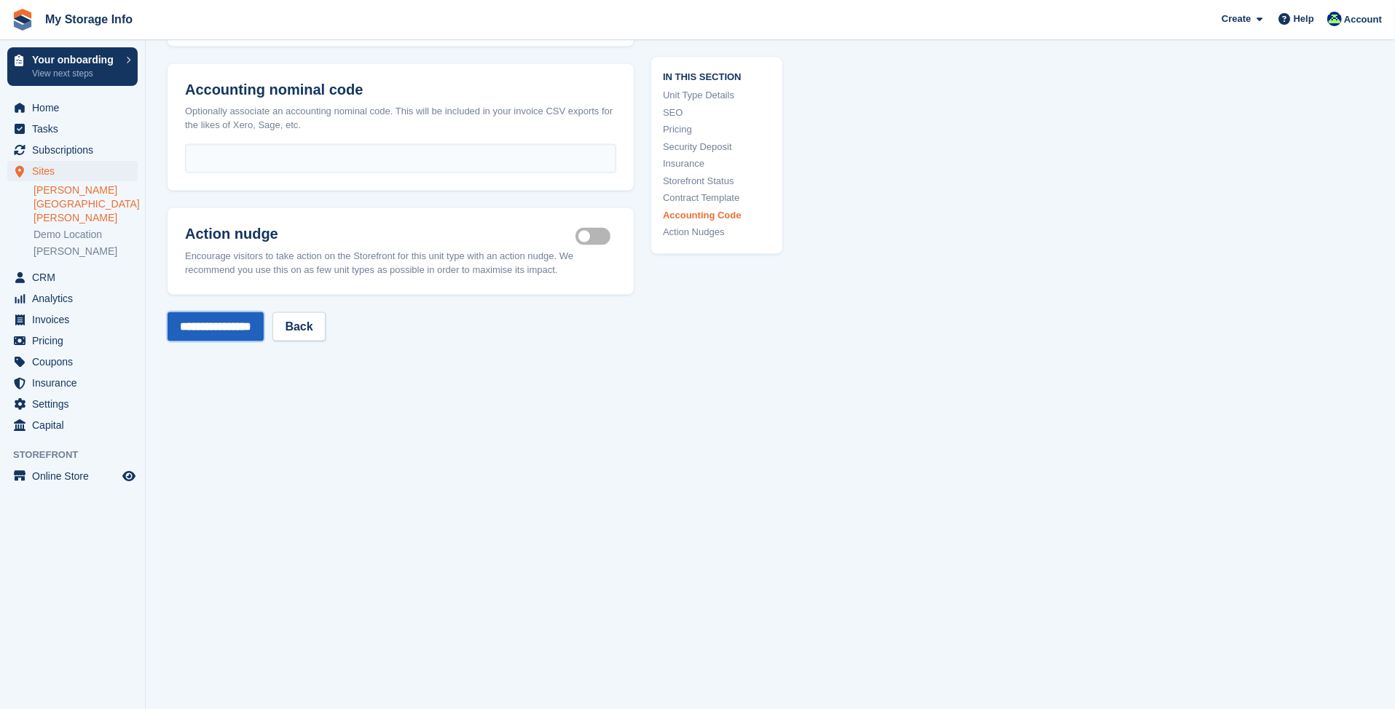
click at [202, 313] on input "**********" at bounding box center [215, 326] width 96 height 29
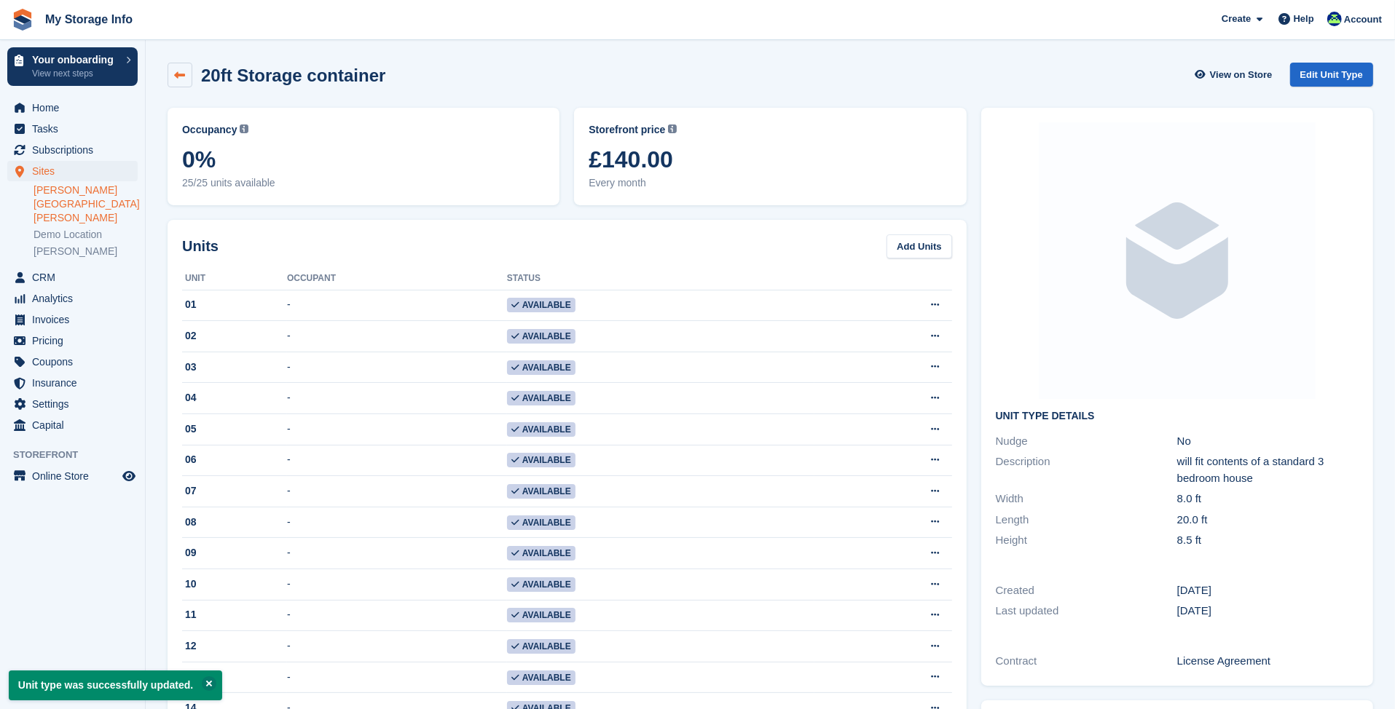
click at [185, 83] on link at bounding box center [179, 75] width 25 height 25
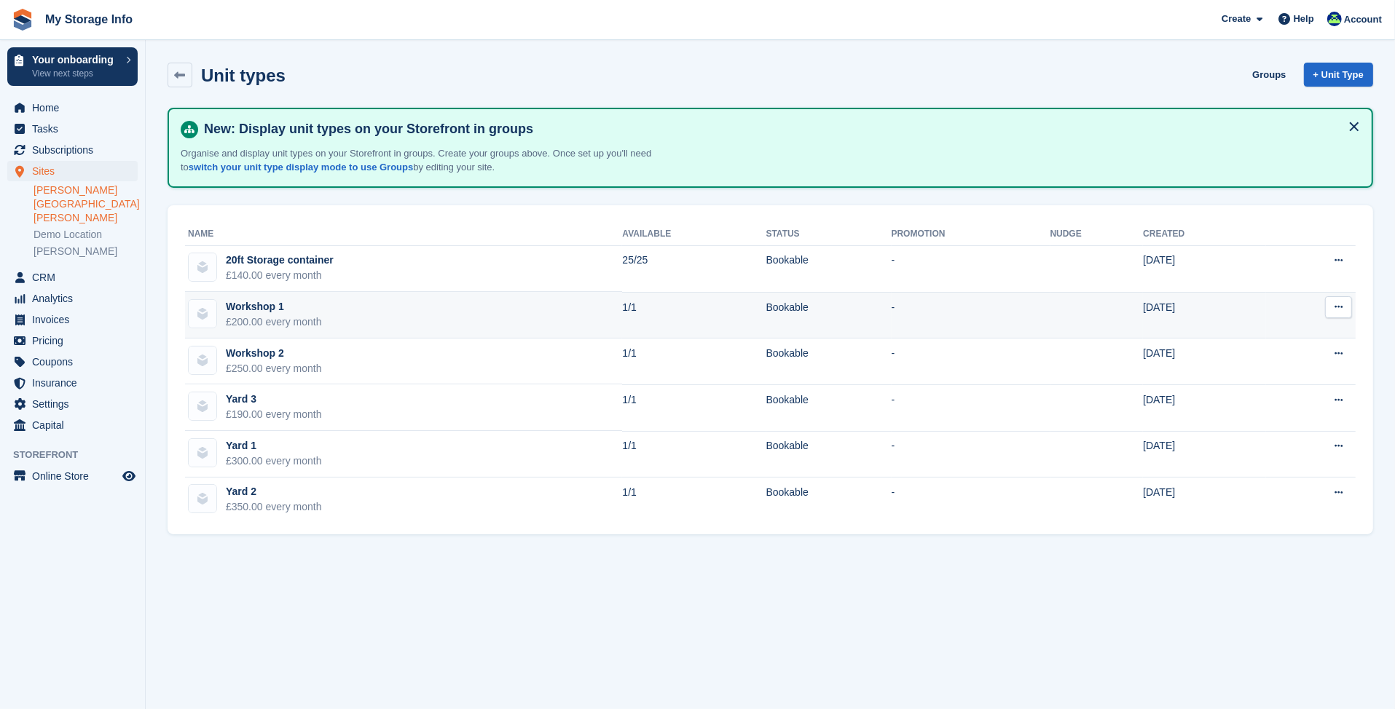
click at [1339, 305] on icon at bounding box center [1338, 306] width 8 height 9
click at [1275, 332] on p "Edit unit type" at bounding box center [1281, 335] width 127 height 19
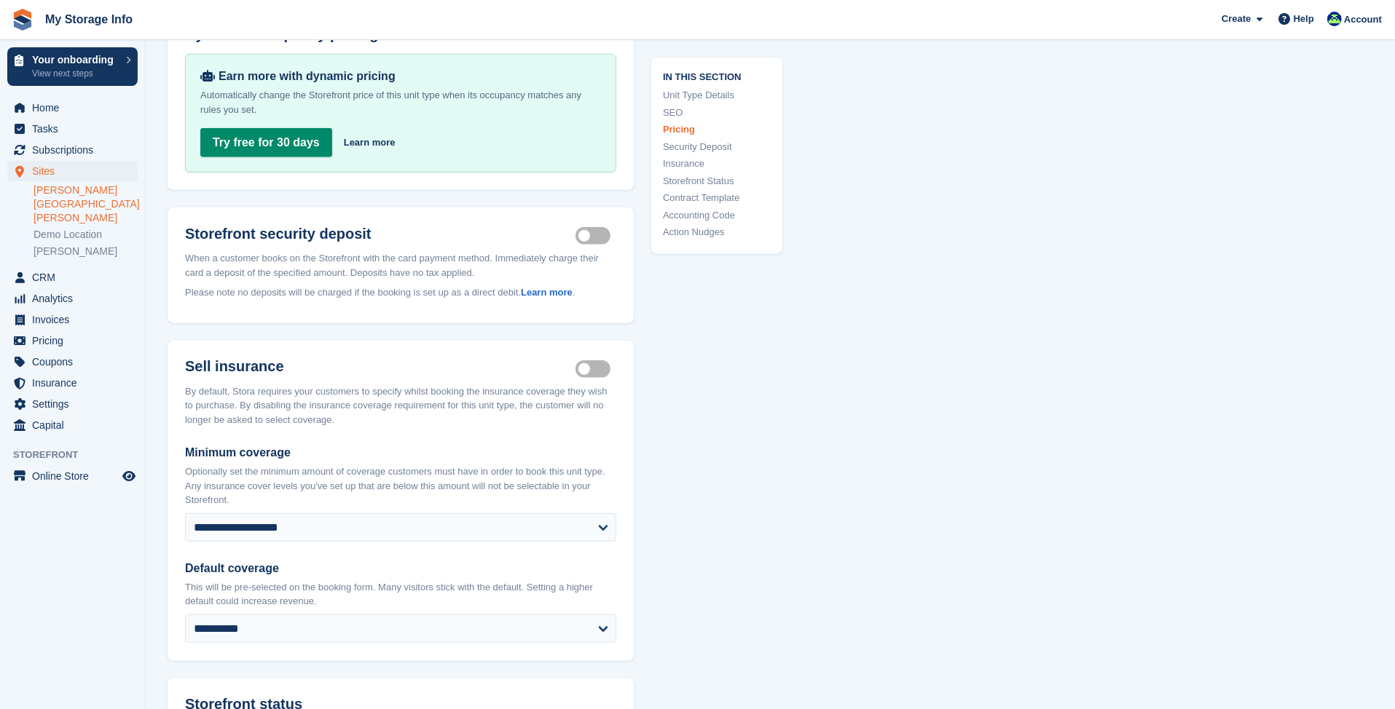
scroll to position [1529, 0]
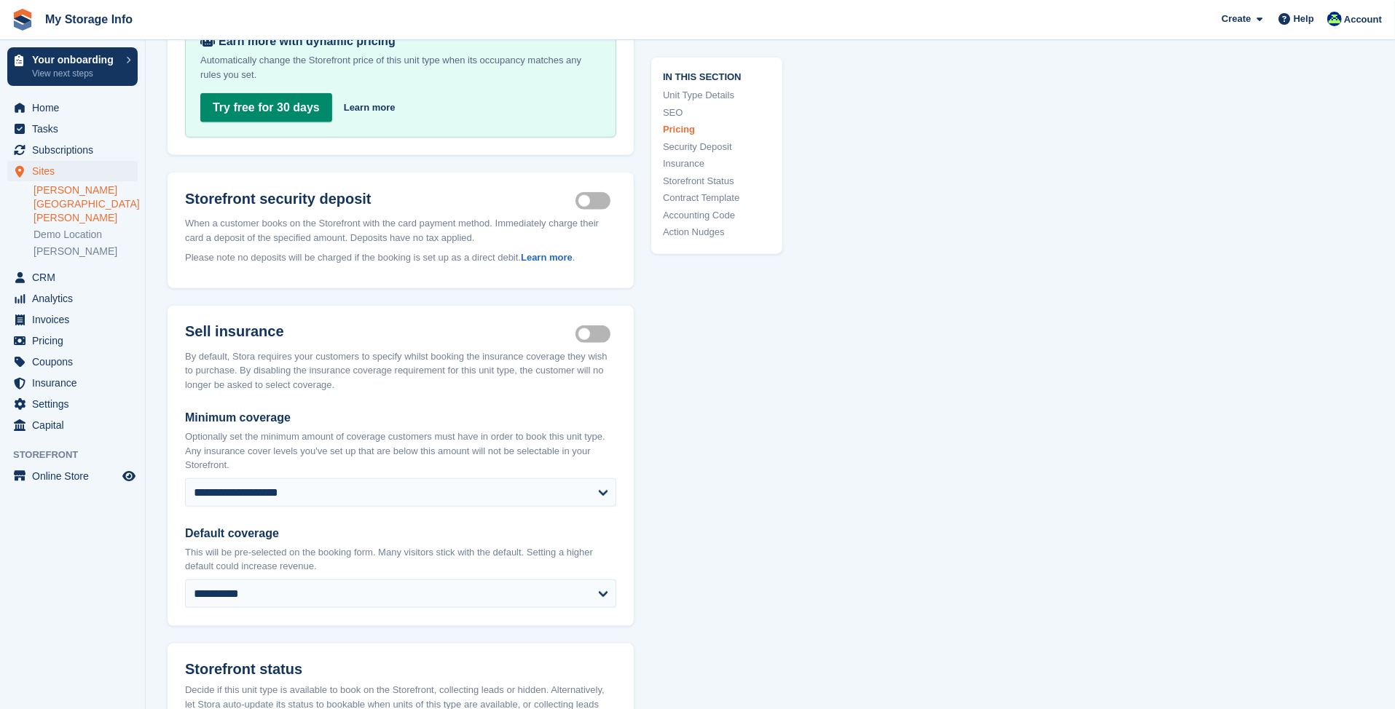
click at [597, 333] on label "Insurance coverage required" at bounding box center [595, 334] width 41 height 2
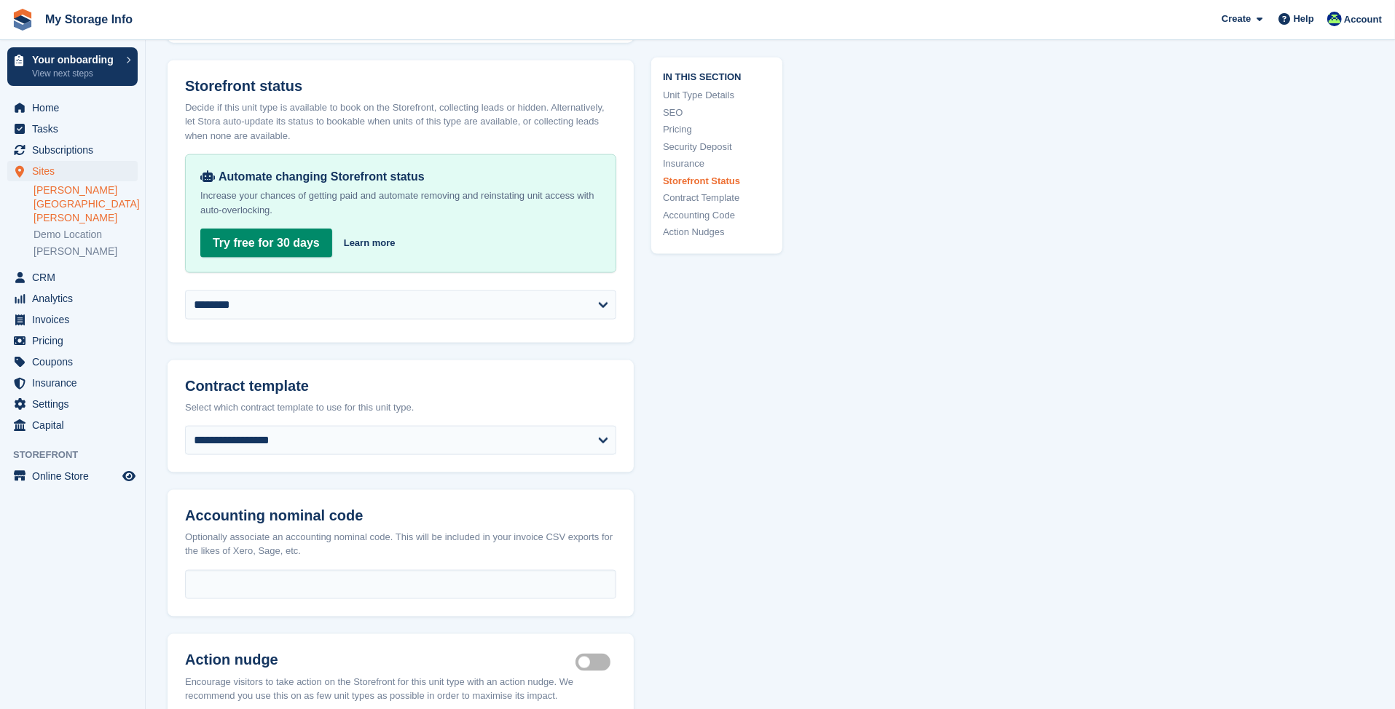
scroll to position [2039, 0]
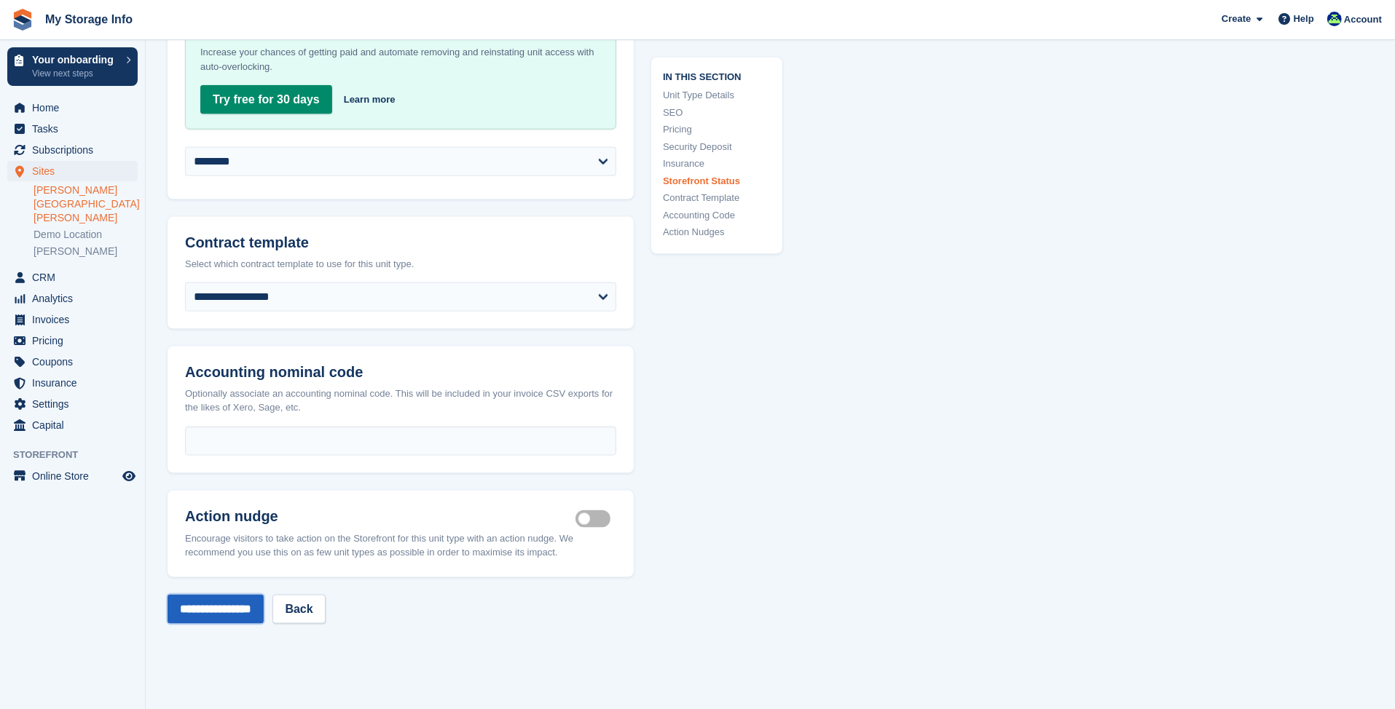
click at [228, 595] on input "**********" at bounding box center [215, 609] width 96 height 29
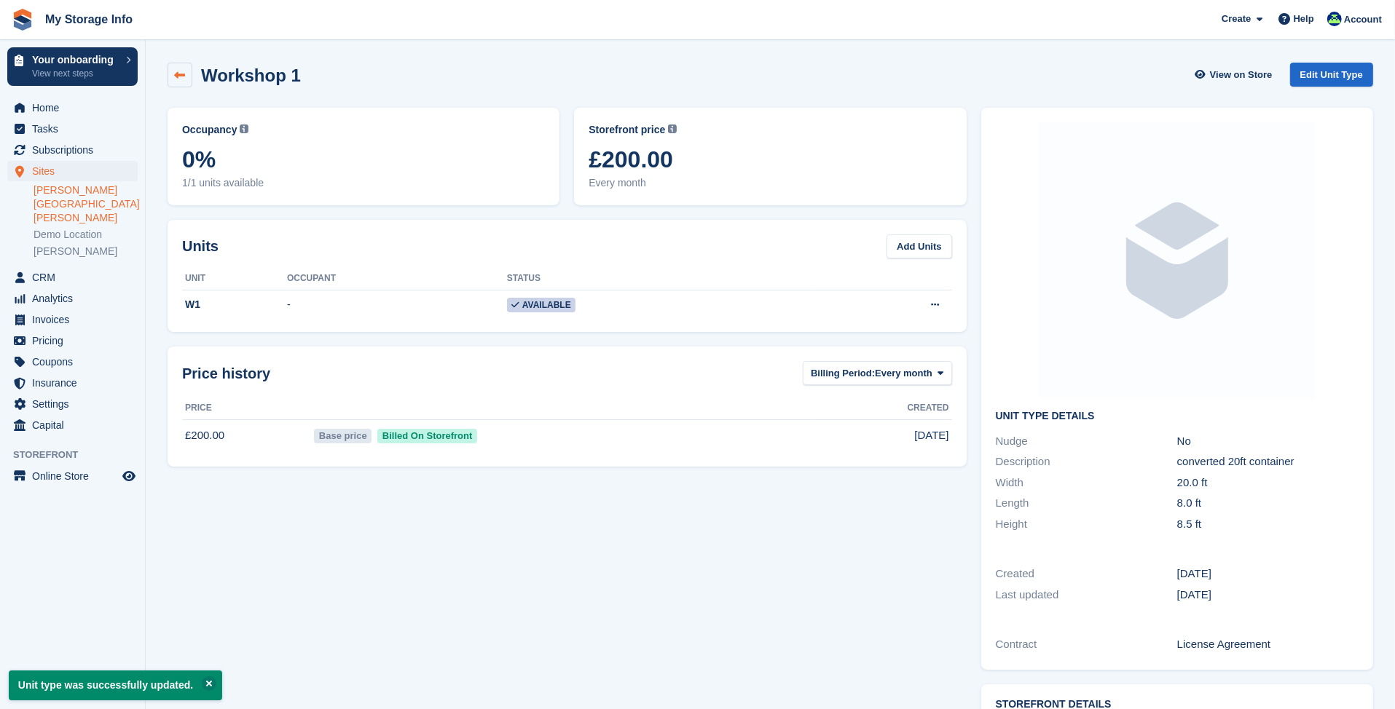
click at [173, 68] on link at bounding box center [179, 75] width 25 height 25
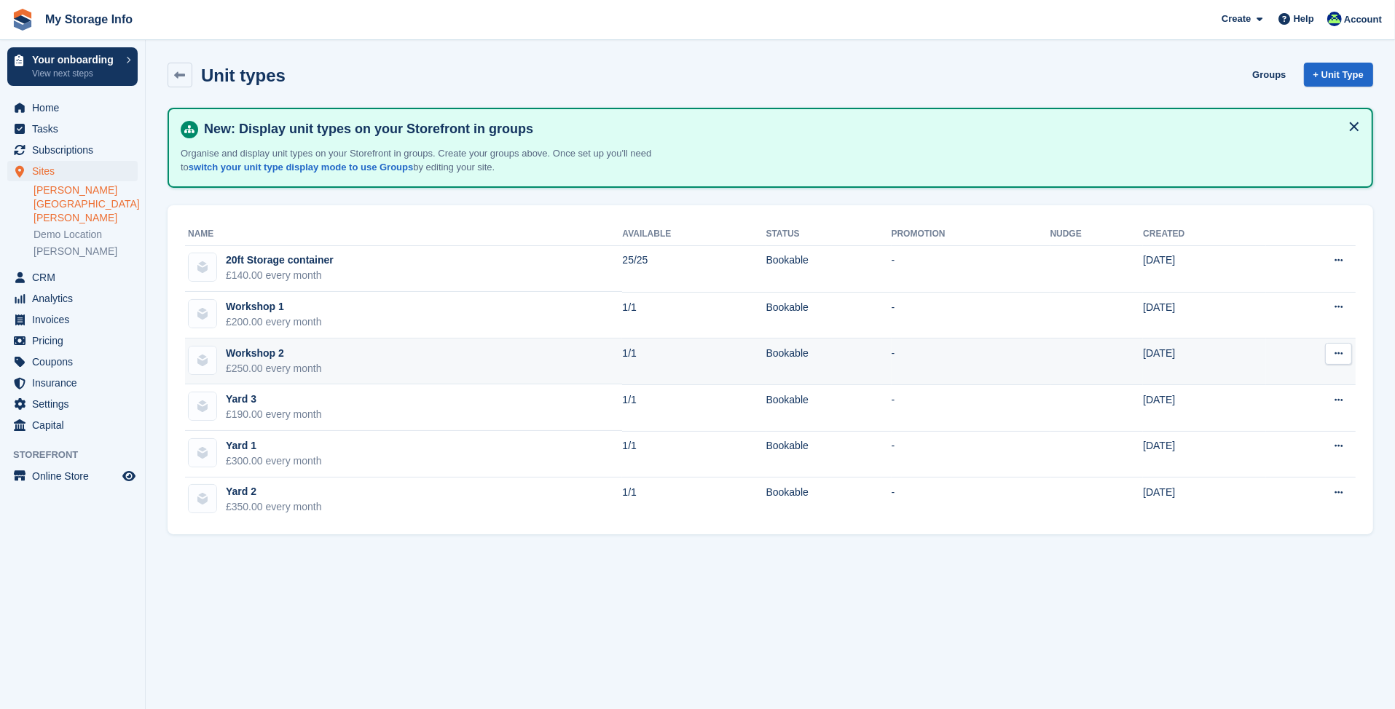
click at [1346, 358] on button at bounding box center [1338, 354] width 27 height 22
click at [1265, 373] on p "Edit unit type" at bounding box center [1281, 382] width 127 height 19
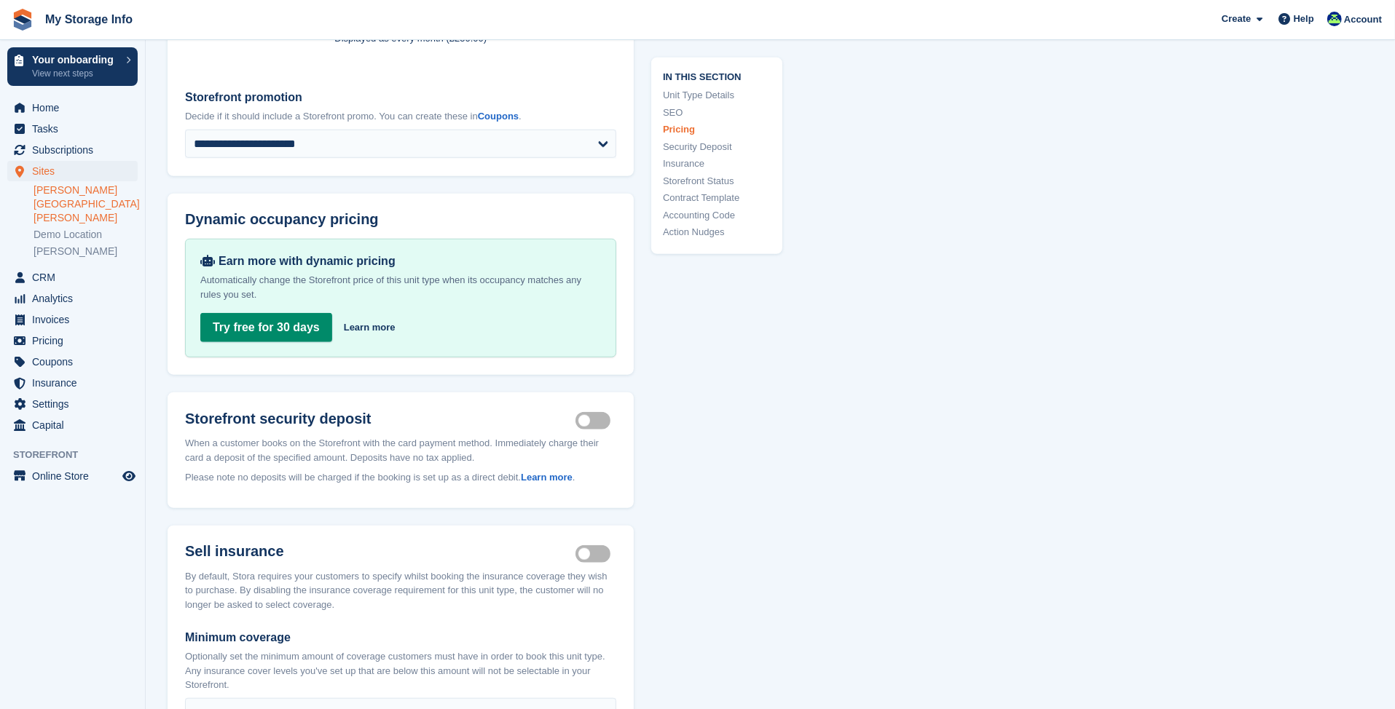
scroll to position [1311, 0]
click at [591, 419] on label "Security deposit on" at bounding box center [595, 420] width 41 height 2
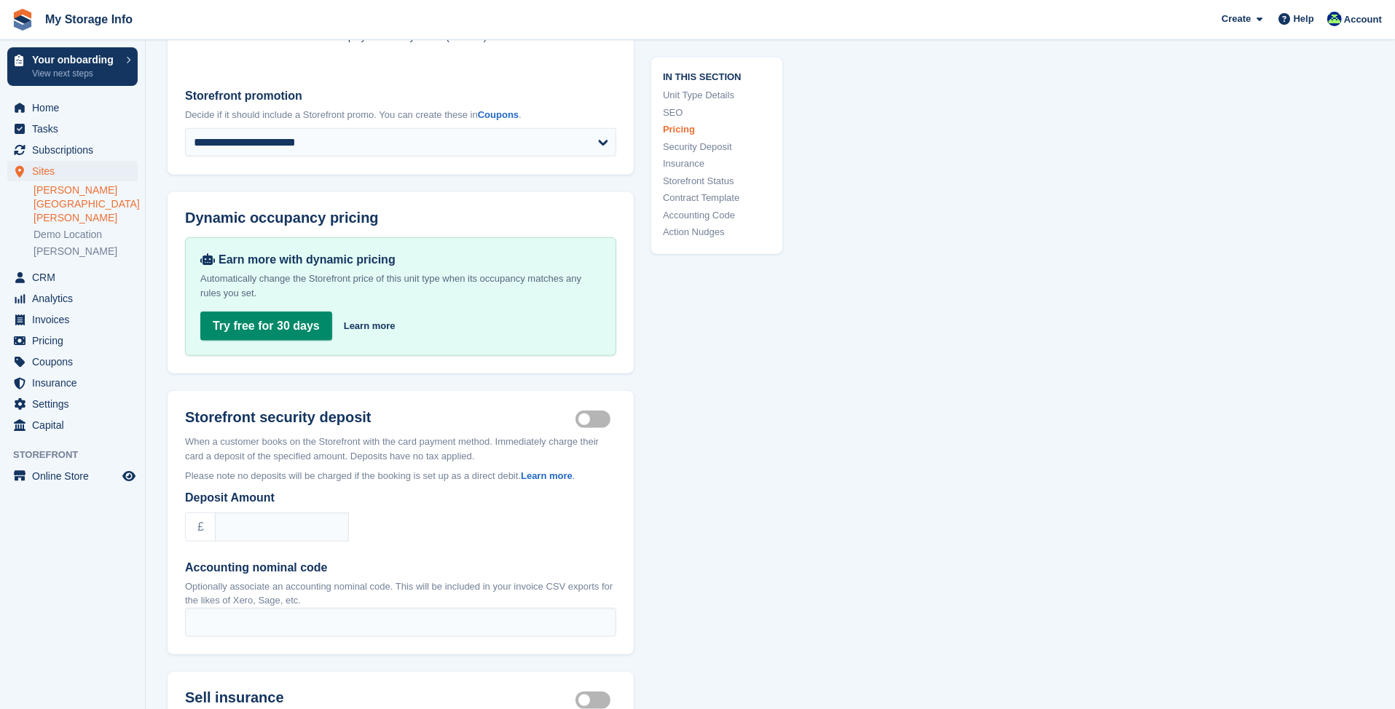
click at [583, 419] on label "Security deposit on" at bounding box center [595, 420] width 41 height 2
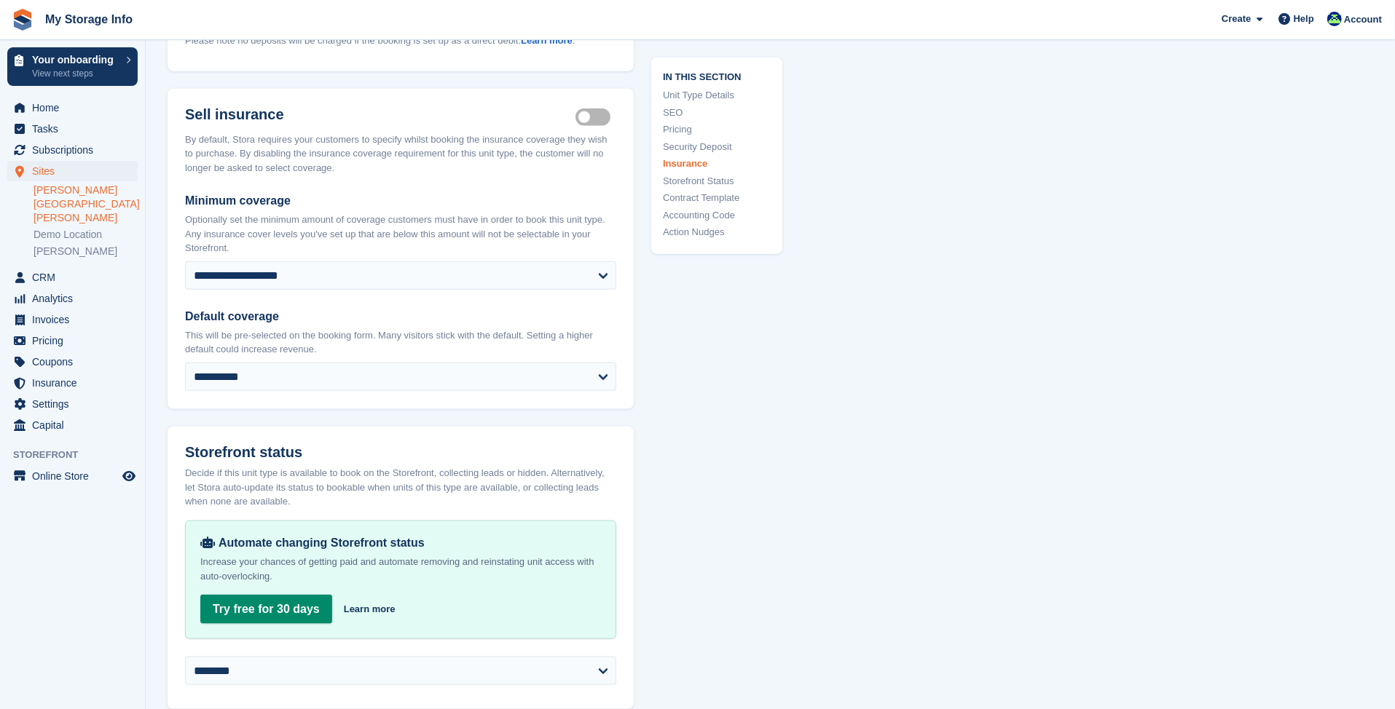
scroll to position [1748, 0]
click at [591, 114] on label "Insurance coverage required" at bounding box center [595, 115] width 41 height 2
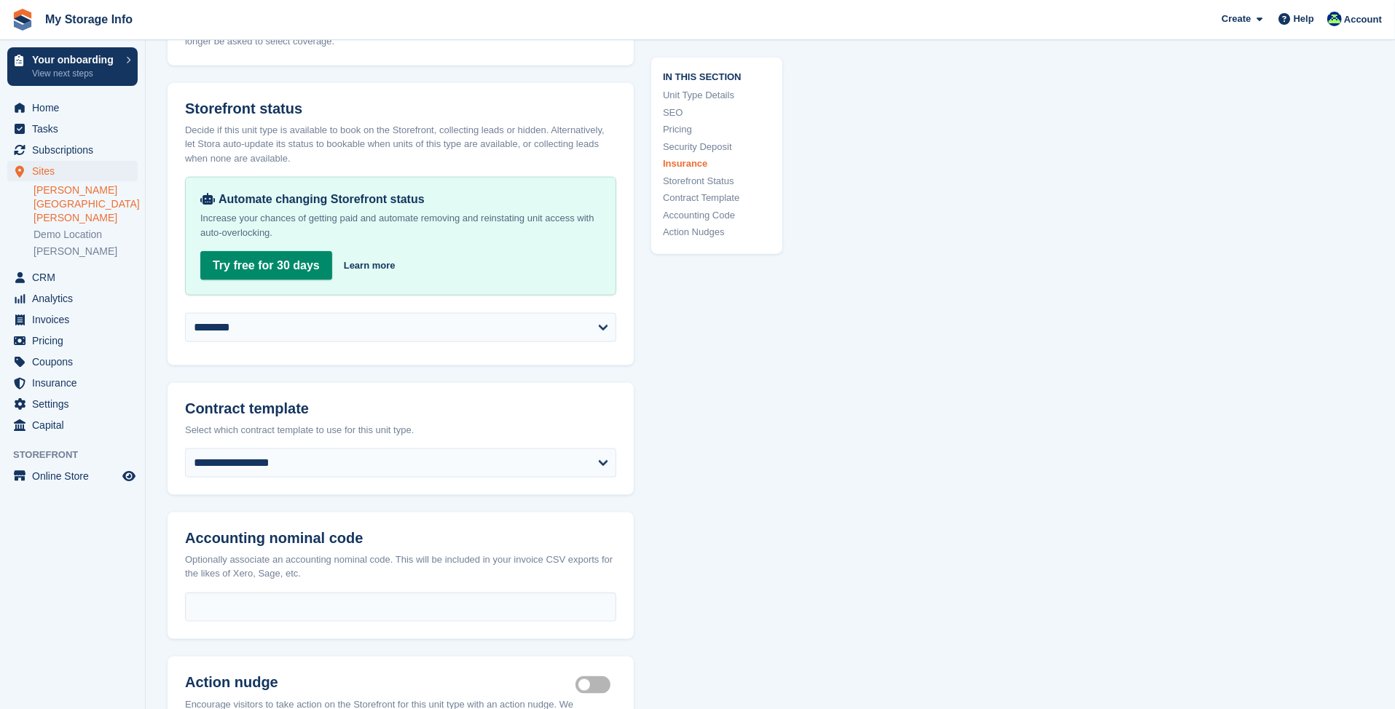
scroll to position [2112, 0]
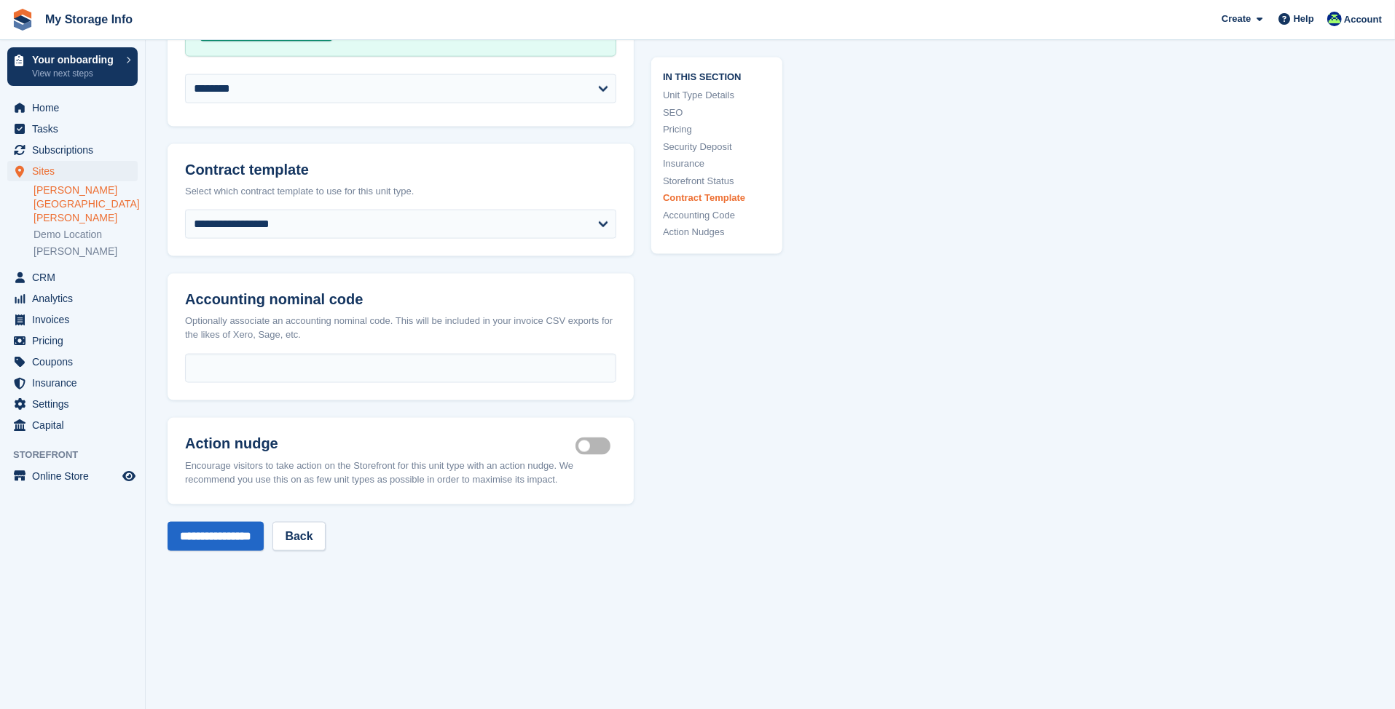
click at [223, 522] on input "**********" at bounding box center [215, 536] width 96 height 29
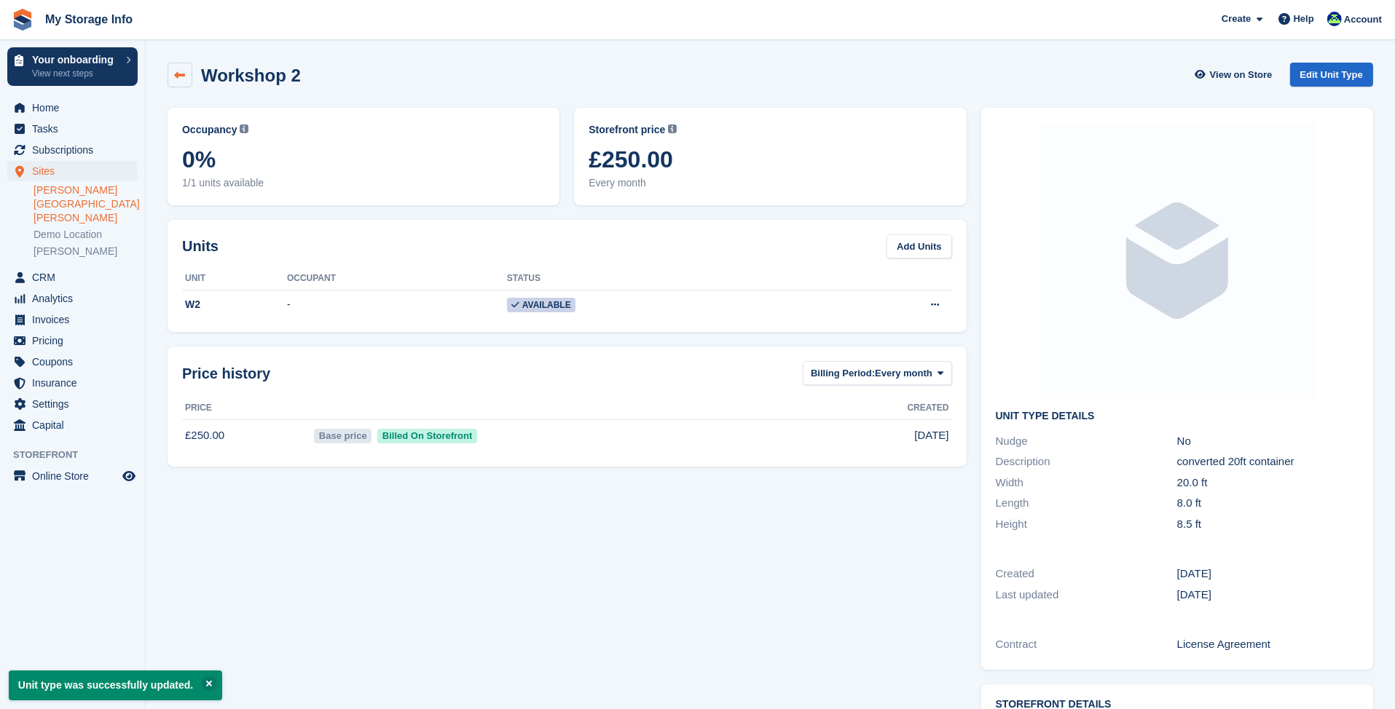
click at [183, 71] on icon at bounding box center [180, 75] width 11 height 11
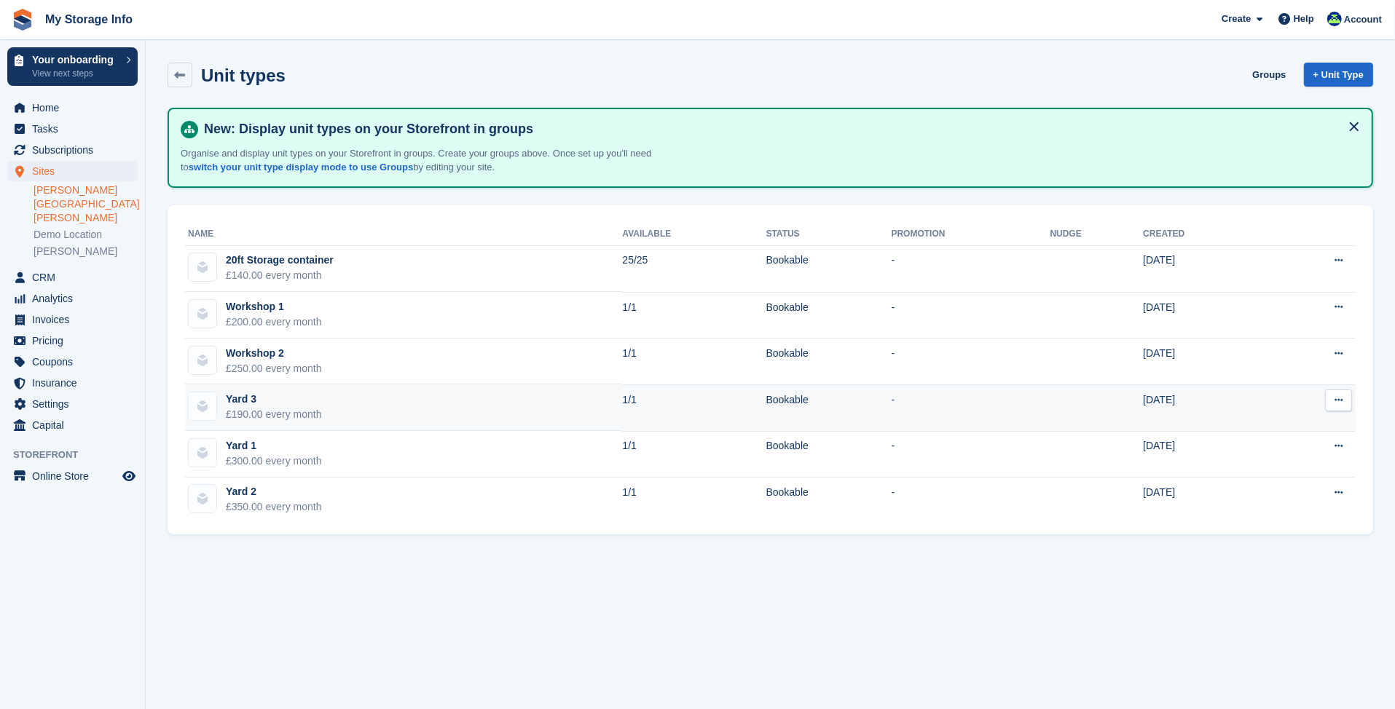
click at [1344, 398] on button at bounding box center [1338, 401] width 27 height 22
click at [1268, 419] on p "Edit unit type" at bounding box center [1281, 428] width 127 height 19
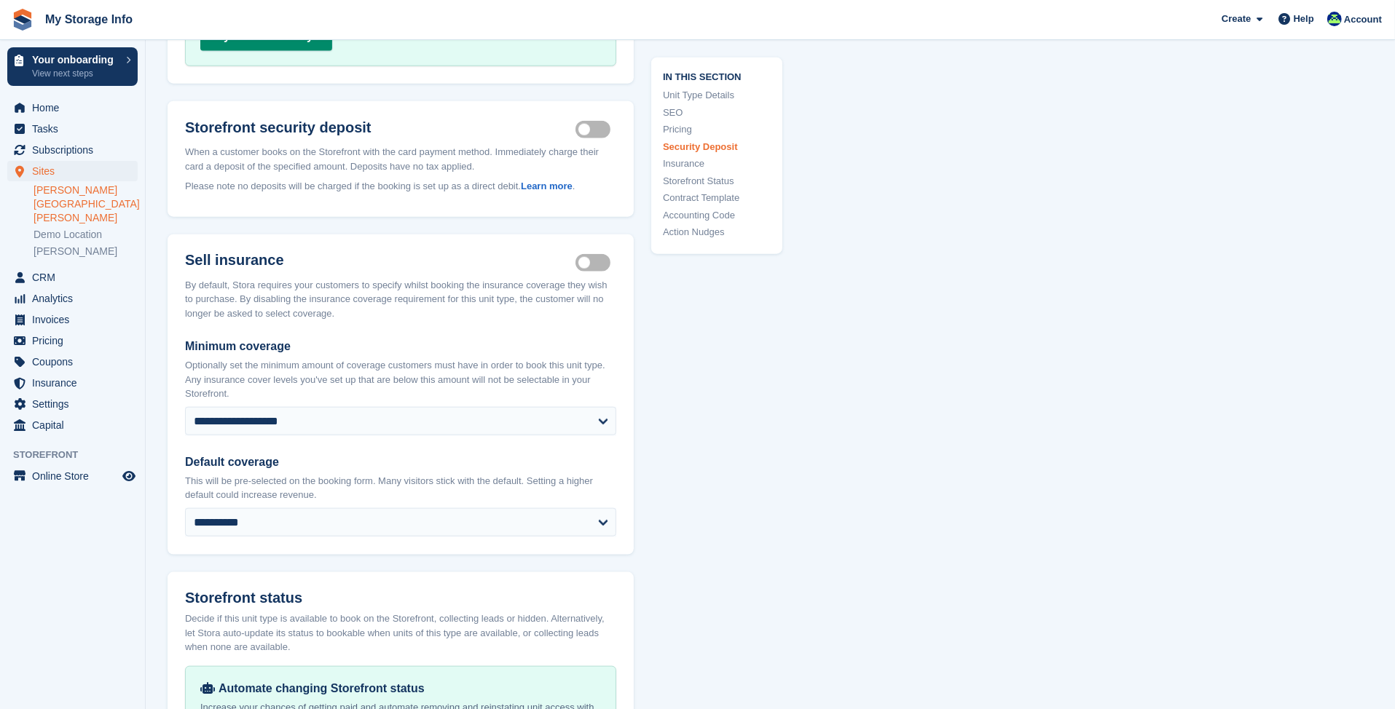
scroll to position [1602, 0]
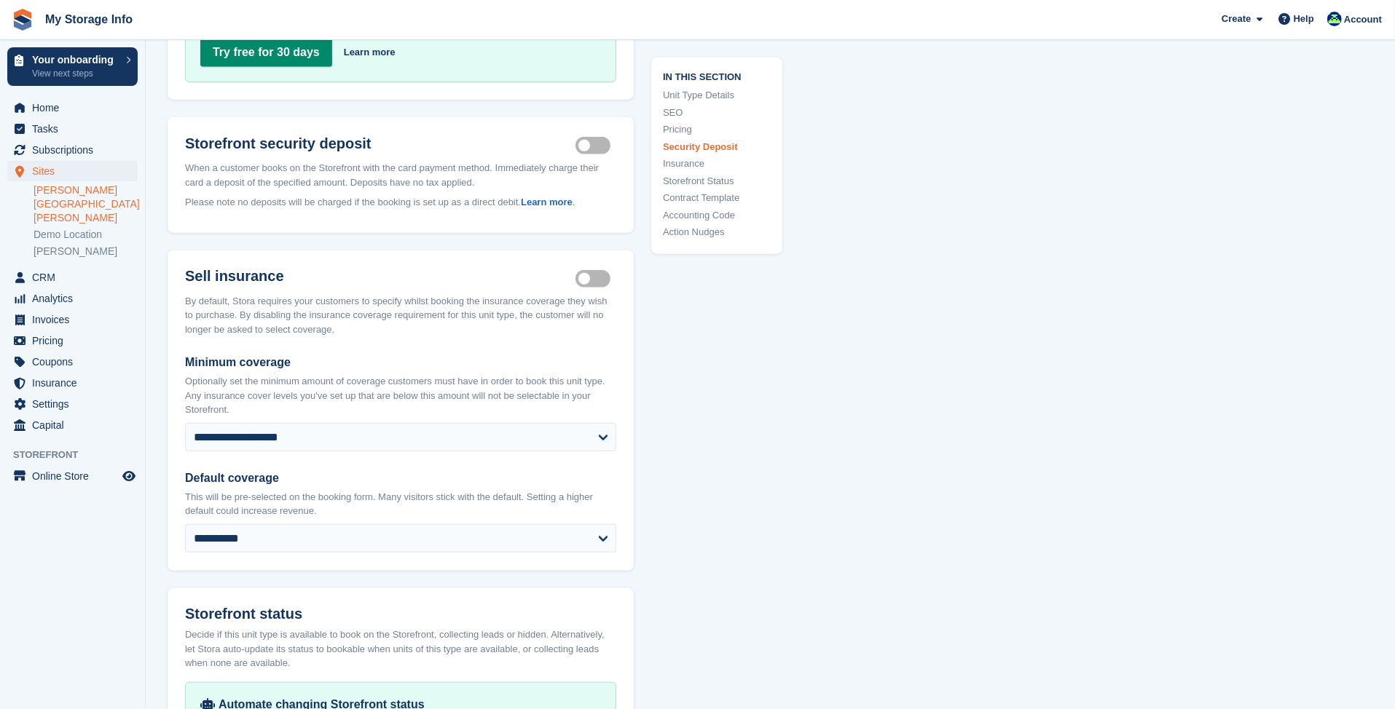
click at [584, 277] on label "Insurance coverage required" at bounding box center [595, 278] width 41 height 2
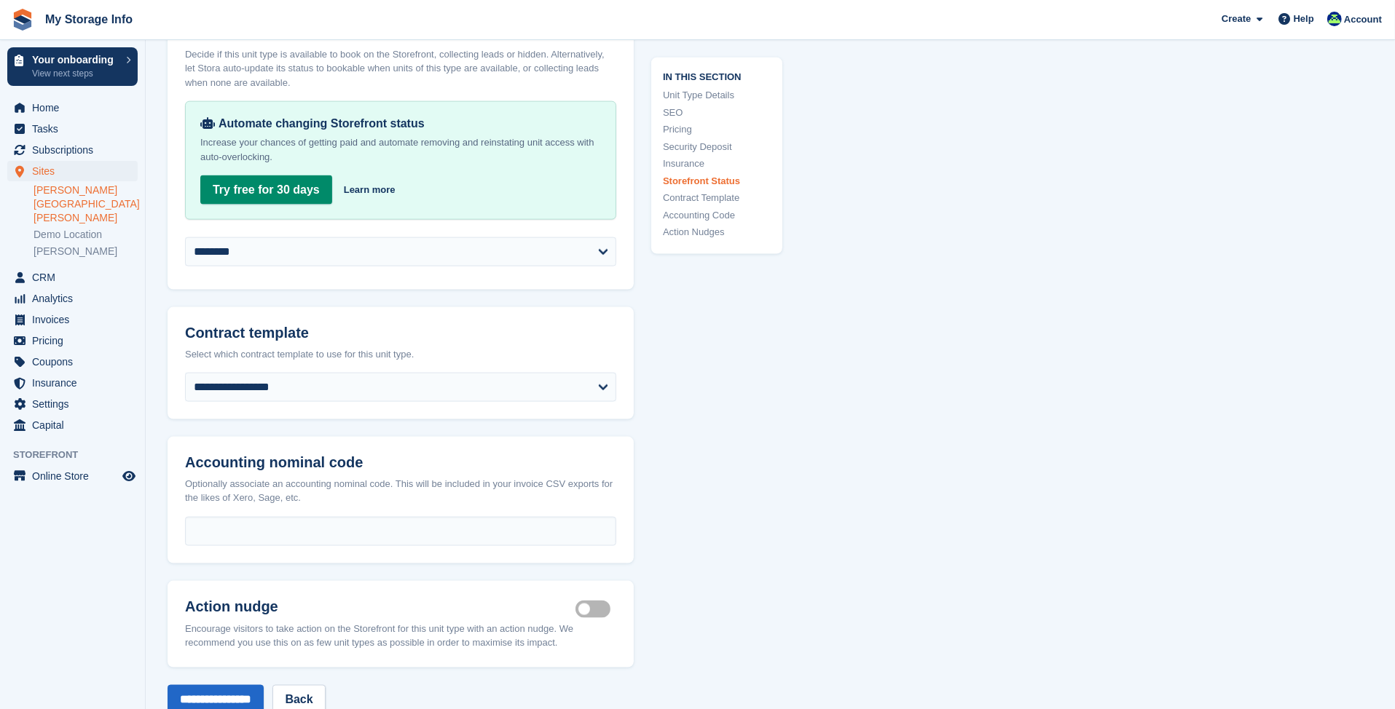
scroll to position [2185, 0]
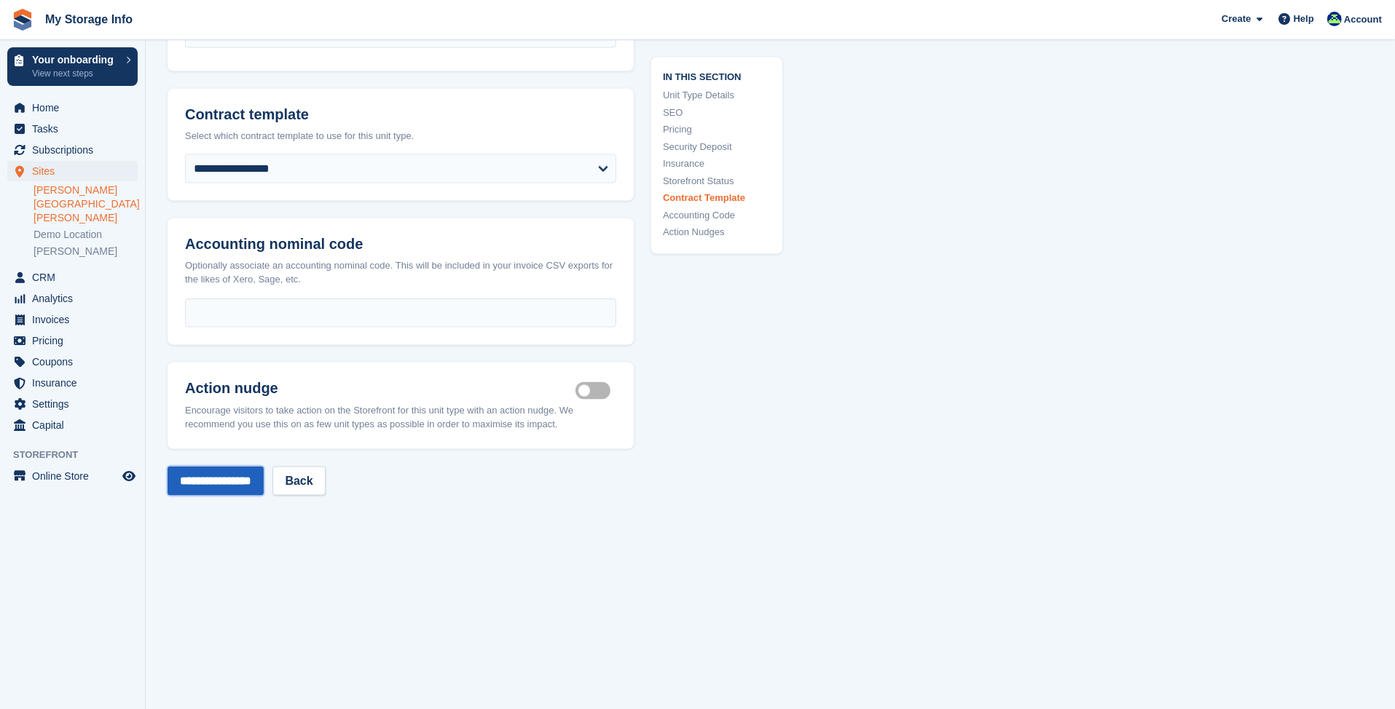
click at [241, 467] on input "**********" at bounding box center [215, 481] width 96 height 29
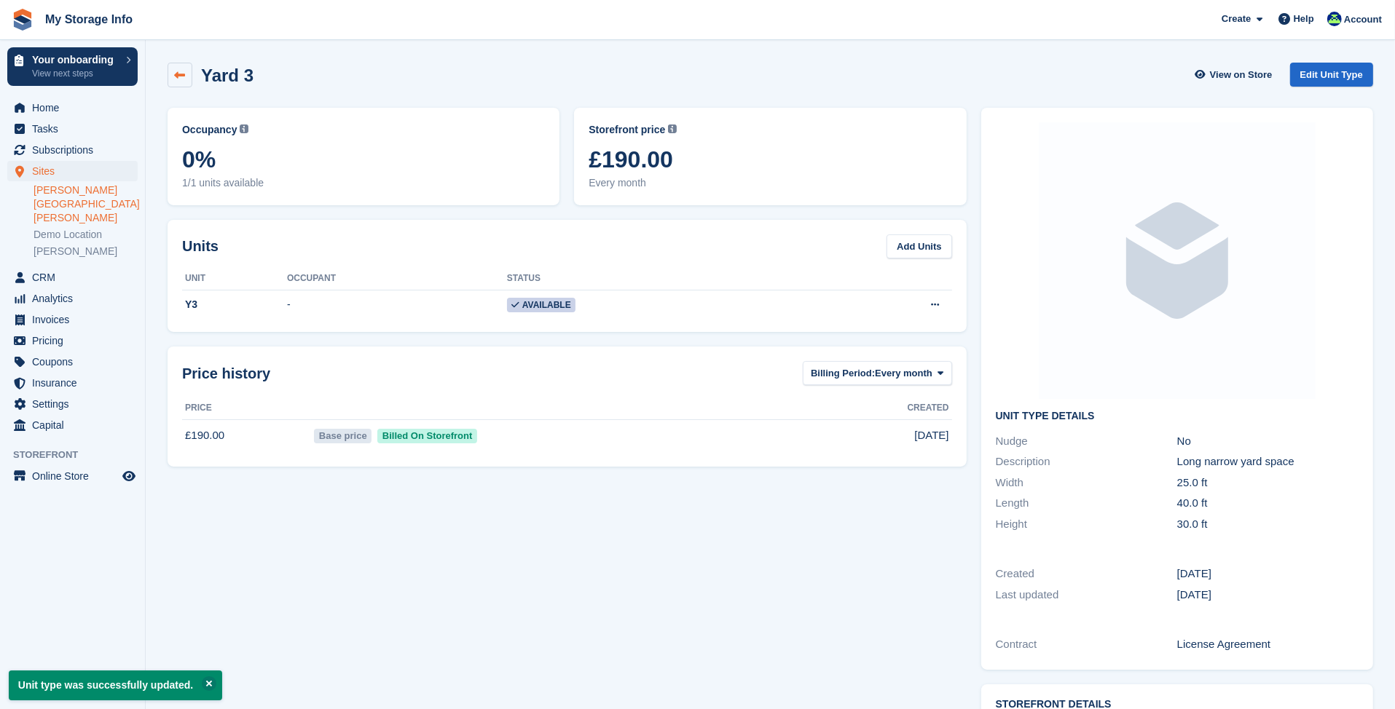
click at [185, 85] on link at bounding box center [179, 75] width 25 height 25
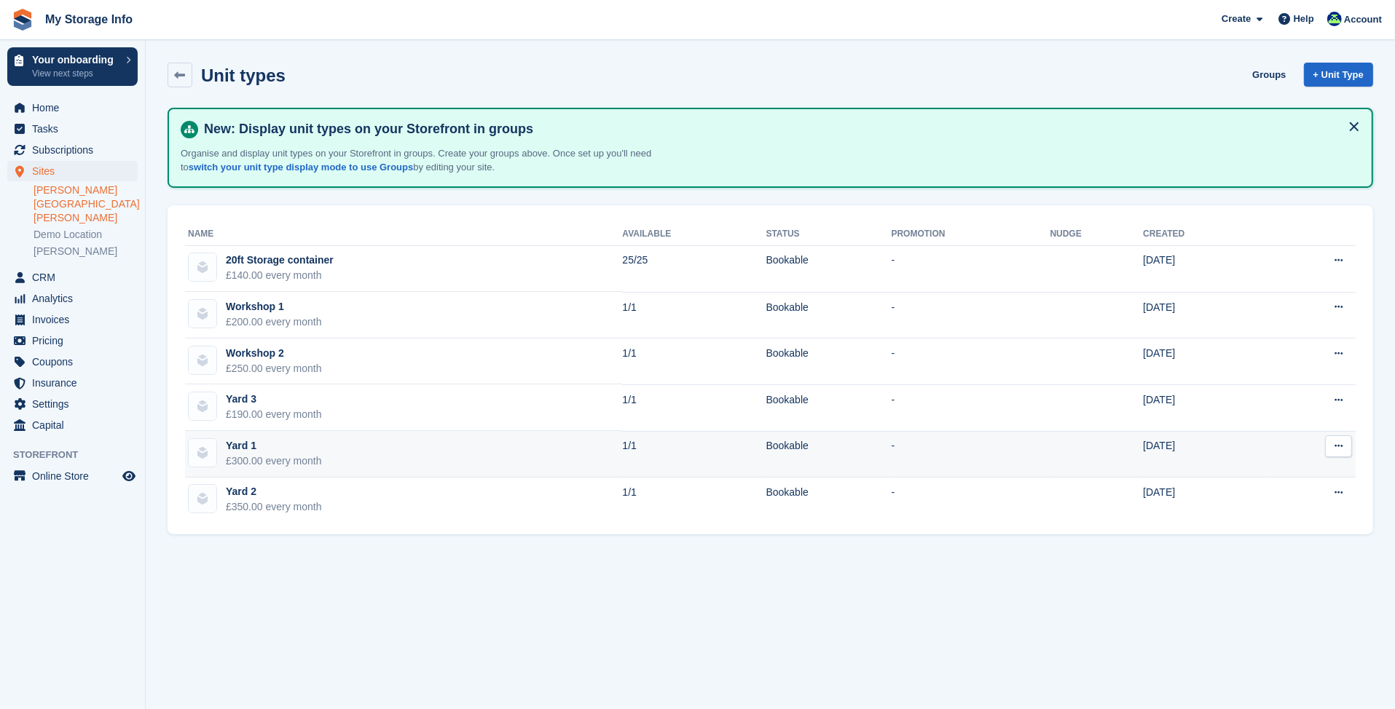
click at [1333, 446] on button at bounding box center [1338, 446] width 27 height 22
click at [1261, 466] on p "Edit unit type" at bounding box center [1281, 474] width 127 height 19
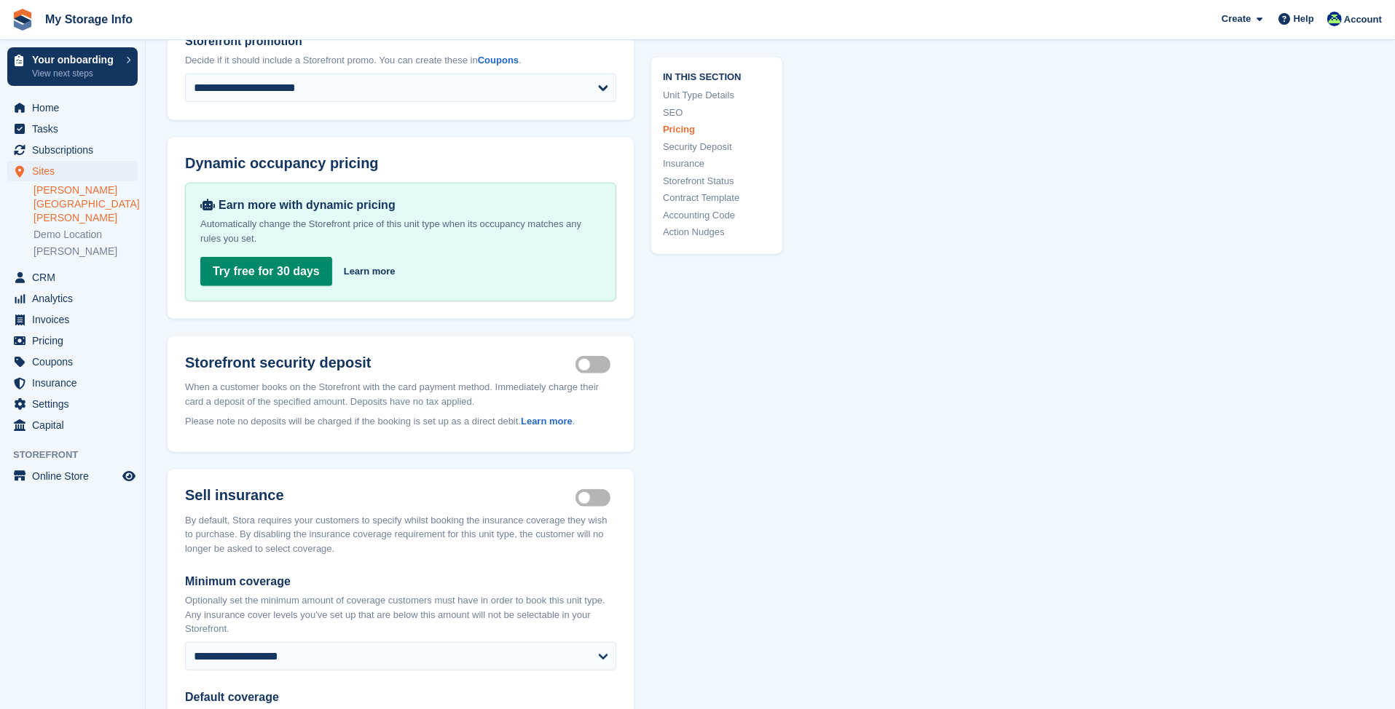
scroll to position [1384, 0]
click at [588, 496] on label "Insurance coverage required" at bounding box center [595, 497] width 41 height 2
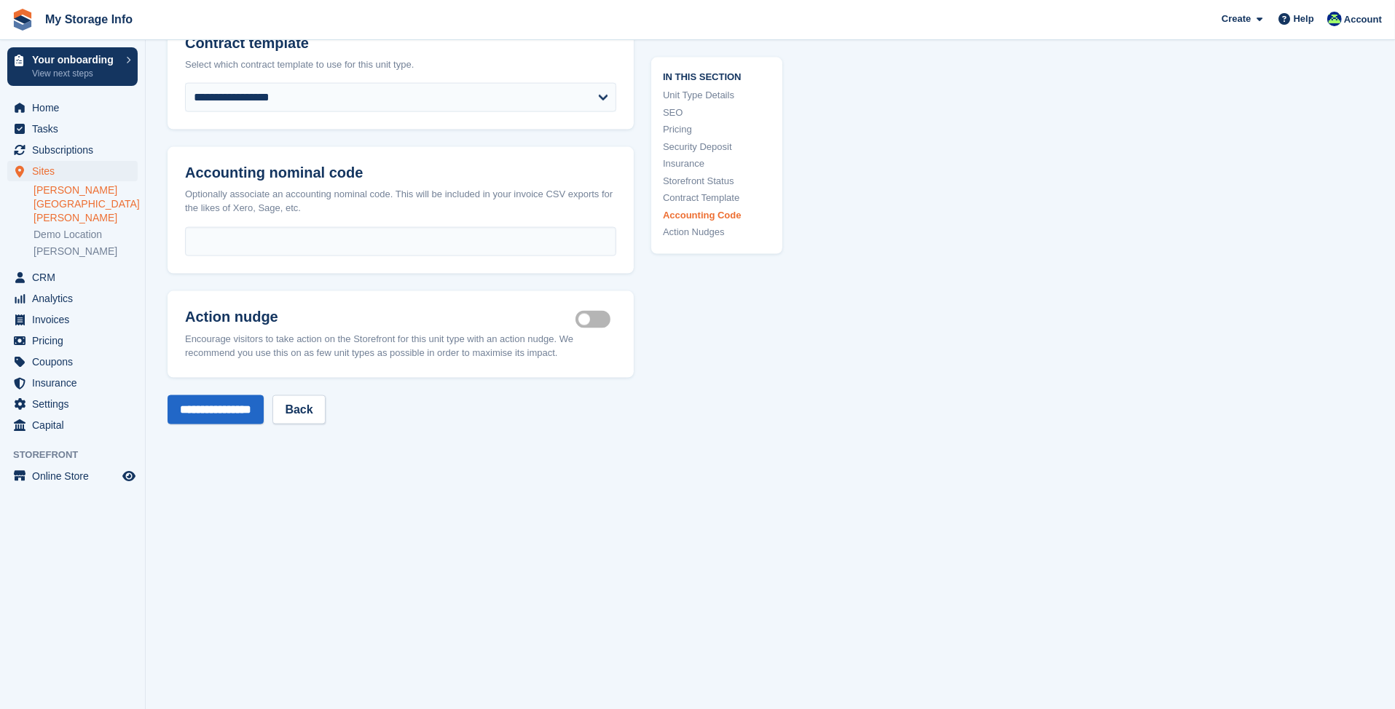
scroll to position [2309, 0]
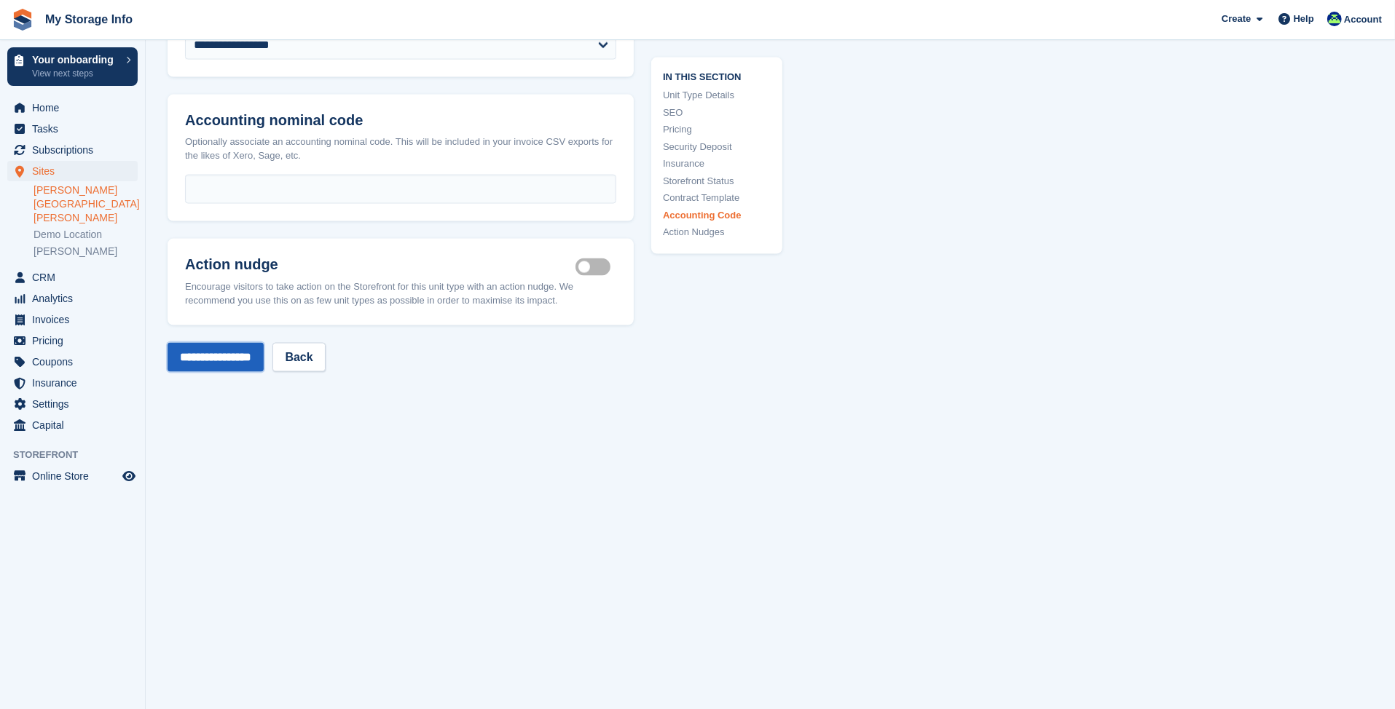
click at [221, 343] on input "**********" at bounding box center [215, 357] width 96 height 29
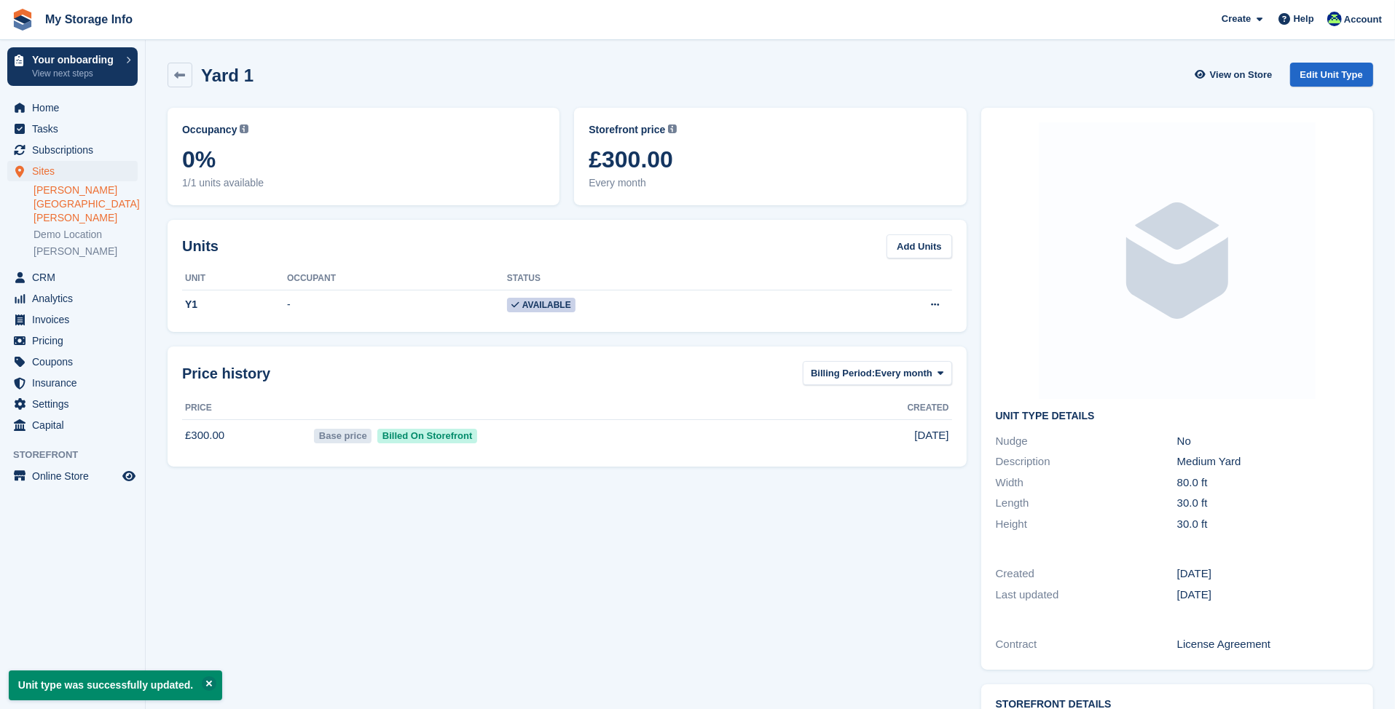
click at [166, 77] on div "Yard 1 View on Store Edit Unit Type" at bounding box center [770, 77] width 1220 height 45
click at [184, 79] on icon at bounding box center [180, 75] width 11 height 11
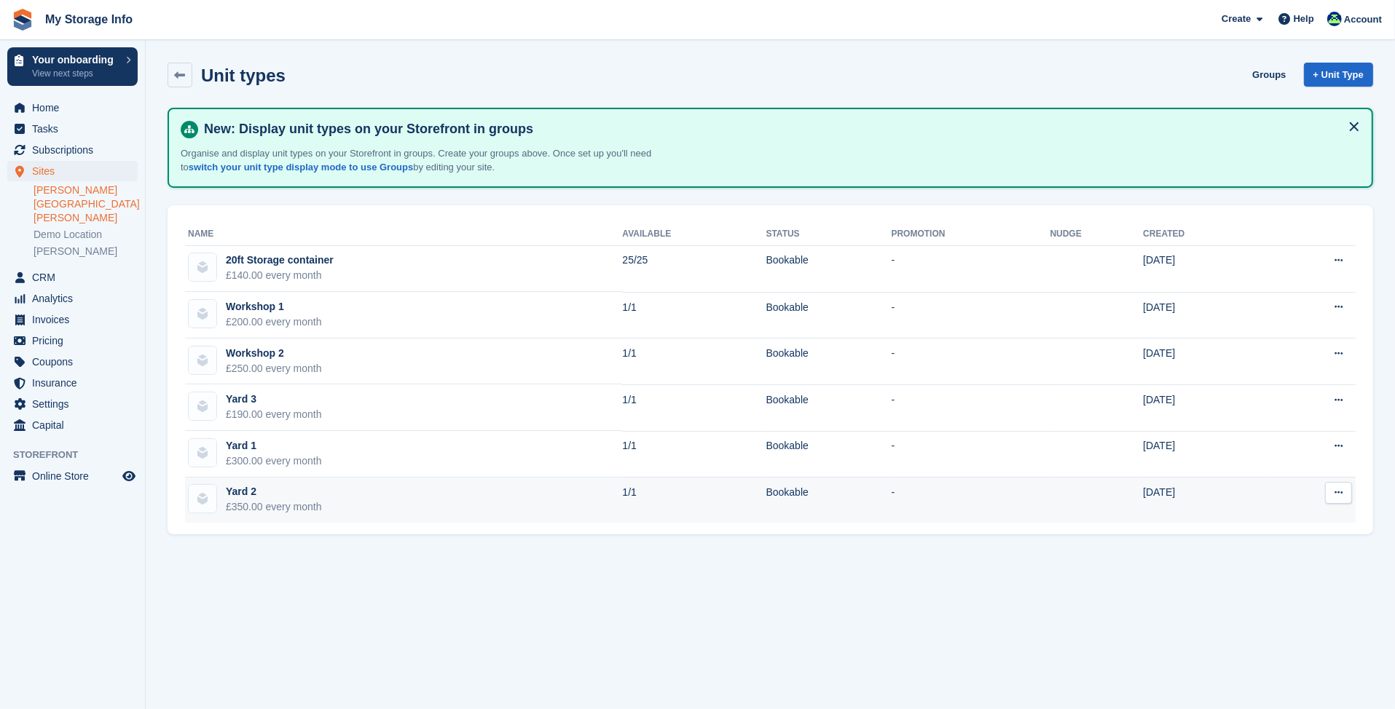
click at [1334, 493] on icon at bounding box center [1338, 492] width 8 height 9
click at [1266, 516] on p "Edit unit type" at bounding box center [1281, 521] width 127 height 19
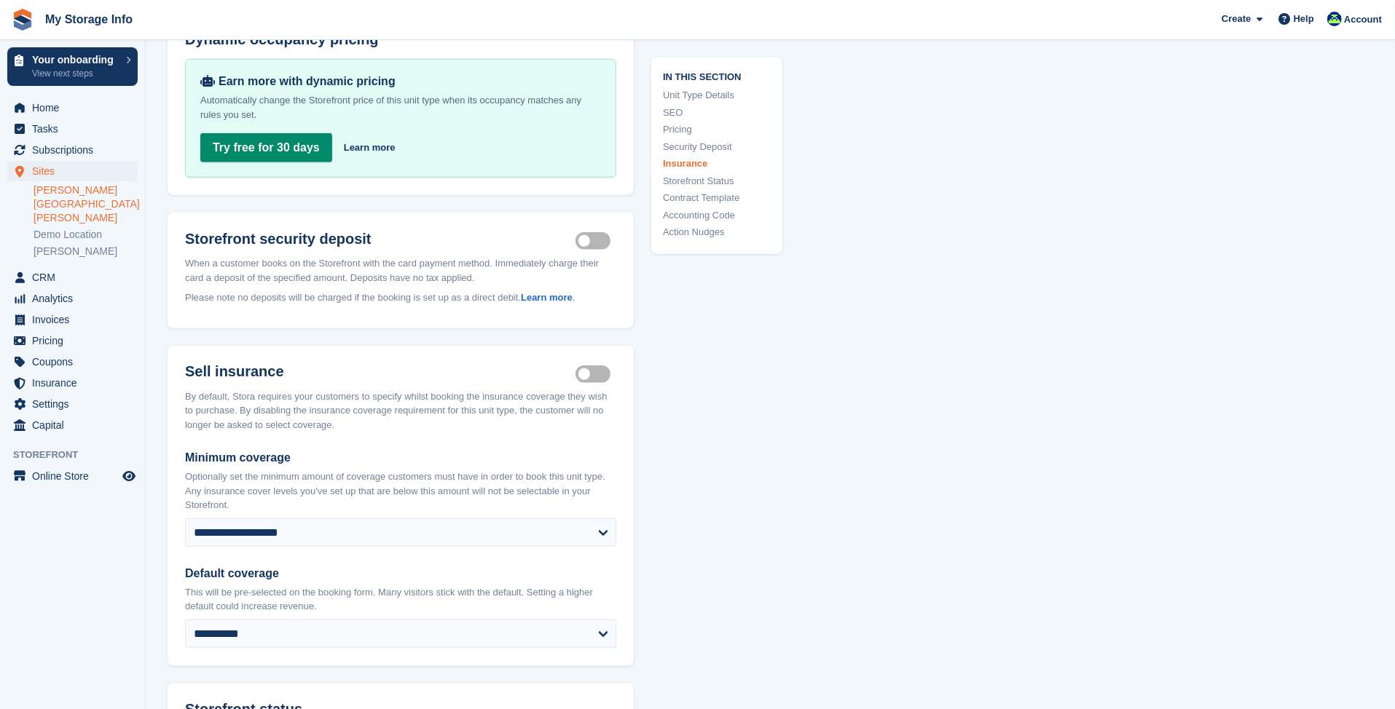
scroll to position [1748, 0]
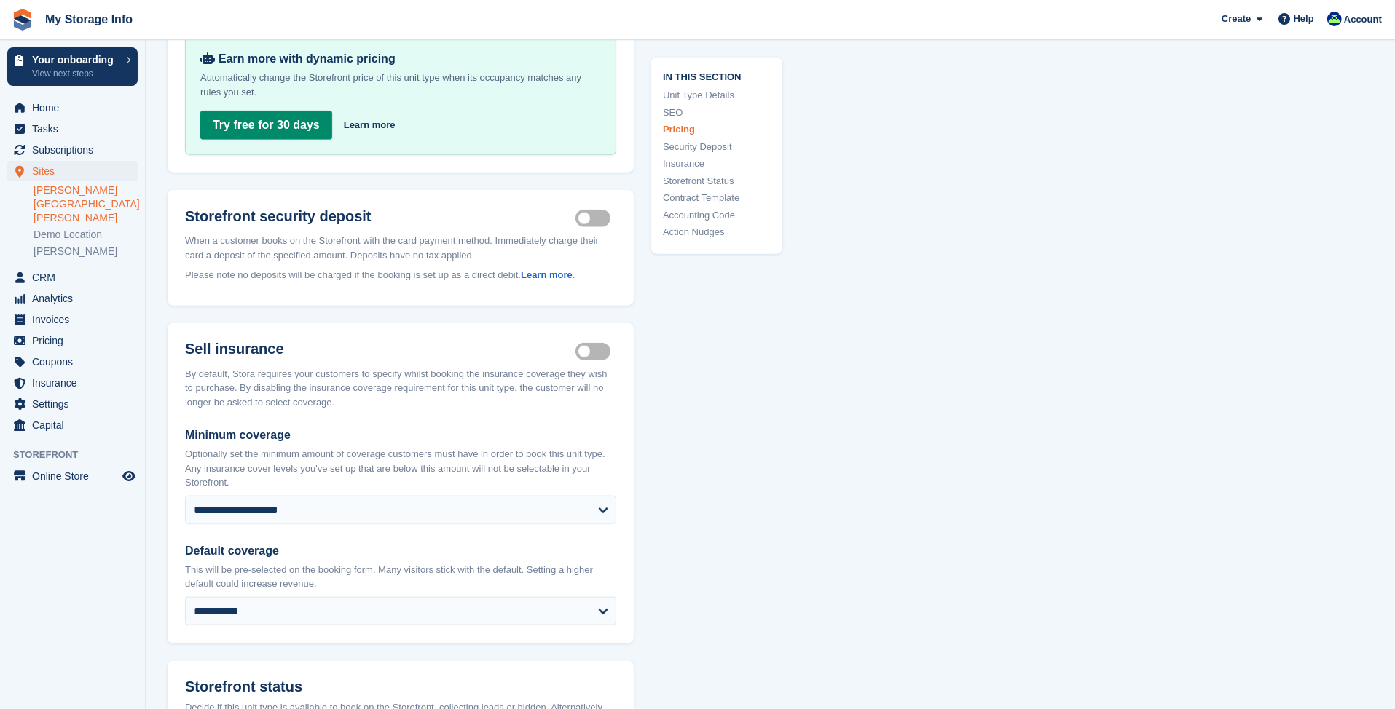
click at [587, 350] on label "Insurance coverage required" at bounding box center [595, 351] width 41 height 2
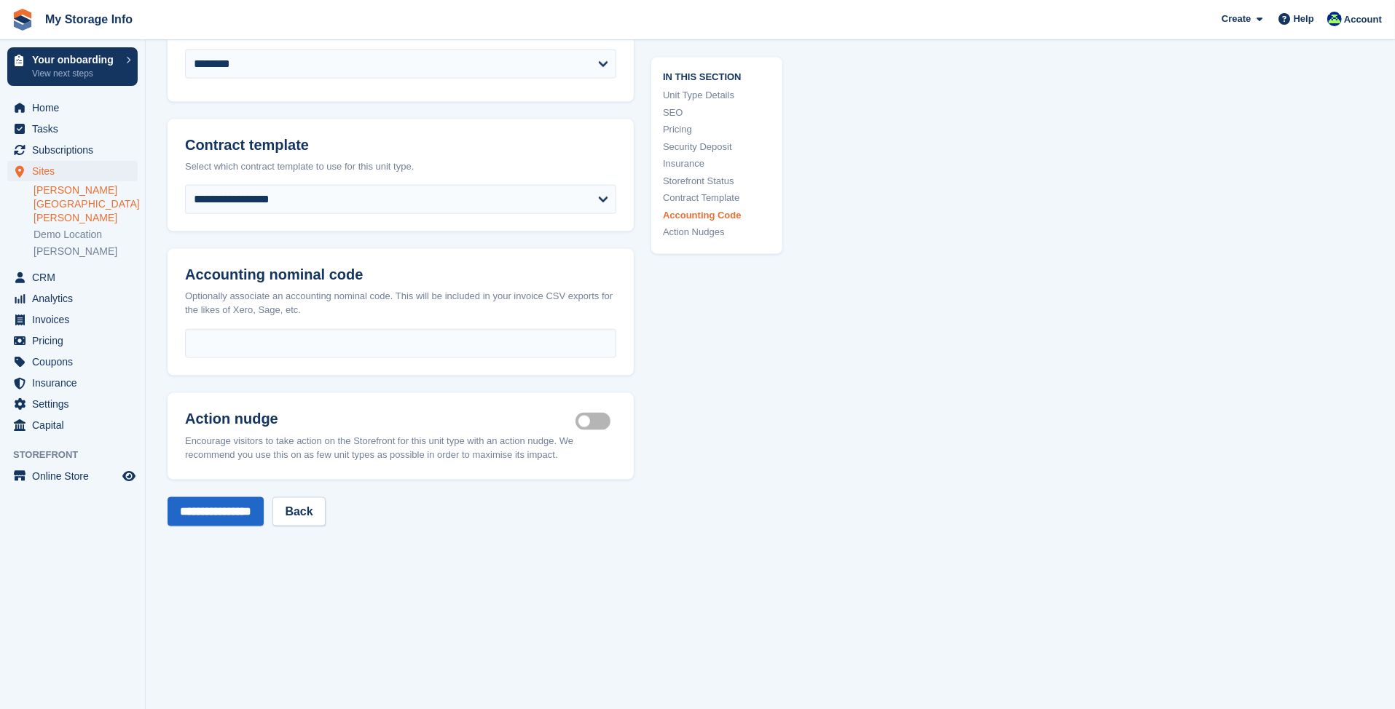
scroll to position [2309, 0]
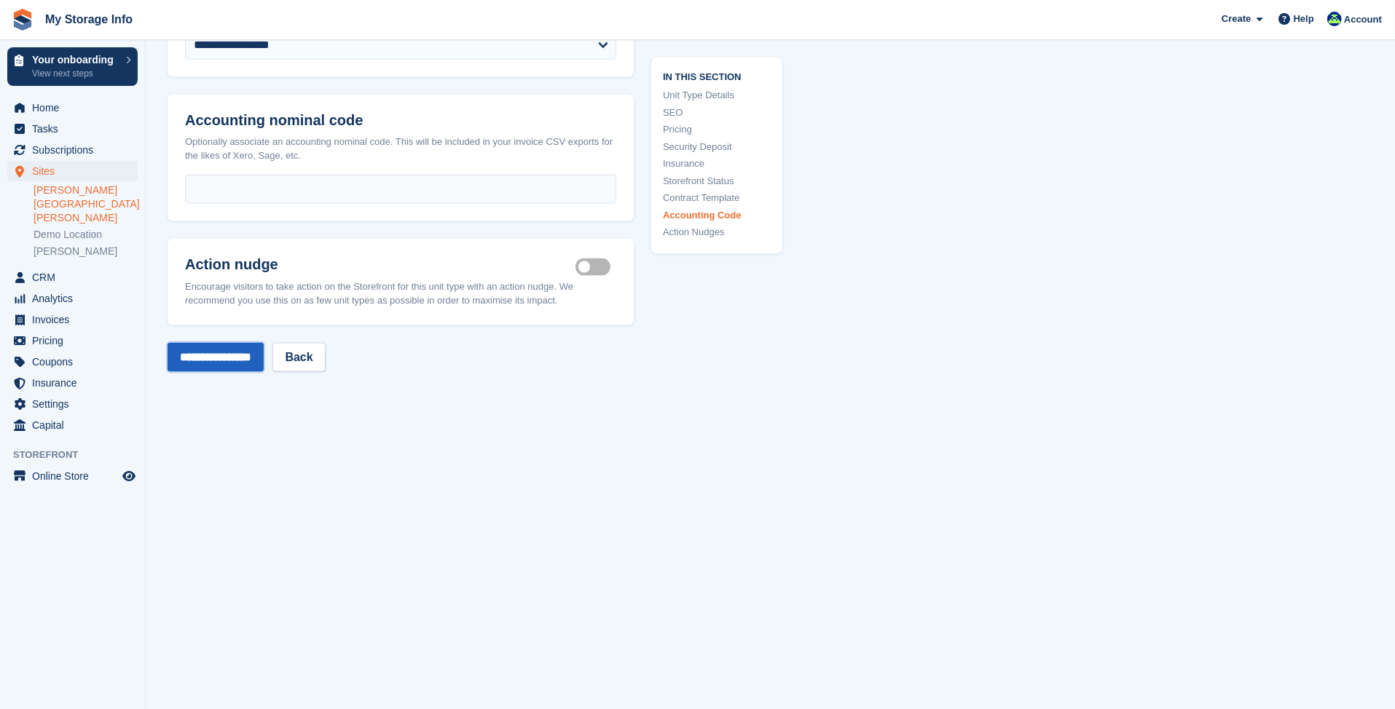
click at [213, 343] on input "**********" at bounding box center [215, 357] width 96 height 29
